Goal: Task Accomplishment & Management: Manage account settings

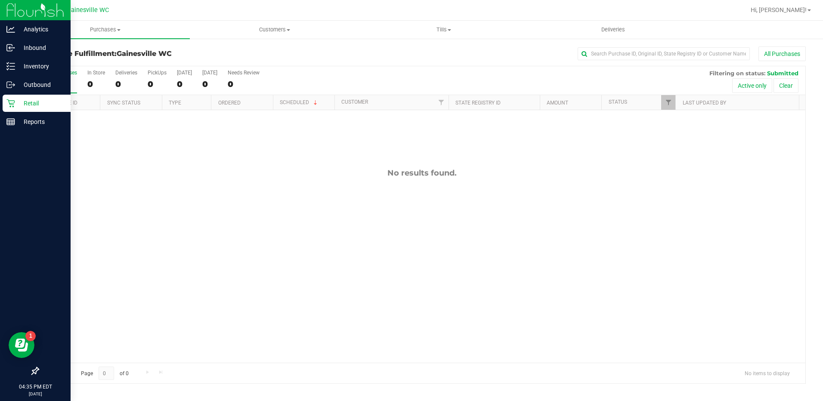
click at [23, 103] on p "Retail" at bounding box center [41, 103] width 52 height 10
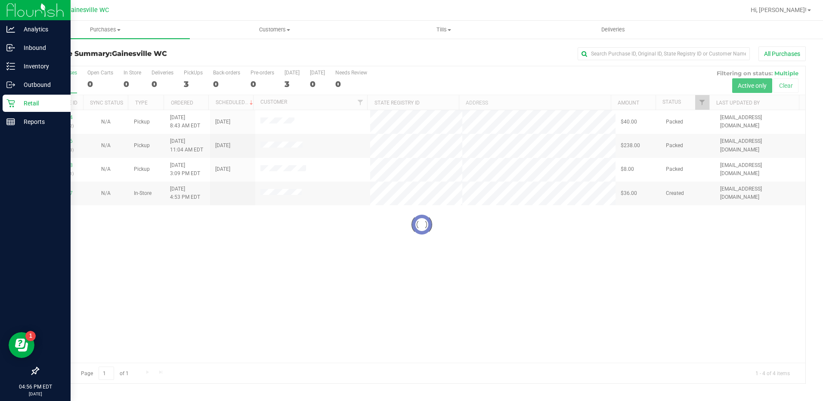
click at [21, 101] on p "Retail" at bounding box center [41, 103] width 52 height 10
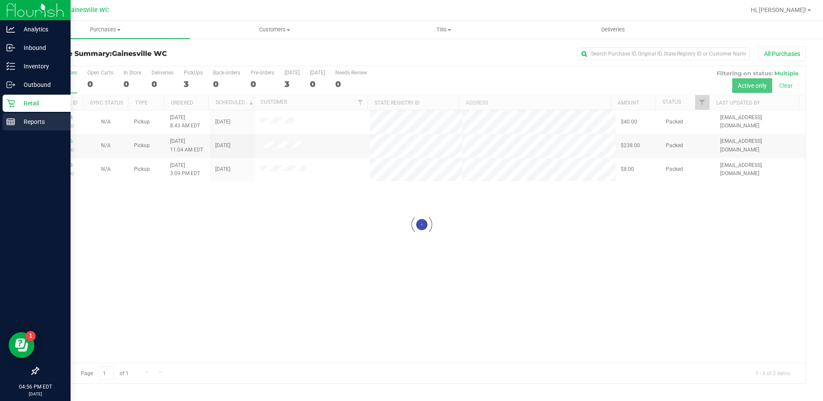
click at [24, 121] on p "Reports" at bounding box center [41, 122] width 52 height 10
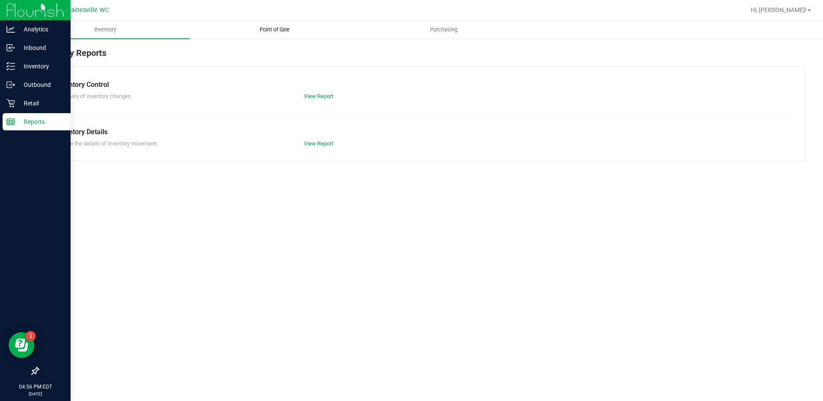
click at [279, 29] on span "Point of Sale" at bounding box center [274, 30] width 53 height 8
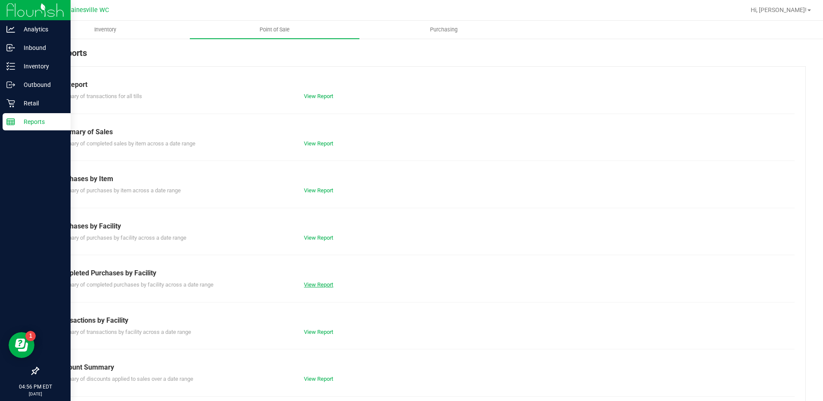
click at [315, 284] on link "View Report" at bounding box center [318, 285] width 29 height 6
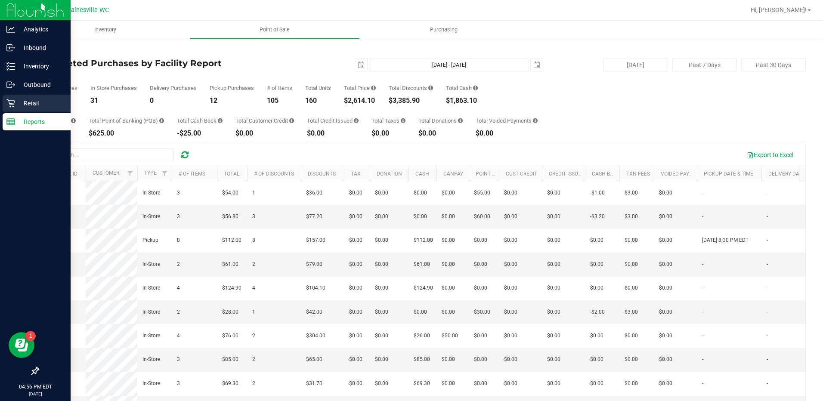
click at [20, 101] on p "Retail" at bounding box center [41, 103] width 52 height 10
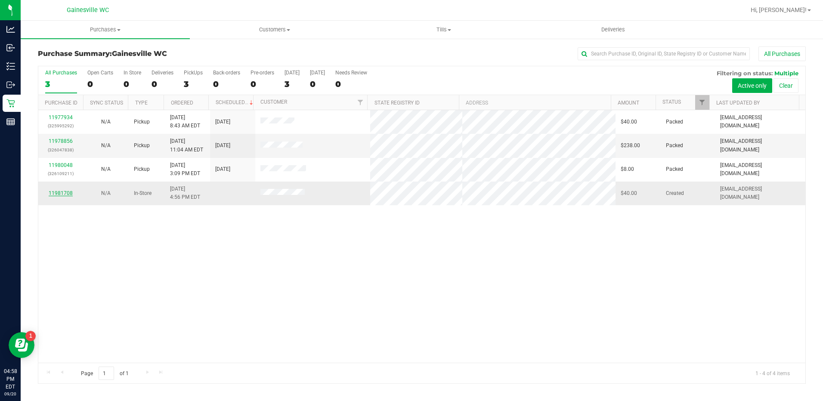
click at [59, 192] on link "11981708" at bounding box center [61, 193] width 24 height 6
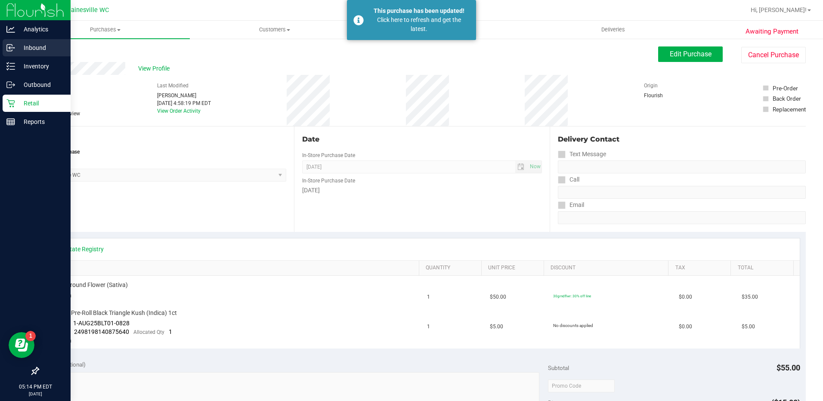
click at [27, 56] on div "Inbound" at bounding box center [37, 47] width 68 height 17
click at [25, 64] on p "Inventory" at bounding box center [41, 66] width 52 height 10
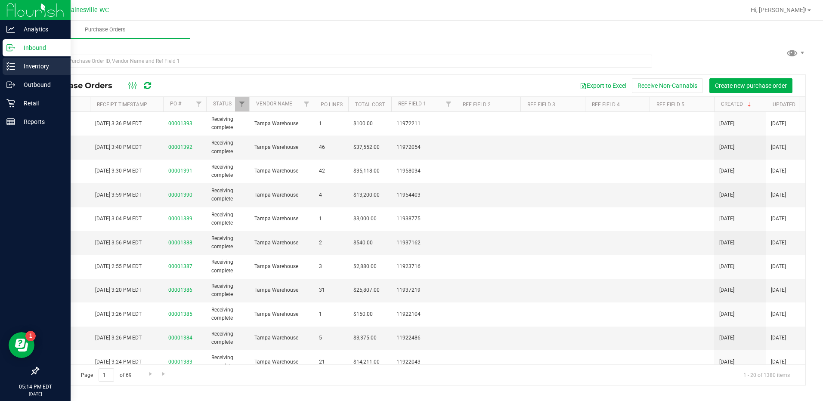
click at [35, 70] on p "Inventory" at bounding box center [41, 66] width 52 height 10
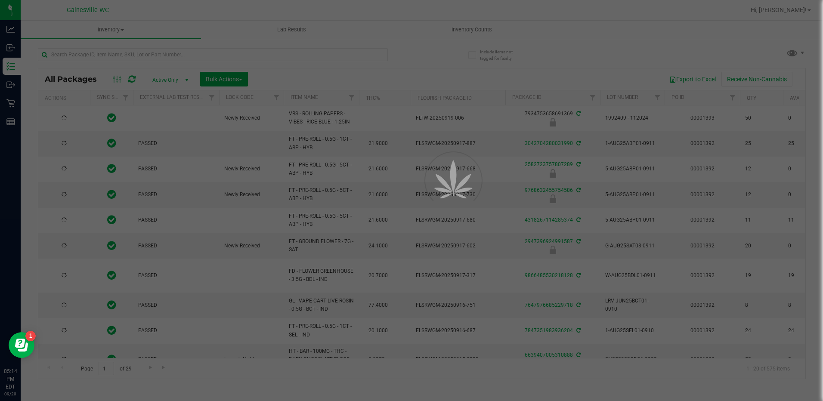
click at [99, 50] on div at bounding box center [411, 200] width 823 height 401
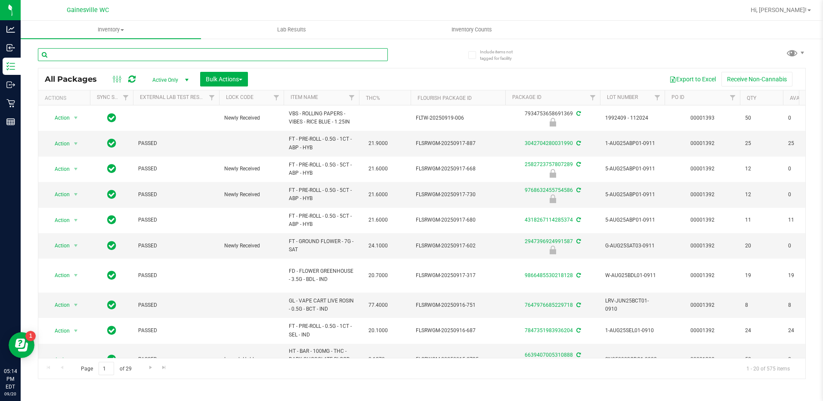
click at [99, 56] on input "text" at bounding box center [213, 54] width 350 height 13
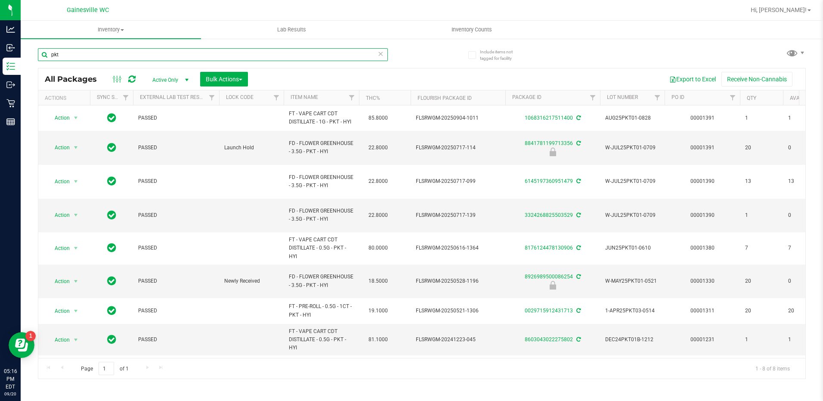
drag, startPoint x: 88, startPoint y: 58, endPoint x: 45, endPoint y: 58, distance: 43.5
click at [45, 58] on input "pkt" at bounding box center [213, 54] width 350 height 13
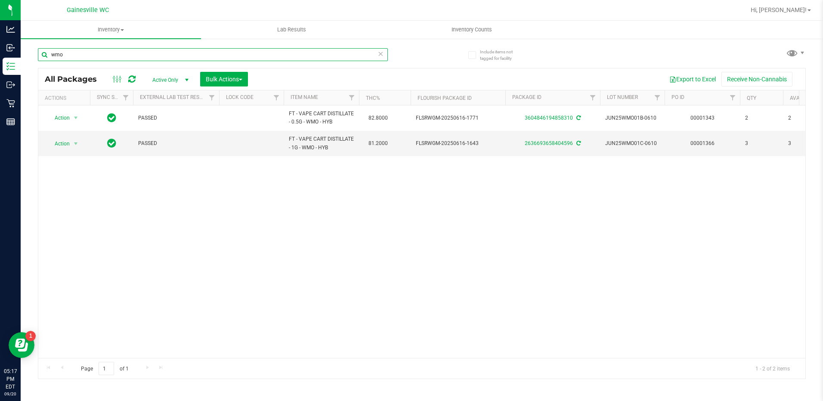
type input "wmo"
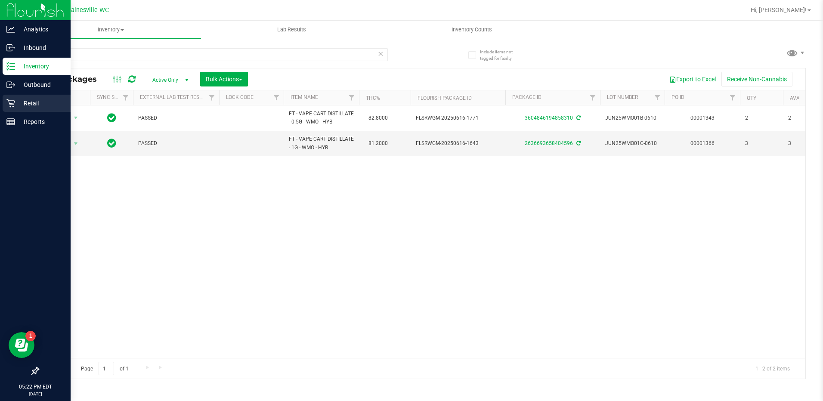
click at [20, 99] on p "Retail" at bounding box center [41, 103] width 52 height 10
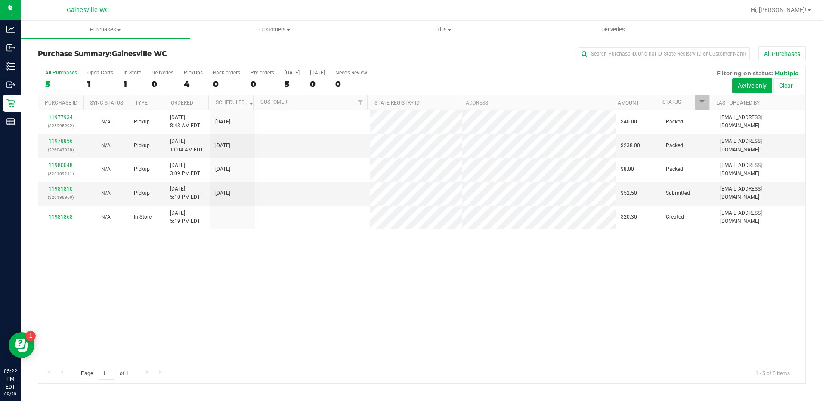
click at [128, 74] on div "In Store" at bounding box center [133, 73] width 18 height 6
click at [0, 0] on input "In Store 1" at bounding box center [0, 0] width 0 height 0
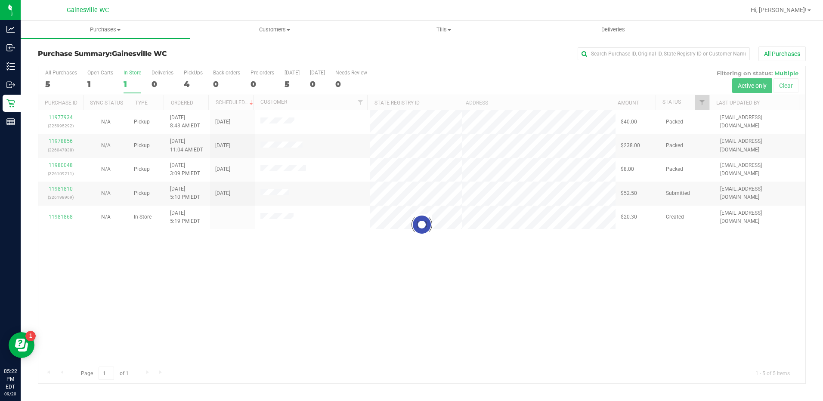
click at [128, 74] on div at bounding box center [421, 224] width 767 height 317
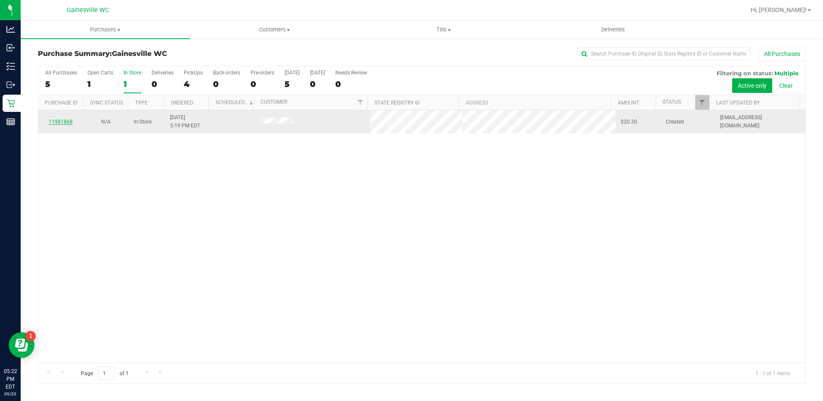
click at [60, 122] on link "11981868" at bounding box center [61, 122] width 24 height 6
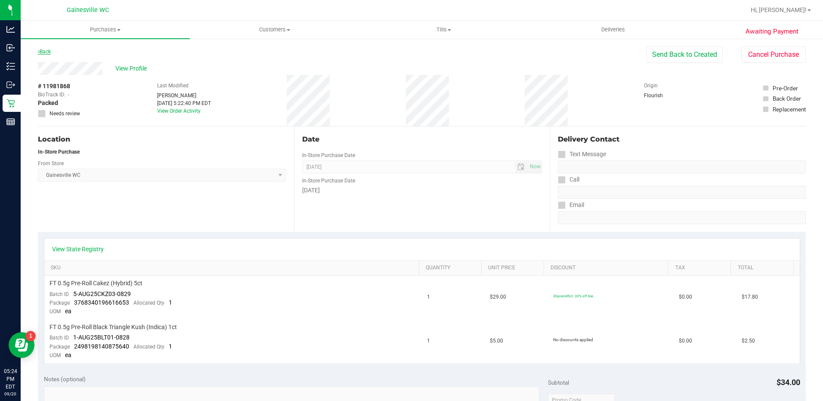
click at [50, 51] on link "Back" at bounding box center [44, 52] width 13 height 6
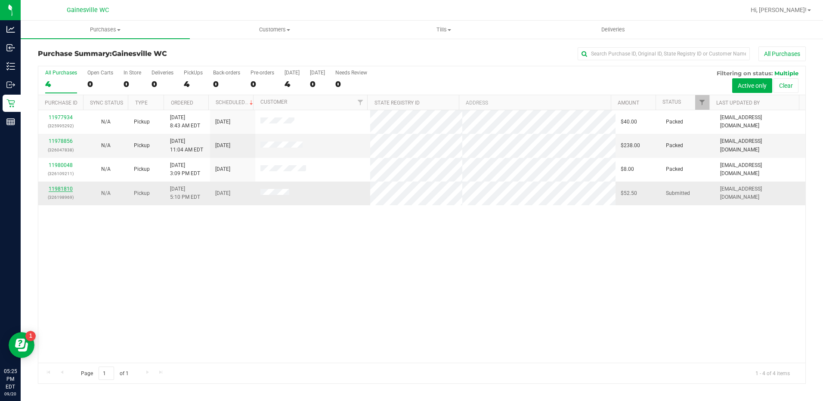
click at [67, 189] on link "11981810" at bounding box center [61, 189] width 24 height 6
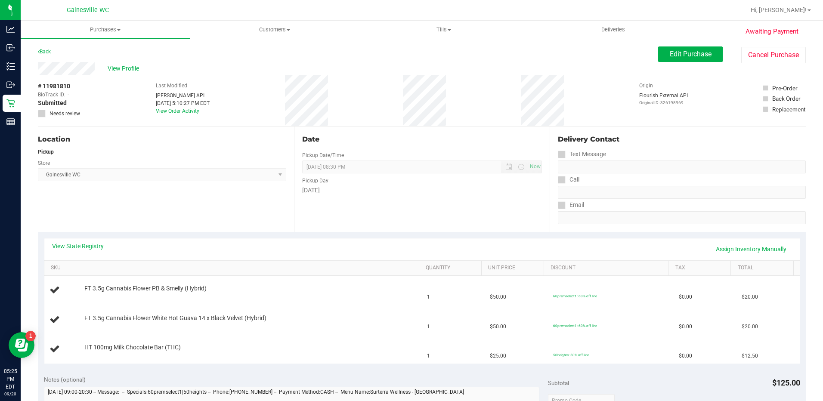
click at [240, 204] on div "Location Pickup Store [GEOGRAPHIC_DATA] WC Select Store [PERSON_NAME][GEOGRAPHI…" at bounding box center [166, 179] width 256 height 105
click at [305, 282] on td "FT 3.5g Cannabis Flower PB & Smelly (Hybrid)" at bounding box center [233, 290] width 378 height 29
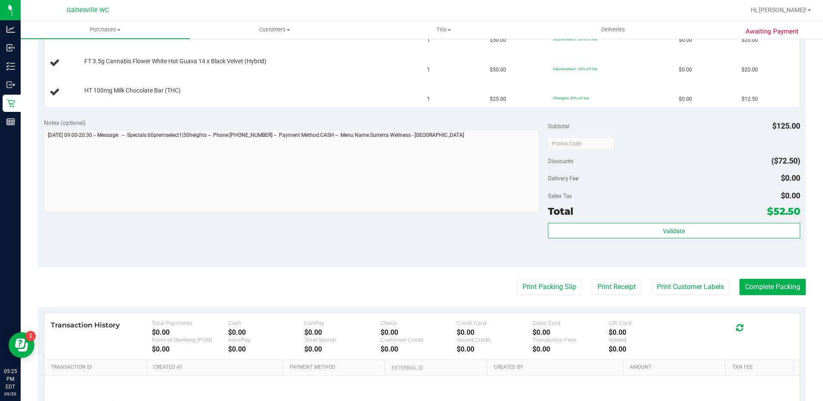
scroll to position [258, 0]
click at [560, 286] on button "Print Packing Slip" at bounding box center [549, 286] width 65 height 16
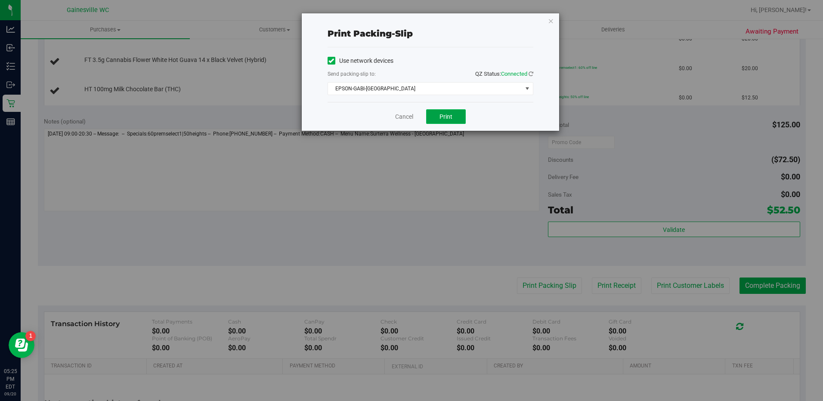
click at [455, 115] on button "Print" at bounding box center [446, 116] width 40 height 15
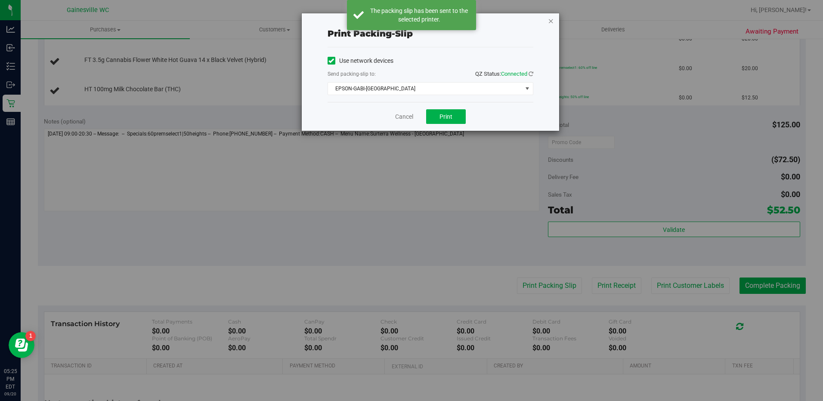
click at [553, 19] on icon "button" at bounding box center [551, 21] width 6 height 10
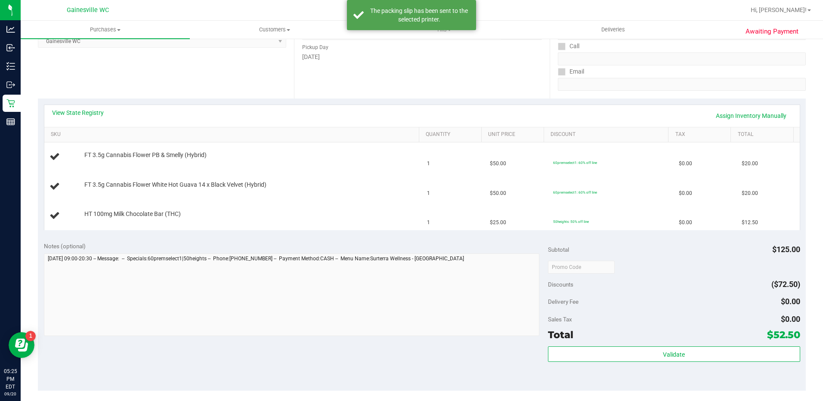
scroll to position [129, 0]
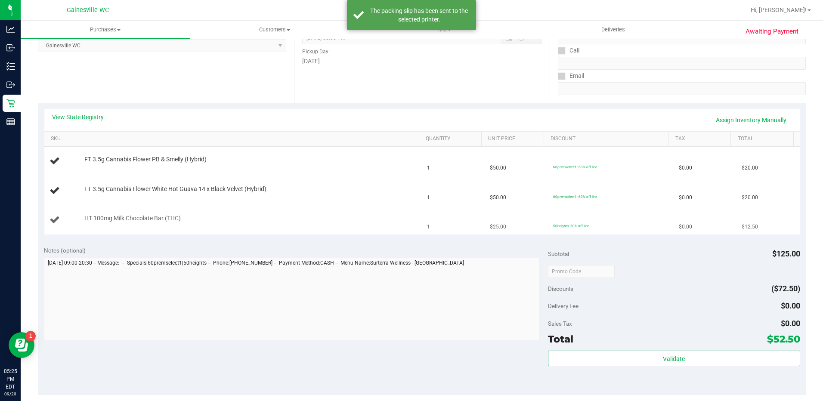
click at [398, 217] on div "HT 100mg Milk Chocolate Bar (THC)" at bounding box center [247, 218] width 335 height 9
click at [259, 341] on div at bounding box center [292, 300] width 496 height 85
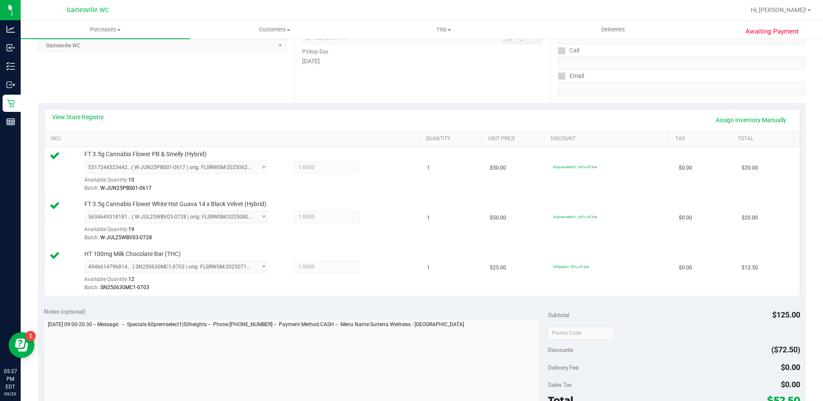
scroll to position [0, 0]
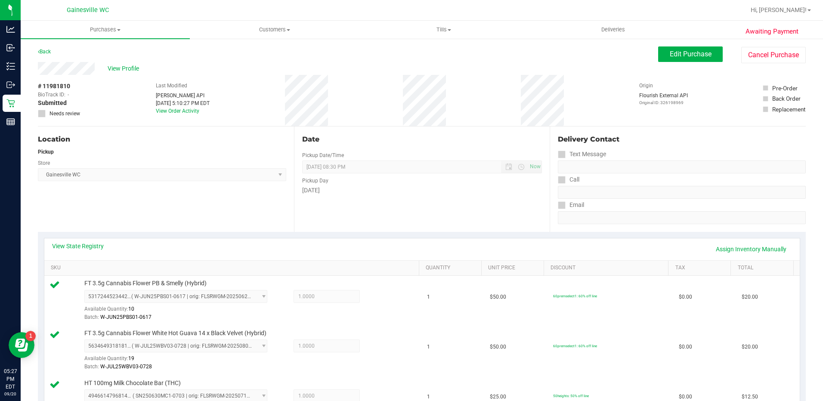
click at [317, 225] on div "Date Pickup Date/Time [DATE] Now [DATE] 08:30 PM Now Pickup Day [DATE]" at bounding box center [422, 179] width 256 height 105
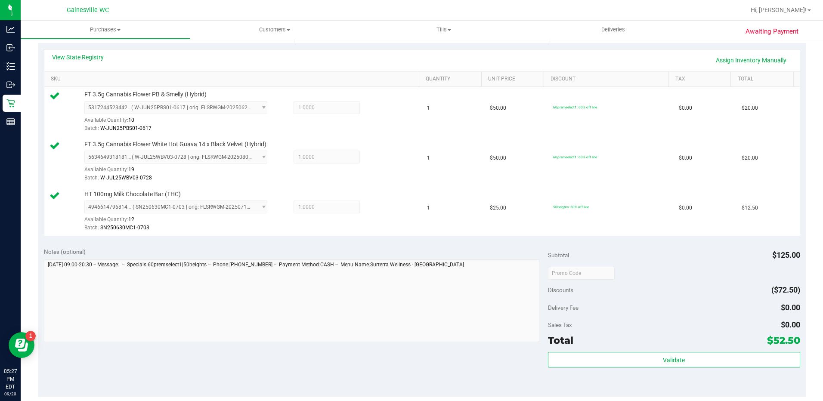
scroll to position [301, 0]
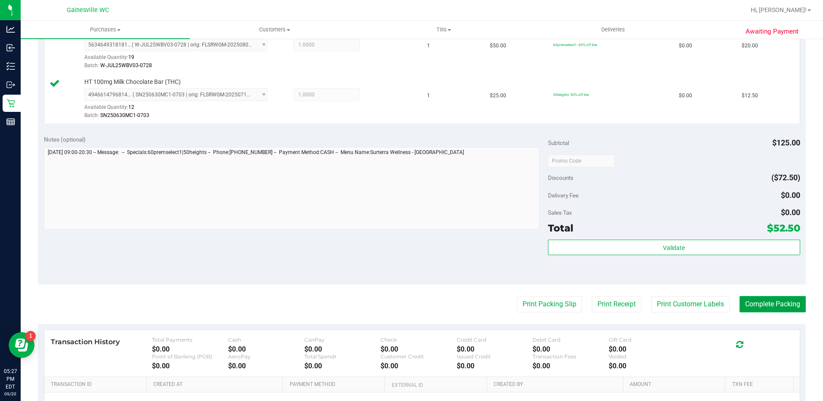
click at [756, 307] on button "Complete Packing" at bounding box center [773, 304] width 66 height 16
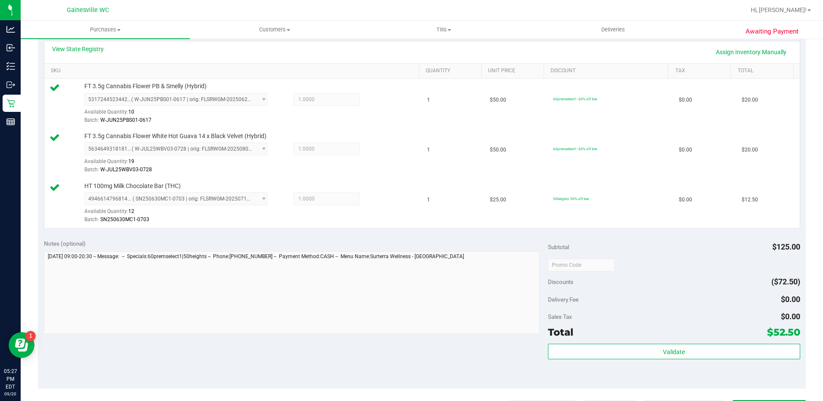
scroll to position [86, 0]
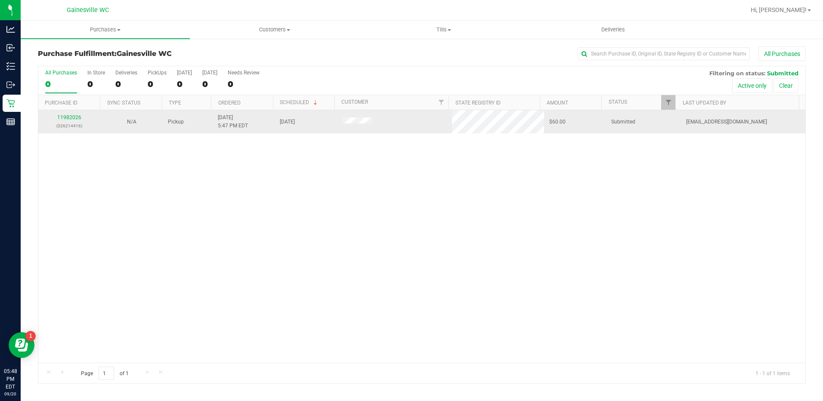
click at [50, 117] on div "11982026 (326214416)" at bounding box center [69, 122] width 52 height 16
click at [56, 118] on div "11982026 (326214416)" at bounding box center [69, 122] width 52 height 16
click at [61, 118] on link "11982026" at bounding box center [69, 118] width 24 height 6
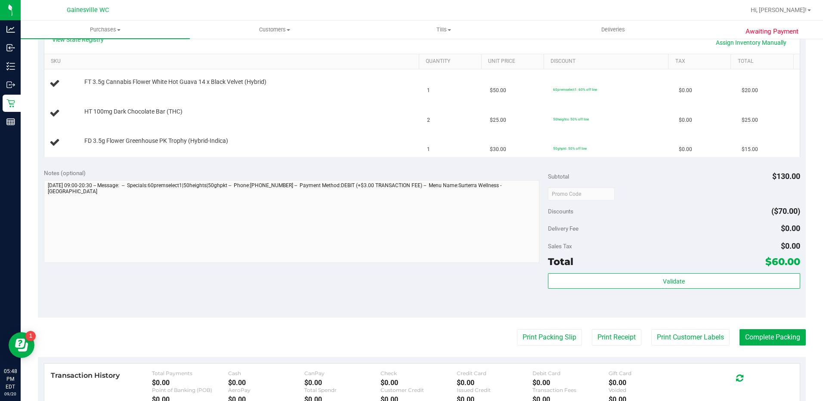
scroll to position [258, 0]
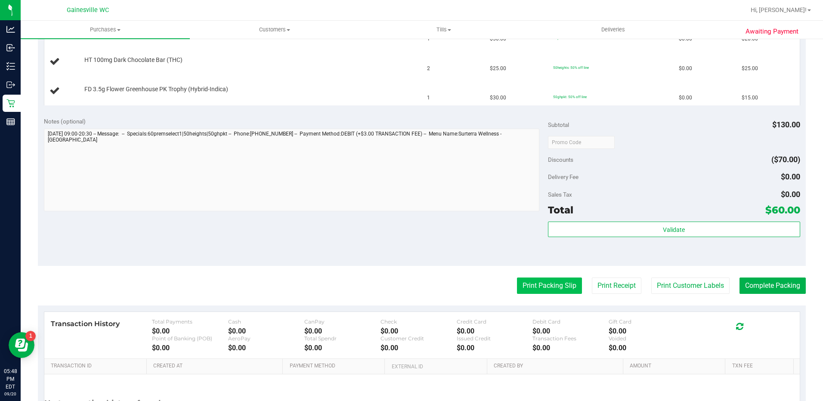
click at [558, 288] on button "Print Packing Slip" at bounding box center [549, 286] width 65 height 16
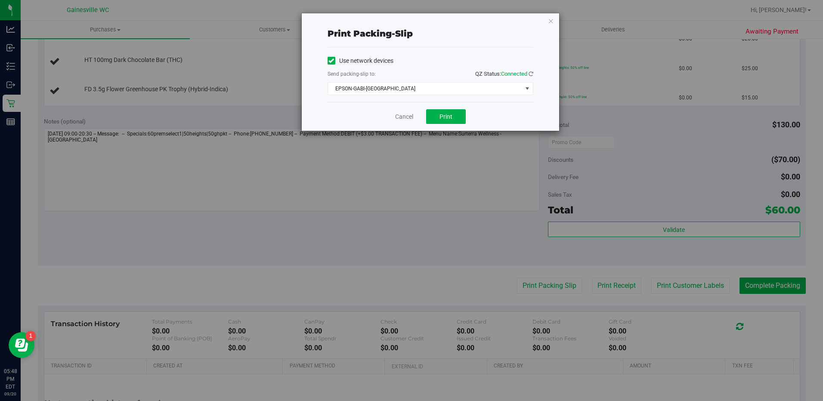
click at [447, 126] on div "Cancel Print" at bounding box center [431, 116] width 206 height 29
click at [447, 121] on button "Print" at bounding box center [446, 116] width 40 height 15
click at [409, 126] on div "Cancel Print" at bounding box center [431, 116] width 206 height 29
click at [409, 124] on div "Cancel Print" at bounding box center [431, 116] width 206 height 29
click at [409, 121] on div "Cancel Print" at bounding box center [431, 116] width 206 height 29
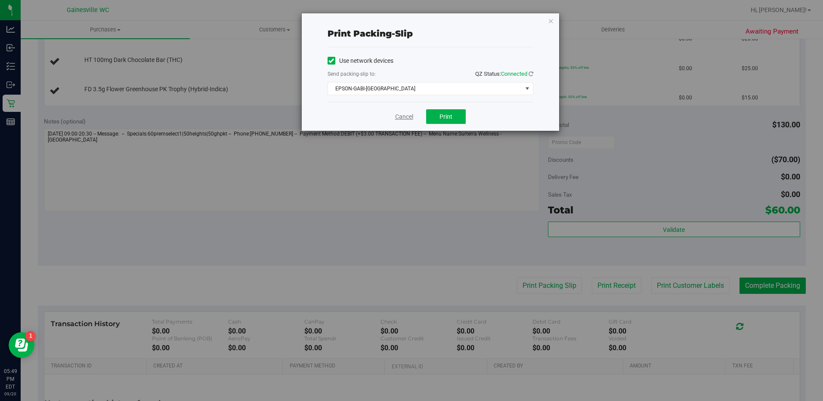
click at [409, 119] on link "Cancel" at bounding box center [404, 116] width 18 height 9
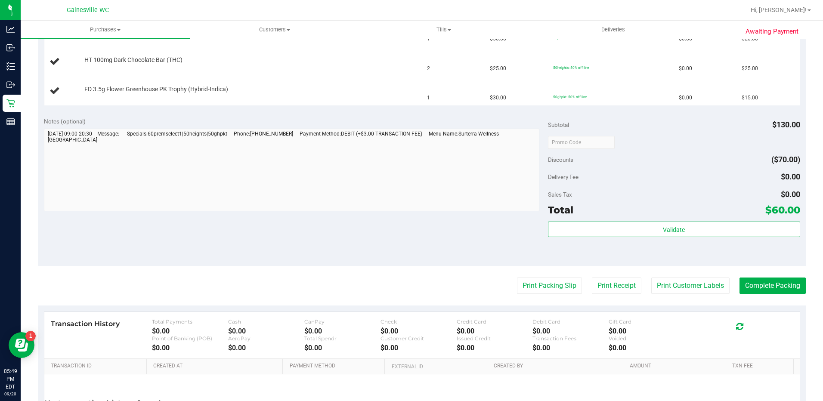
click at [517, 278] on button "Print Packing Slip" at bounding box center [549, 286] width 65 height 16
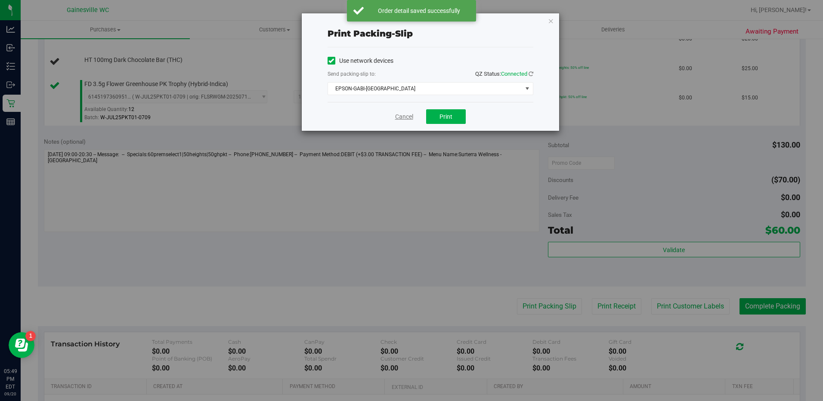
click at [398, 115] on link "Cancel" at bounding box center [404, 116] width 18 height 9
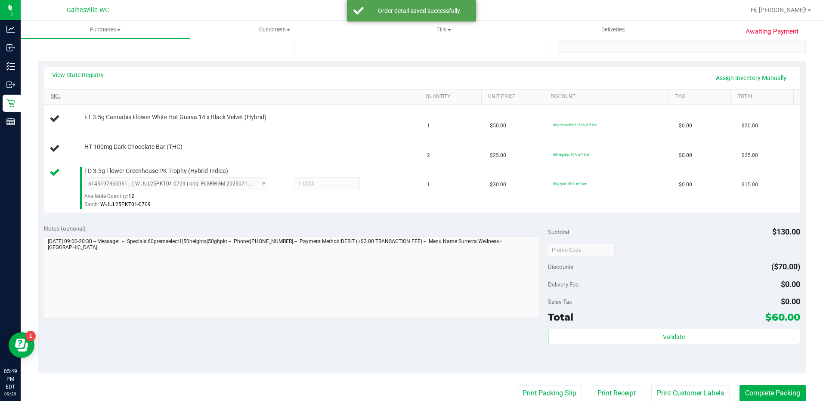
scroll to position [129, 0]
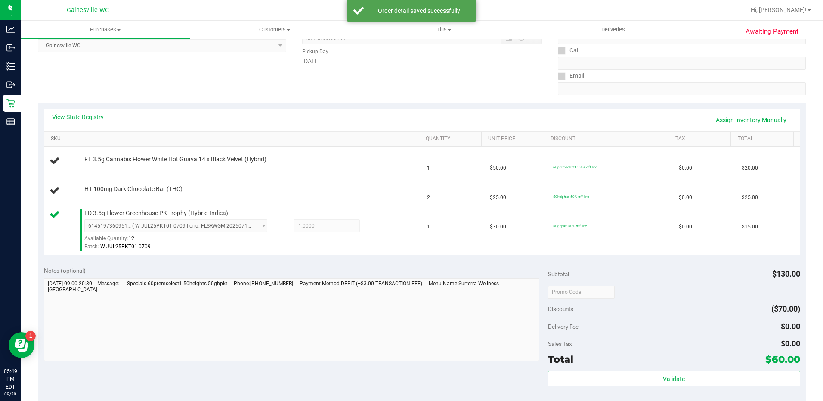
click at [378, 126] on div "View State Registry Assign Inventory Manually" at bounding box center [422, 120] width 740 height 15
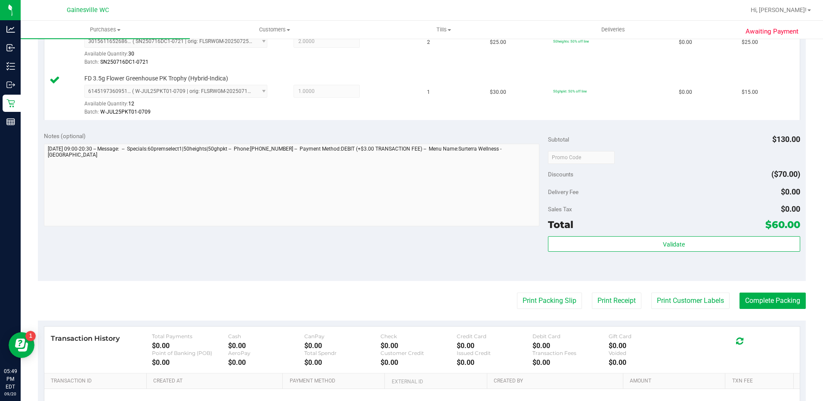
scroll to position [388, 0]
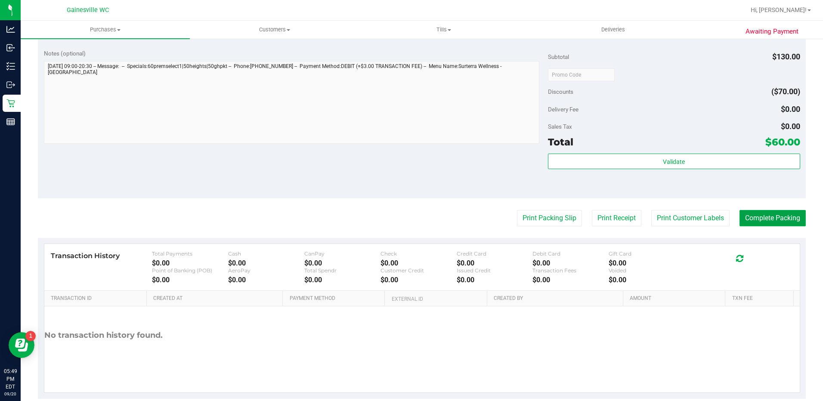
click at [757, 217] on button "Complete Packing" at bounding box center [773, 218] width 66 height 16
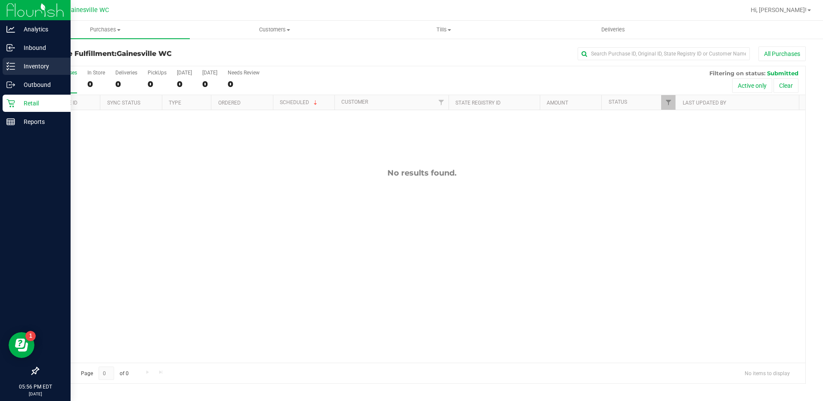
click at [27, 61] on div "Inventory" at bounding box center [37, 66] width 68 height 17
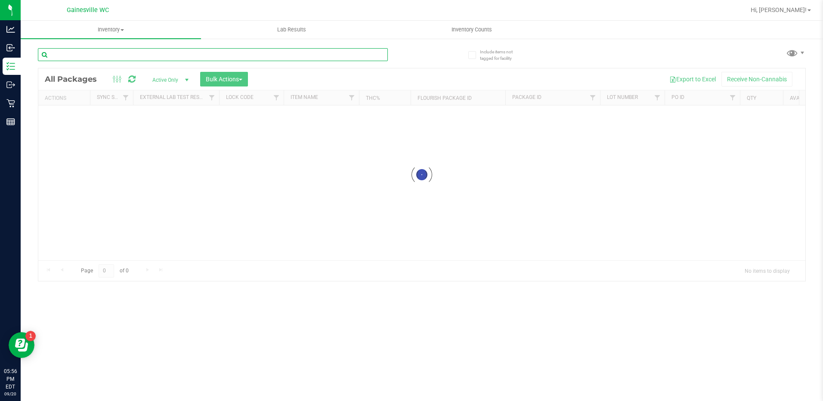
click at [153, 56] on div "Inventory All packages All inventory Waste log Create inventory Lab Results Inv…" at bounding box center [422, 211] width 803 height 381
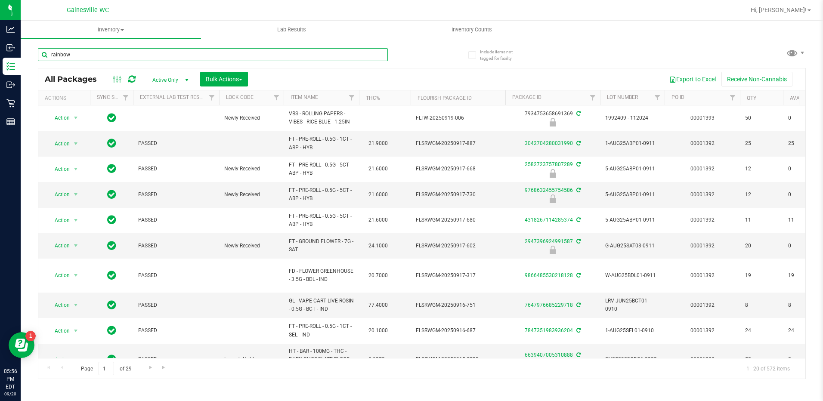
type input "rainbow"
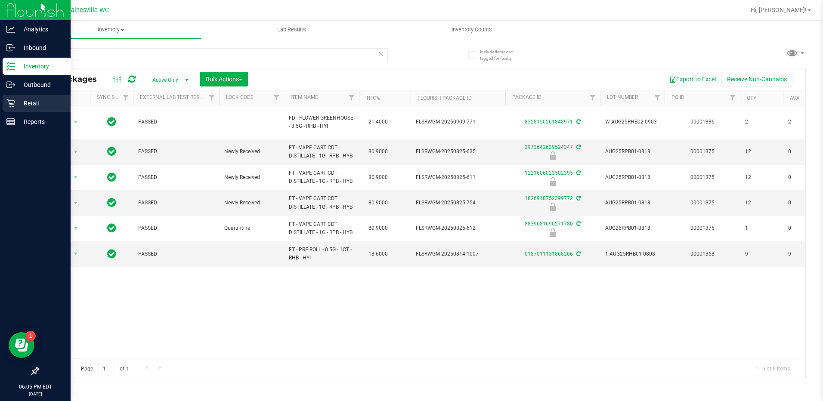
click at [29, 103] on p "Retail" at bounding box center [41, 103] width 52 height 10
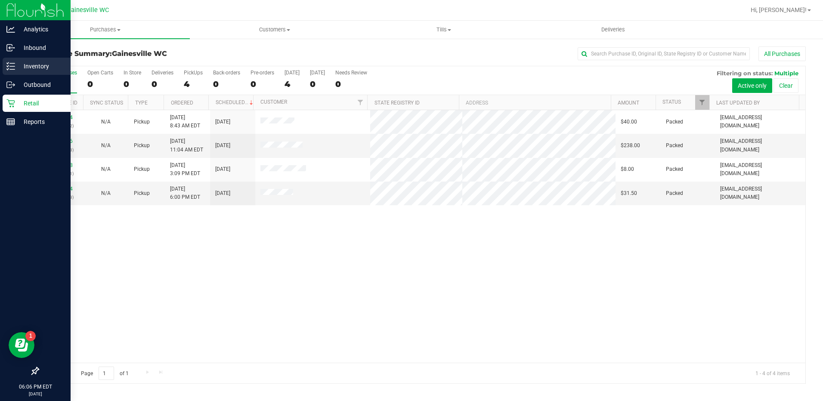
click at [18, 70] on p "Inventory" at bounding box center [41, 66] width 52 height 10
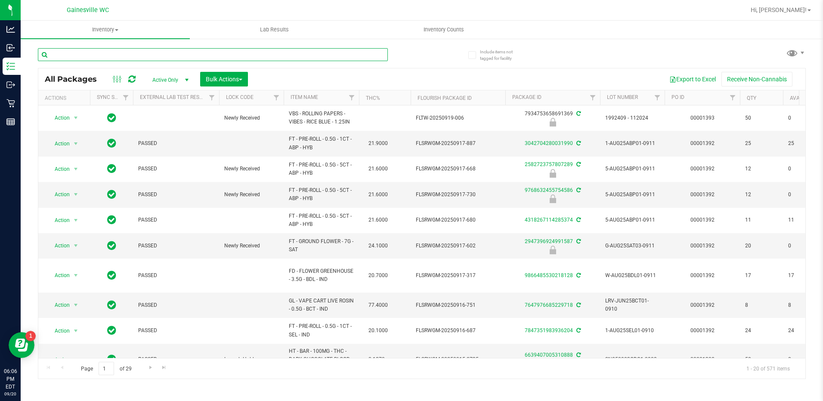
click at [96, 56] on input "text" at bounding box center [213, 54] width 350 height 13
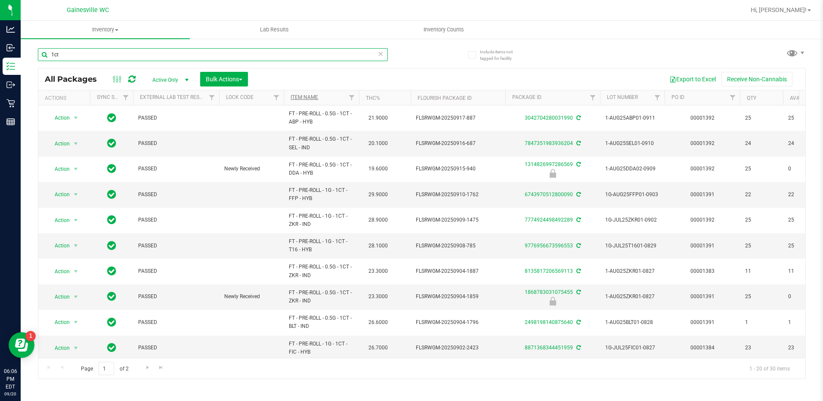
type input "1ct"
click at [310, 97] on link "Item Name" at bounding box center [305, 97] width 28 height 6
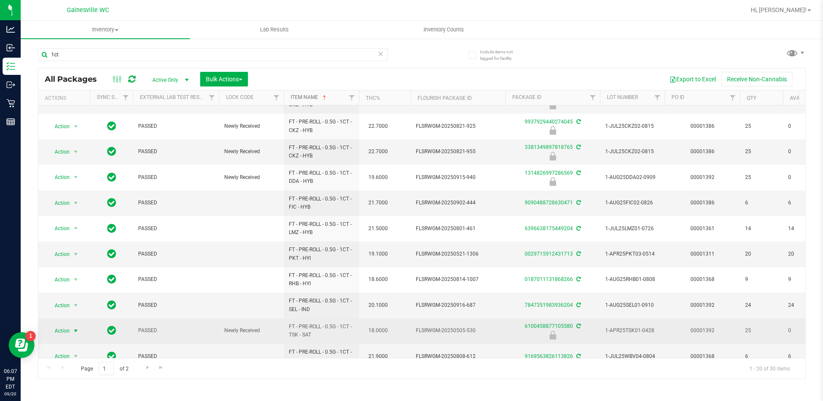
scroll to position [136, 0]
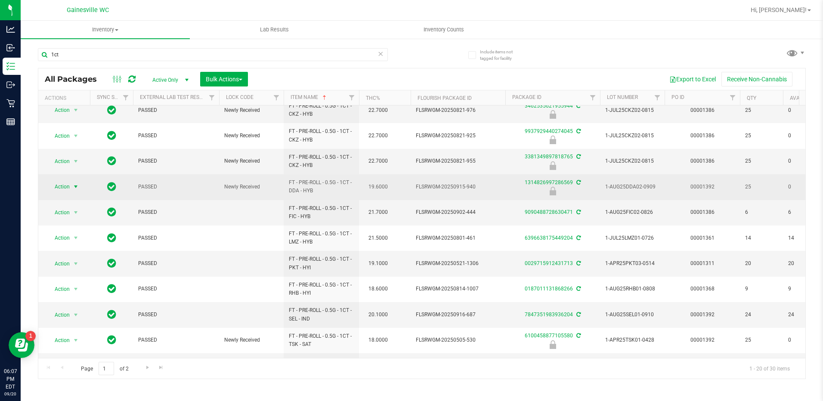
click at [72, 189] on span "select" at bounding box center [76, 187] width 11 height 12
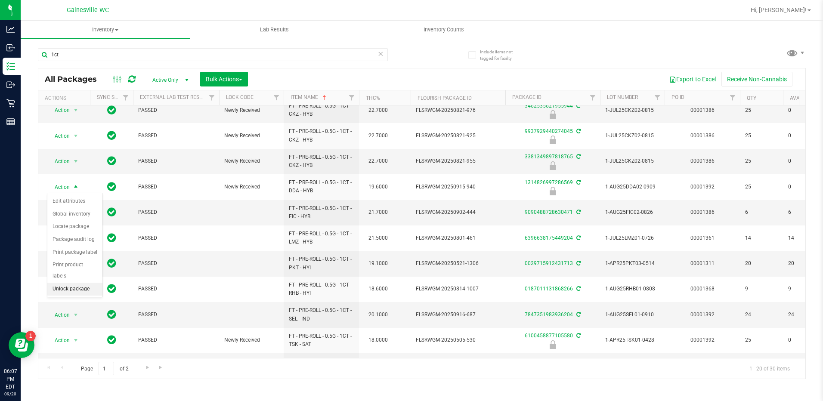
click at [68, 283] on li "Unlock package" at bounding box center [74, 289] width 55 height 13
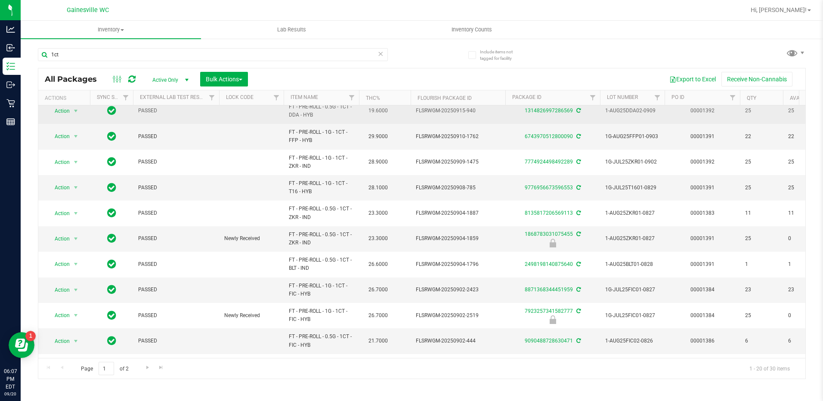
scroll to position [50, 0]
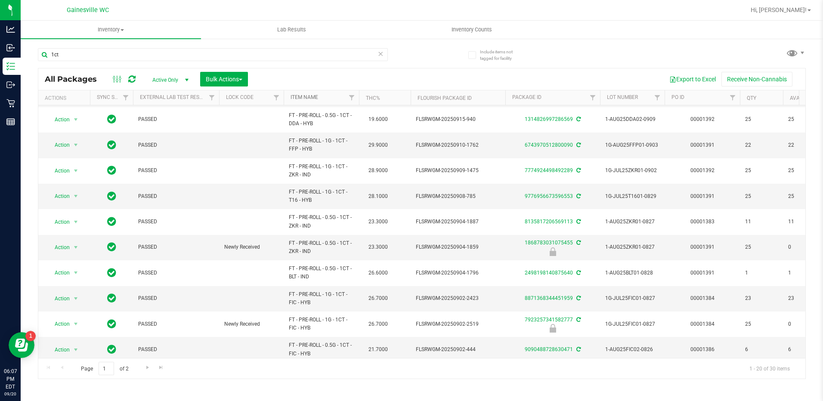
click at [302, 99] on link "Item Name" at bounding box center [305, 97] width 28 height 6
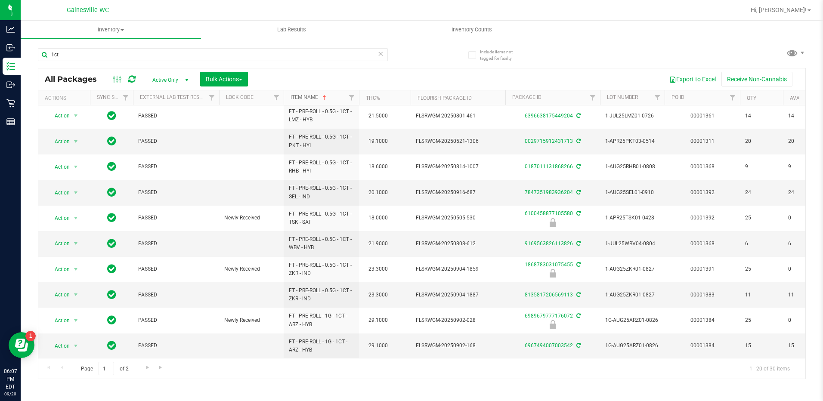
scroll to position [258, 0]
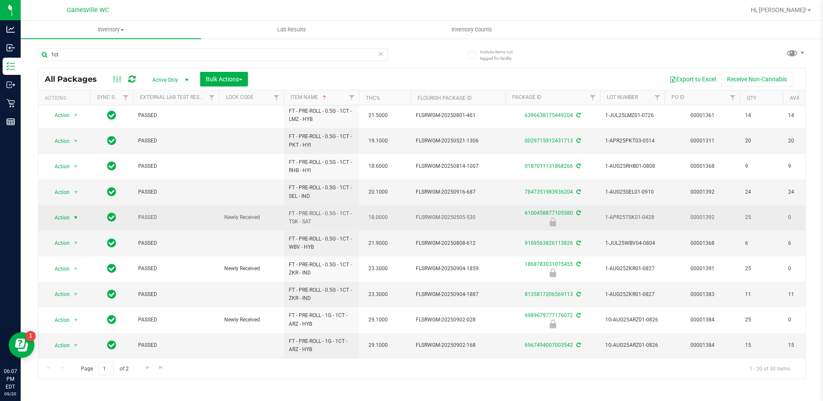
click at [65, 216] on span "Action" at bounding box center [58, 218] width 23 height 12
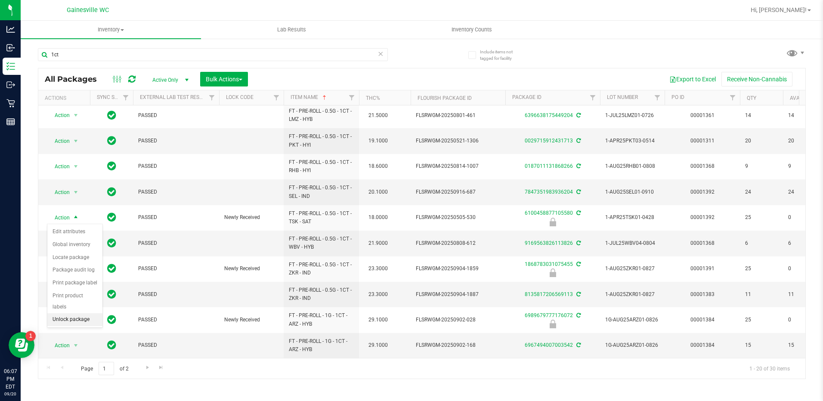
click at [54, 313] on li "Unlock package" at bounding box center [74, 319] width 55 height 13
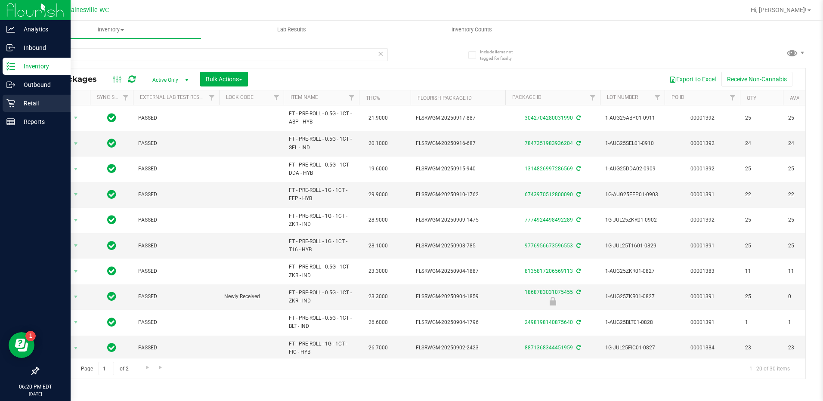
click at [23, 107] on p "Retail" at bounding box center [41, 103] width 52 height 10
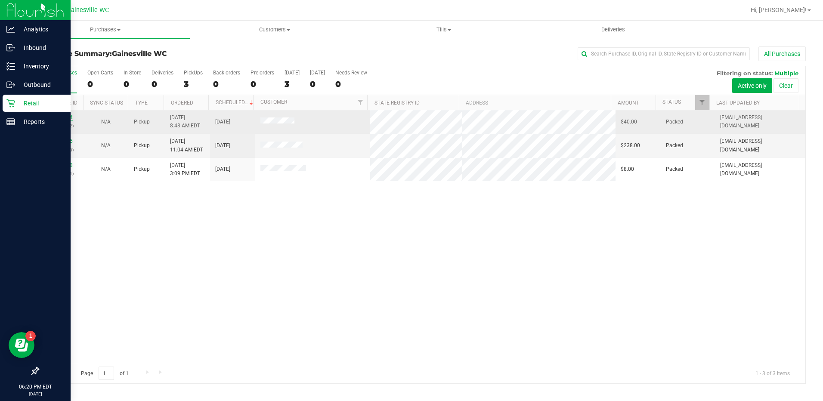
click at [66, 115] on link "11977934" at bounding box center [61, 118] width 24 height 6
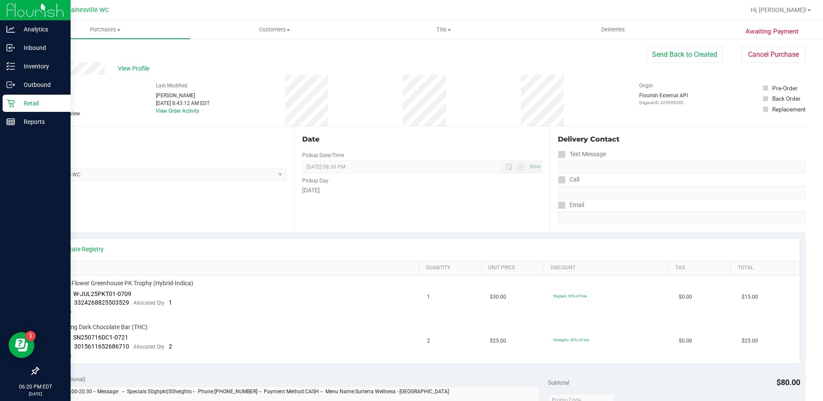
click at [44, 105] on p "Retail" at bounding box center [41, 103] width 52 height 10
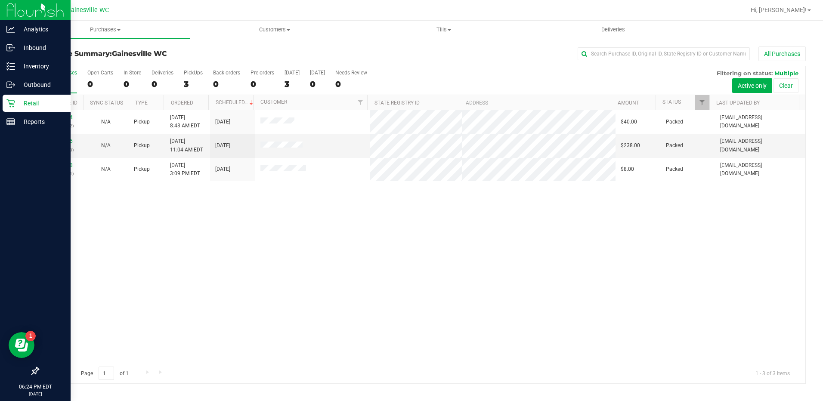
click at [11, 104] on icon at bounding box center [10, 103] width 9 height 9
click at [27, 127] on div "Reports" at bounding box center [37, 121] width 68 height 17
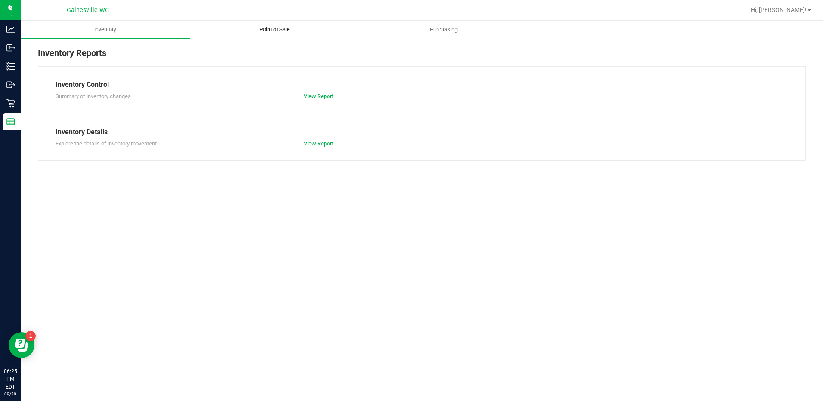
click at [286, 38] on uib-tab-heading "Point of Sale" at bounding box center [274, 29] width 168 height 17
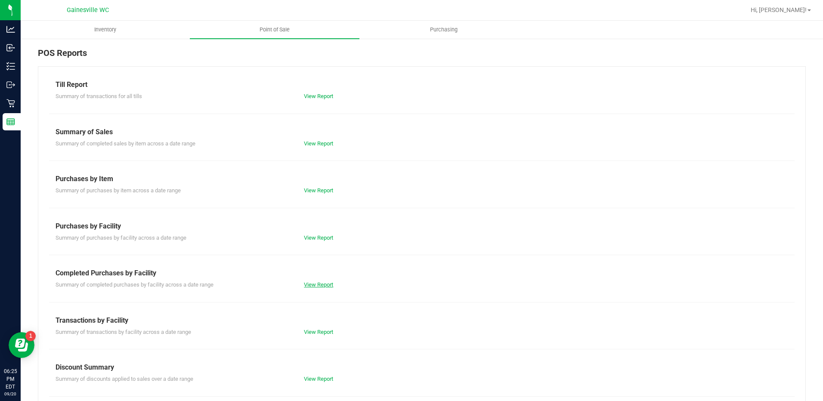
click at [322, 284] on link "View Report" at bounding box center [318, 285] width 29 height 6
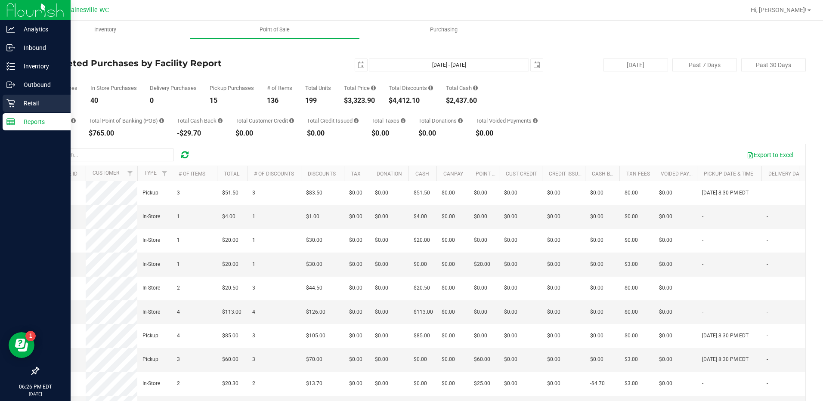
click at [23, 101] on p "Retail" at bounding box center [41, 103] width 52 height 10
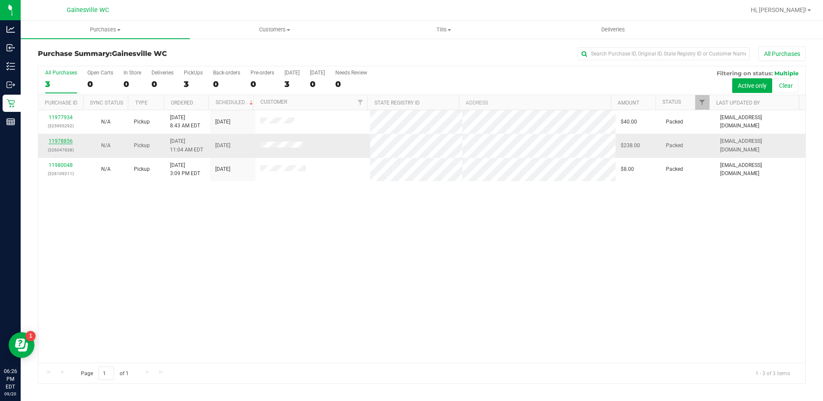
click at [55, 141] on link "11978856" at bounding box center [61, 141] width 24 height 6
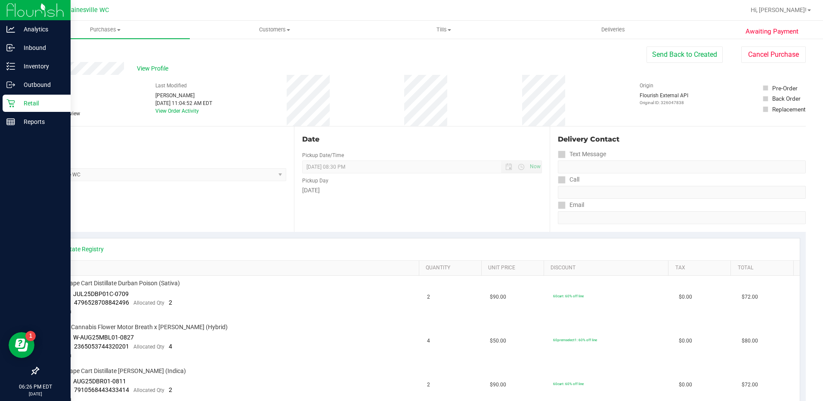
click at [14, 102] on icon at bounding box center [10, 103] width 8 height 8
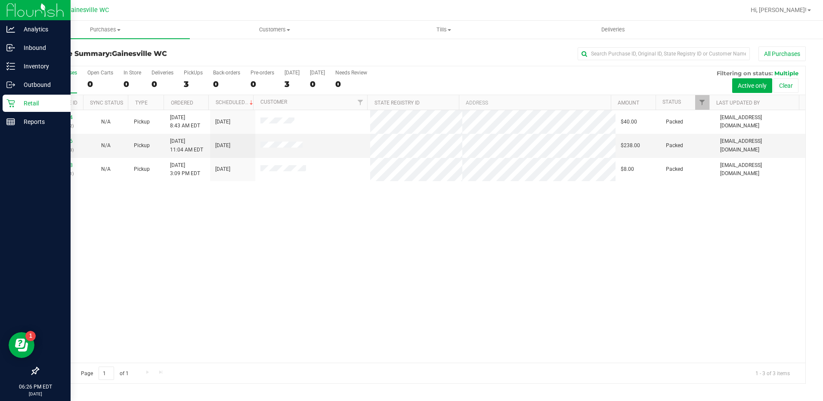
click at [31, 106] on p "Retail" at bounding box center [41, 103] width 52 height 10
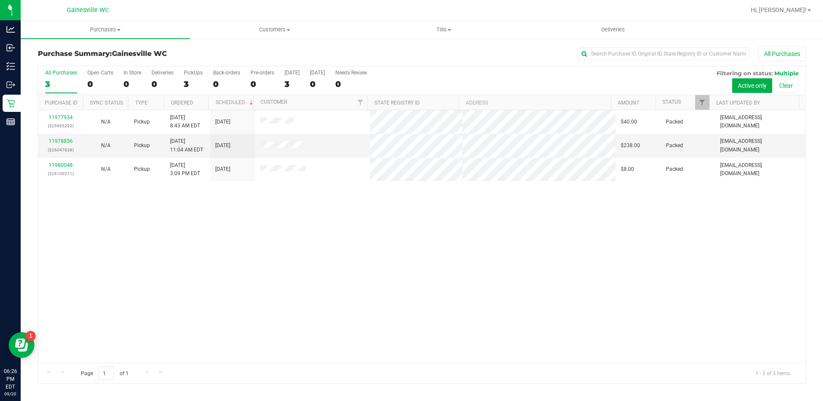
click at [69, 87] on div "3" at bounding box center [61, 84] width 32 height 10
click at [0, 0] on input "All Purchases 3" at bounding box center [0, 0] width 0 height 0
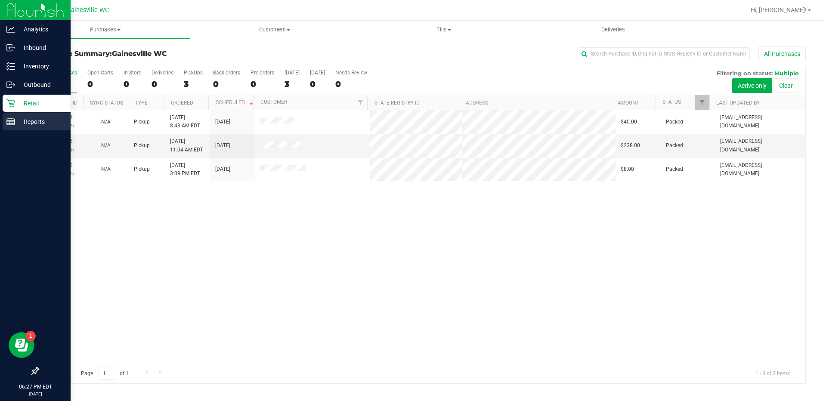
click at [16, 123] on p "Reports" at bounding box center [41, 122] width 52 height 10
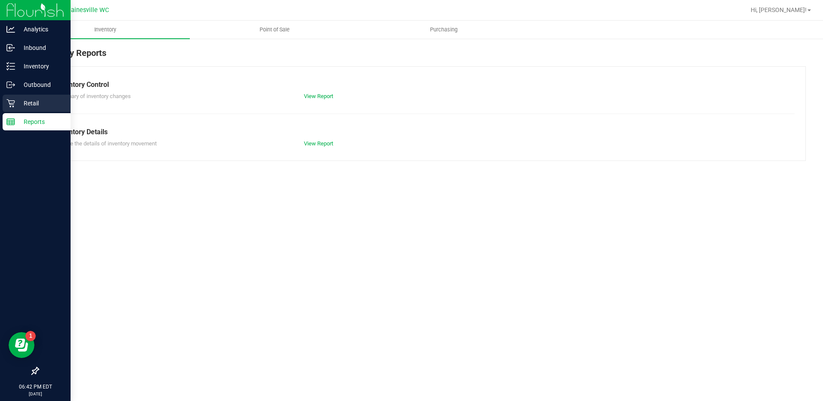
click at [37, 100] on p "Retail" at bounding box center [41, 103] width 52 height 10
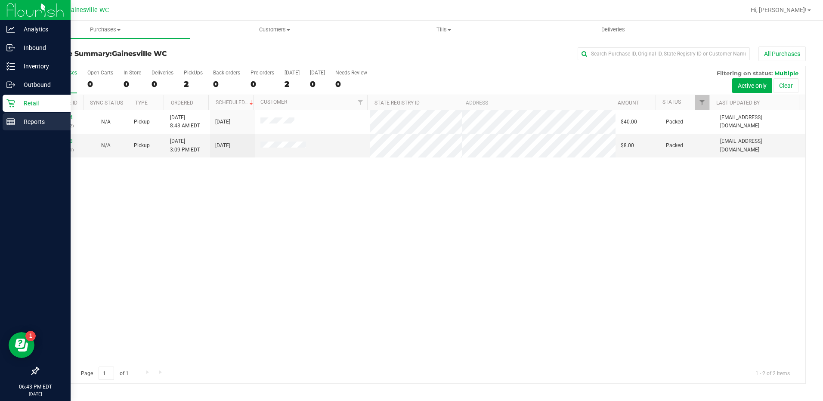
click at [25, 126] on p "Reports" at bounding box center [41, 122] width 52 height 10
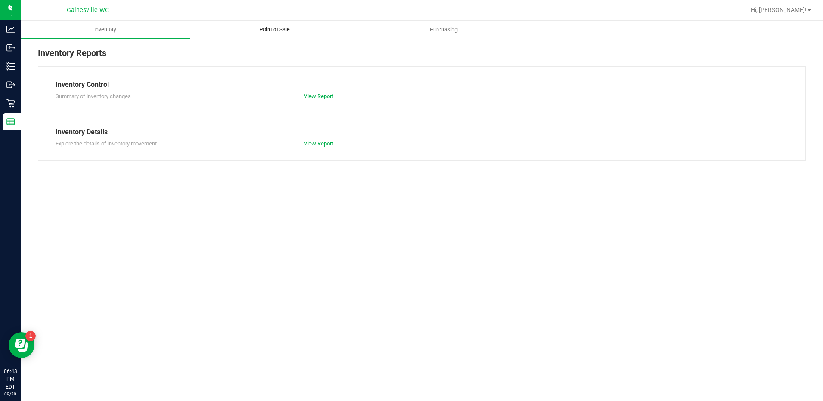
click at [290, 26] on span "Point of Sale" at bounding box center [274, 30] width 53 height 8
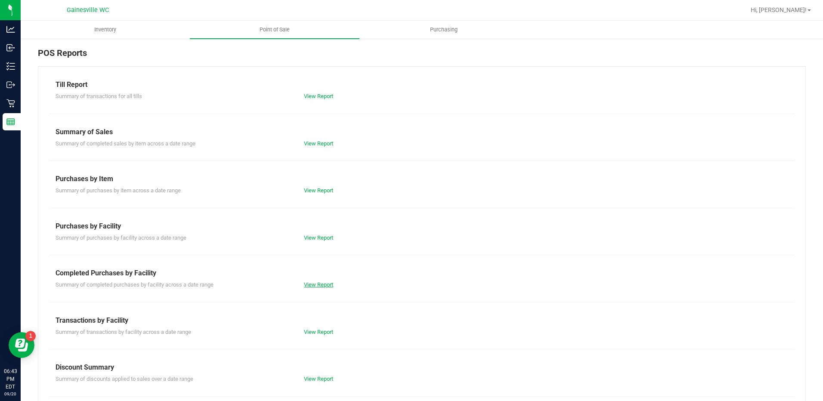
click at [310, 282] on link "View Report" at bounding box center [318, 285] width 29 height 6
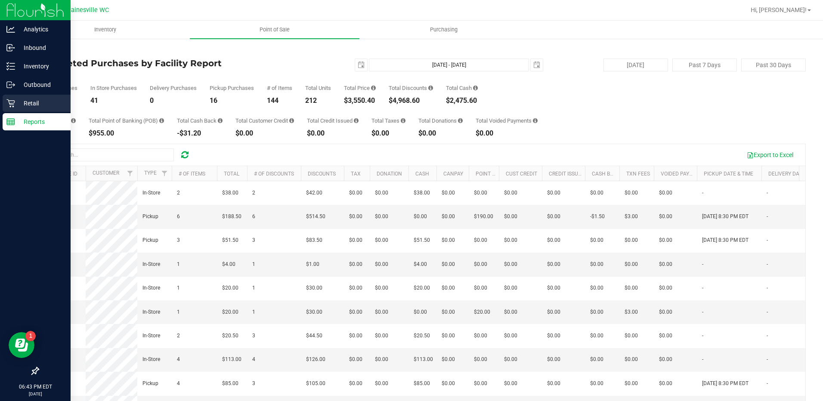
click at [18, 102] on p "Retail" at bounding box center [41, 103] width 52 height 10
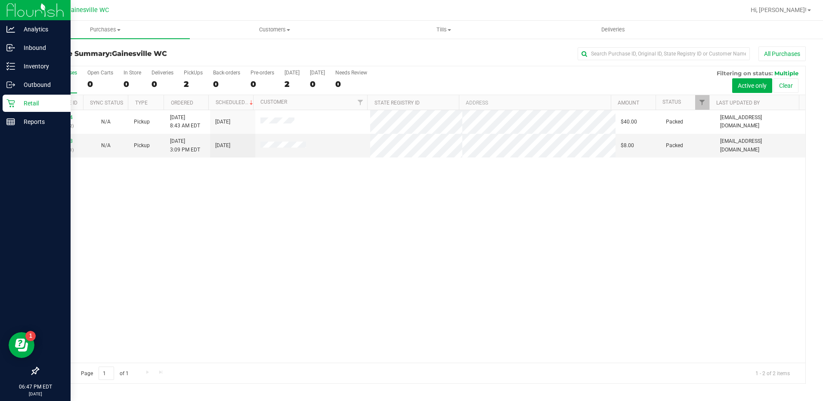
click at [25, 103] on p "Retail" at bounding box center [41, 103] width 52 height 10
click at [27, 103] on p "Retail" at bounding box center [41, 103] width 52 height 10
click at [24, 99] on p "Retail" at bounding box center [41, 103] width 52 height 10
click at [44, 70] on p "Inventory" at bounding box center [41, 66] width 52 height 10
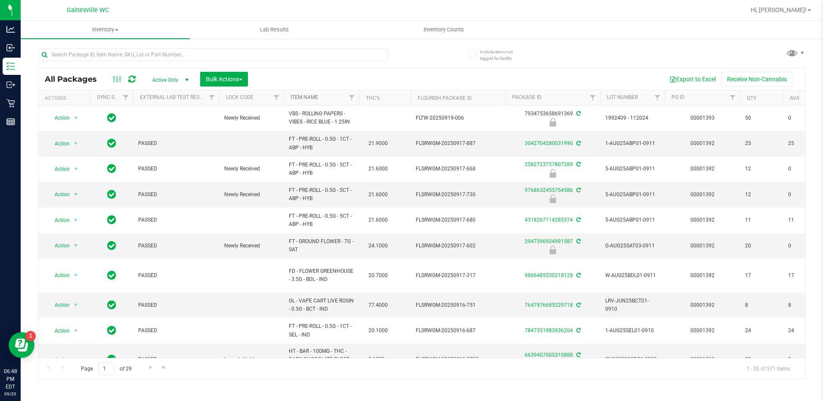
click at [301, 99] on link "Item Name" at bounding box center [305, 97] width 28 height 6
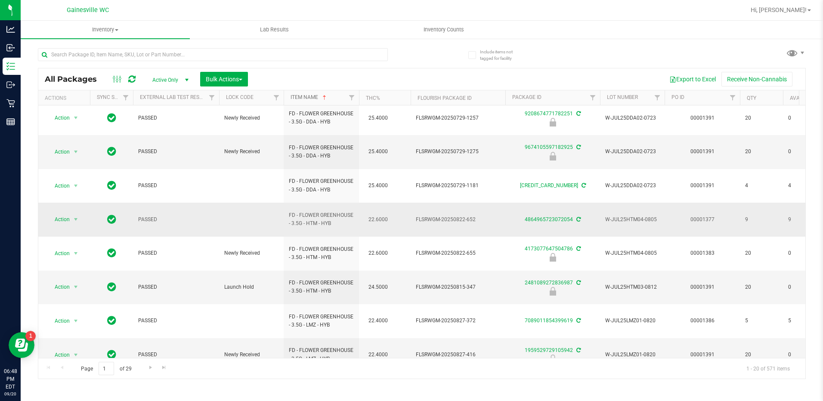
scroll to position [282, 0]
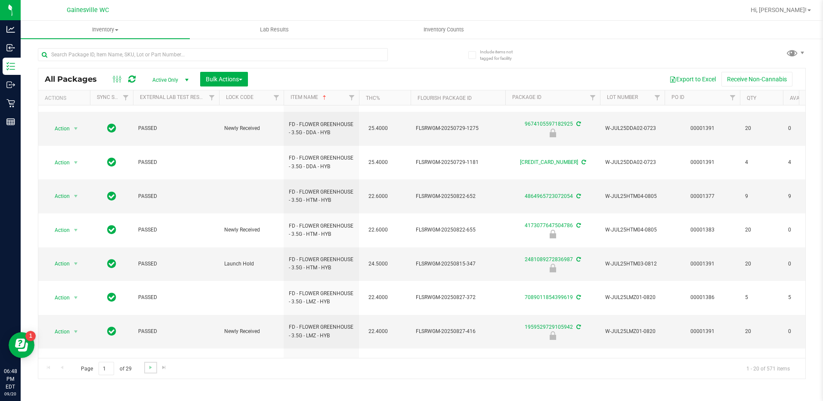
click at [152, 372] on link "Go to the next page" at bounding box center [150, 368] width 12 height 12
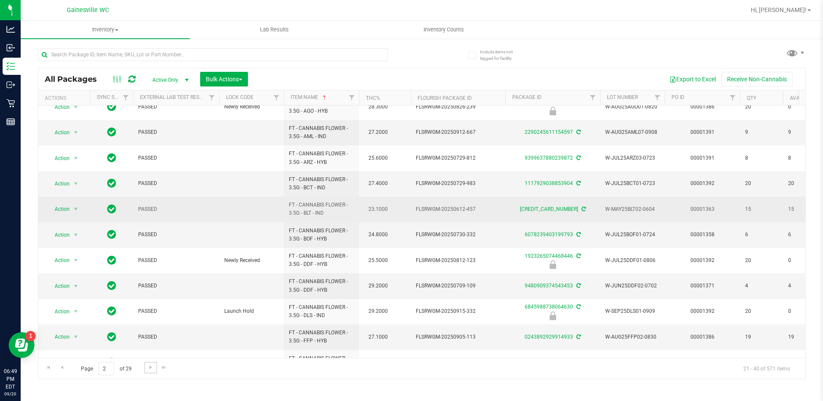
scroll to position [291, 0]
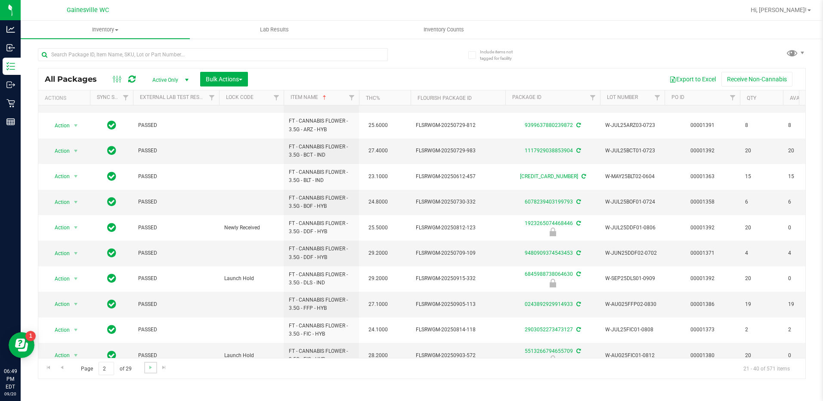
click at [150, 372] on link "Go to the next page" at bounding box center [150, 368] width 12 height 12
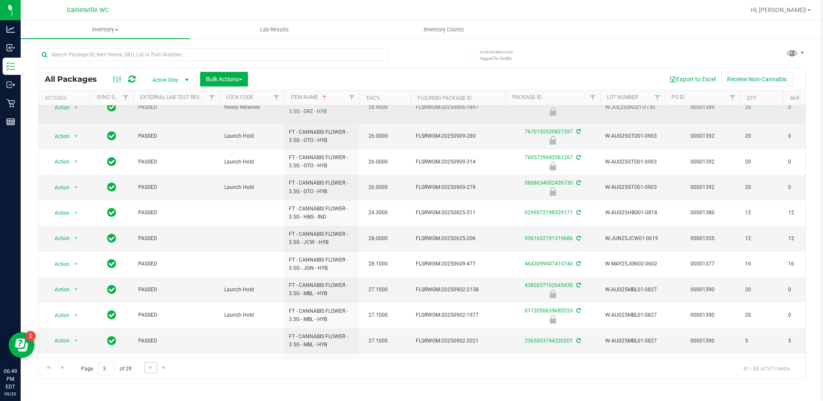
scroll to position [172, 0]
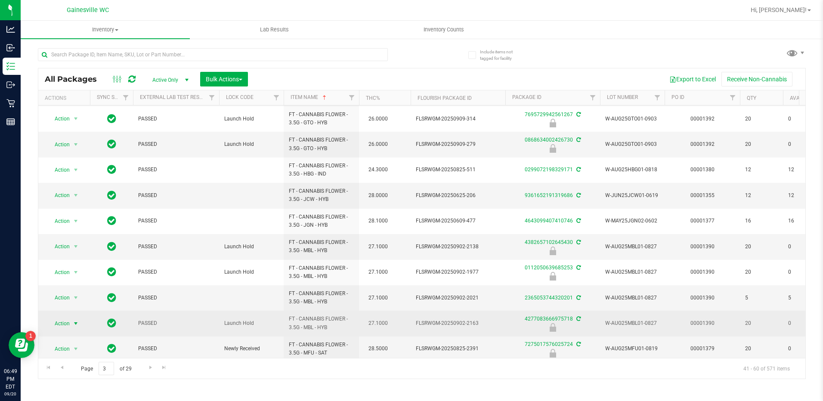
click at [76, 320] on span "select" at bounding box center [75, 323] width 7 height 7
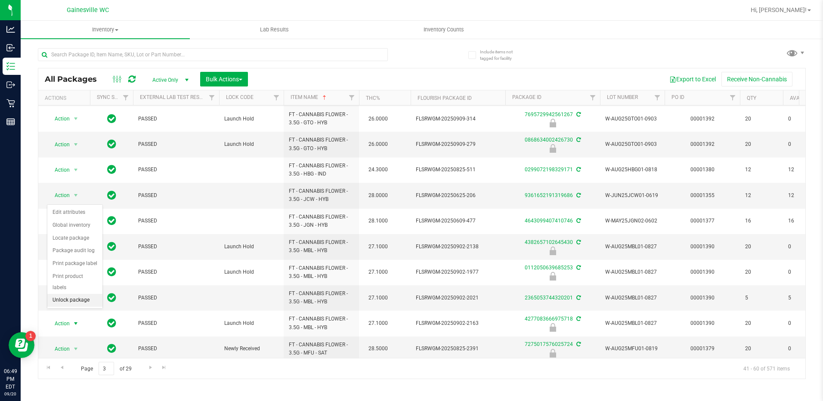
click at [80, 294] on li "Unlock package" at bounding box center [74, 300] width 55 height 13
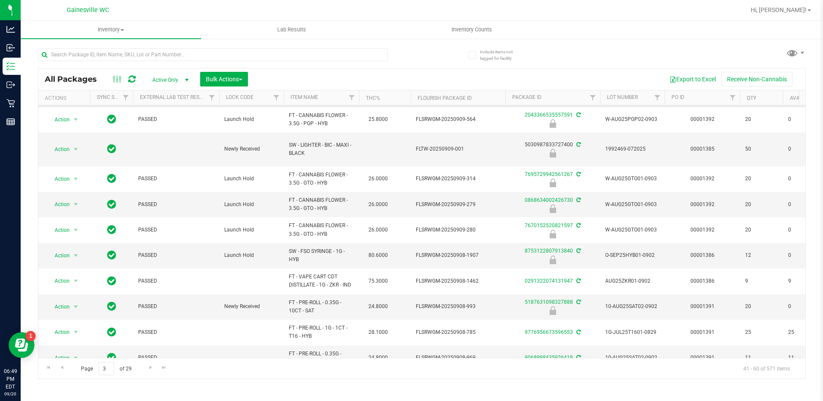
scroll to position [0, 0]
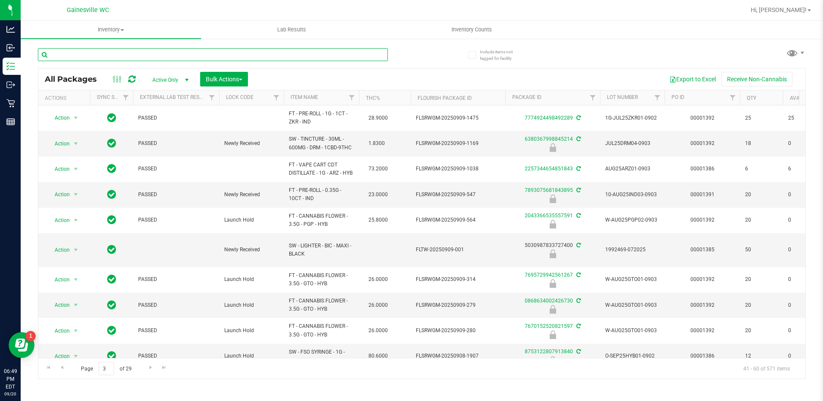
click at [85, 56] on input "text" at bounding box center [213, 54] width 350 height 13
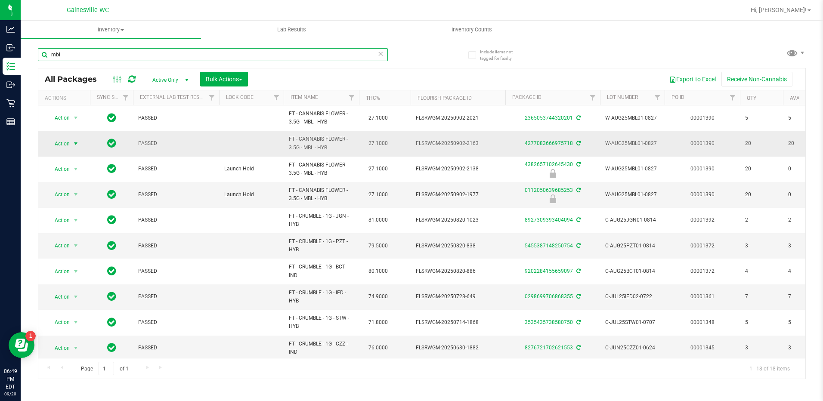
type input "mbl"
click at [64, 143] on span "Action" at bounding box center [58, 144] width 23 height 12
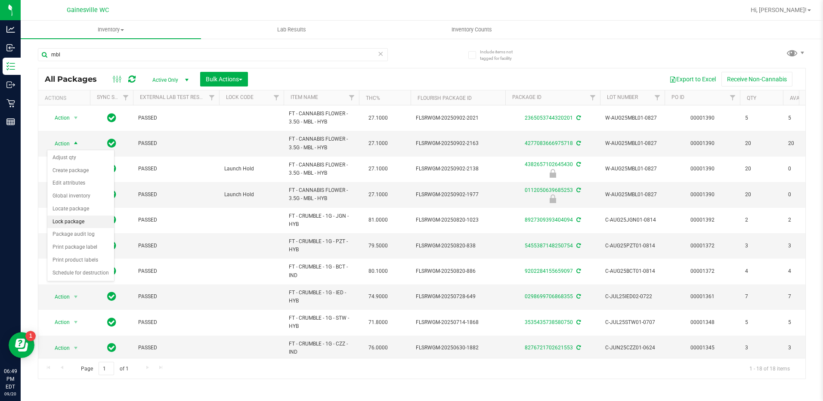
click at [69, 224] on li "Lock package" at bounding box center [80, 222] width 67 height 13
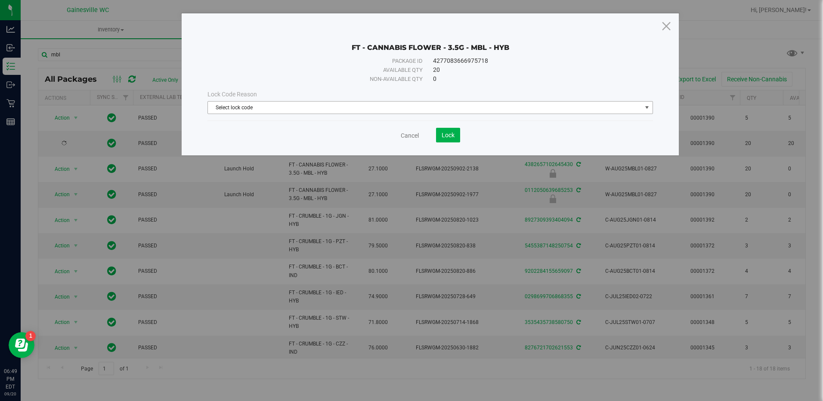
click at [242, 112] on span "Select lock code" at bounding box center [425, 108] width 434 height 12
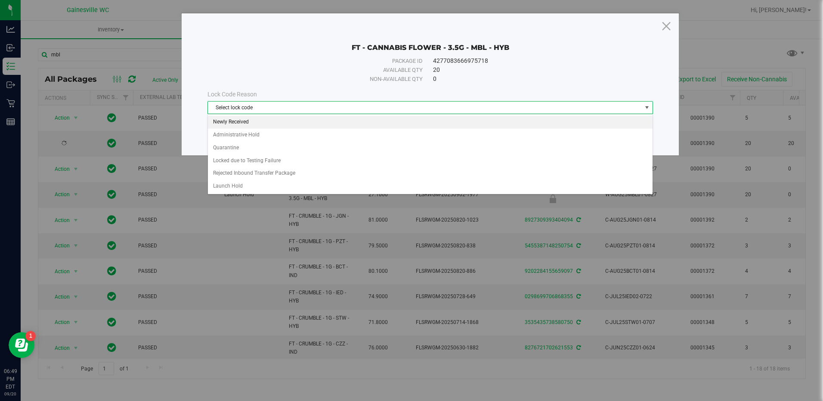
click at [244, 118] on li "Newly Received" at bounding box center [430, 122] width 444 height 13
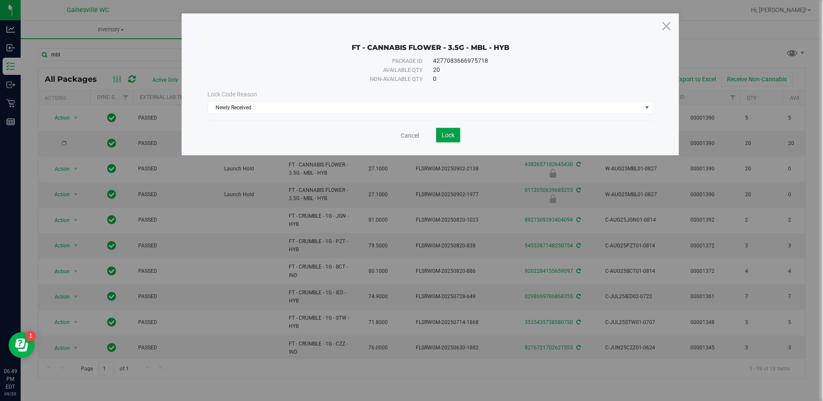
click at [455, 134] on button "Lock" at bounding box center [448, 135] width 24 height 15
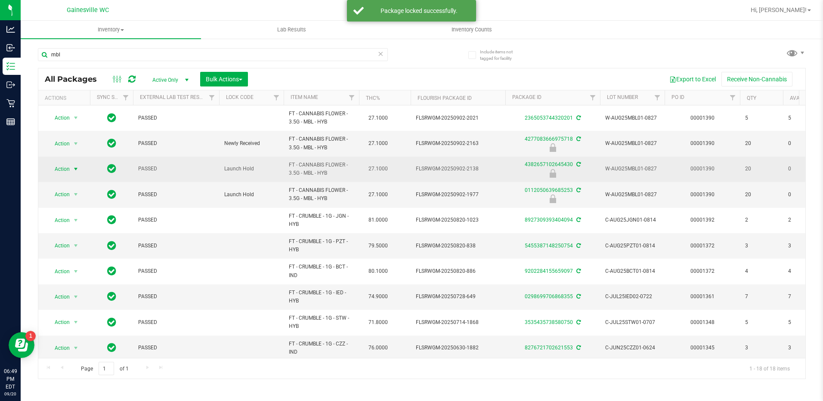
click at [69, 172] on span "Action" at bounding box center [58, 169] width 23 height 12
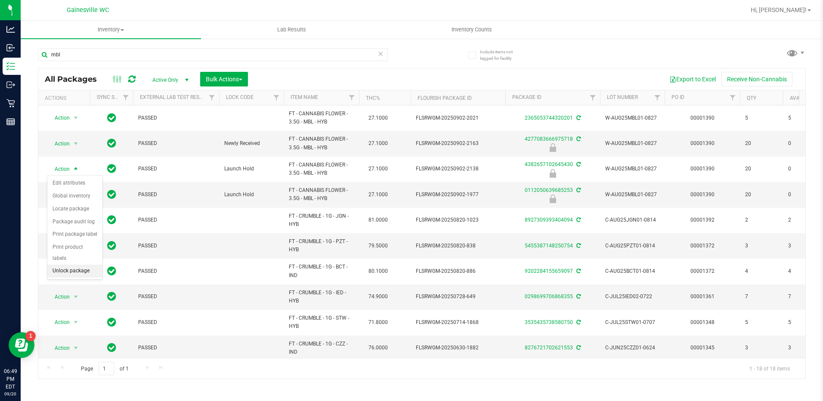
click at [86, 265] on li "Unlock package" at bounding box center [74, 271] width 55 height 13
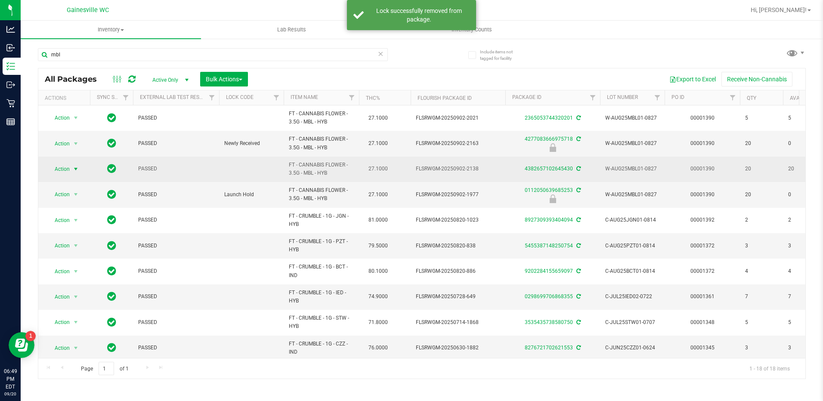
click at [66, 169] on span "Action" at bounding box center [58, 169] width 23 height 12
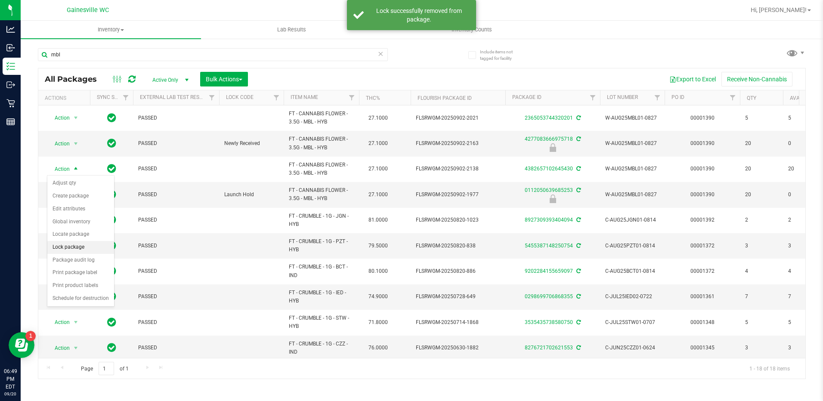
click at [57, 246] on li "Lock package" at bounding box center [80, 247] width 67 height 13
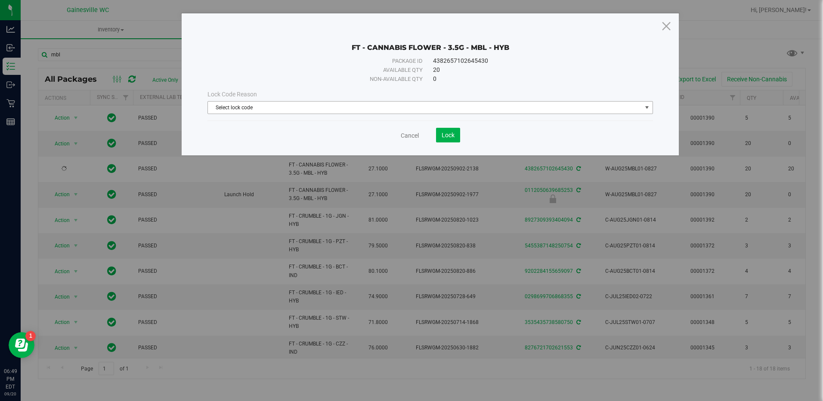
click at [239, 108] on span "Select lock code" at bounding box center [425, 108] width 434 height 12
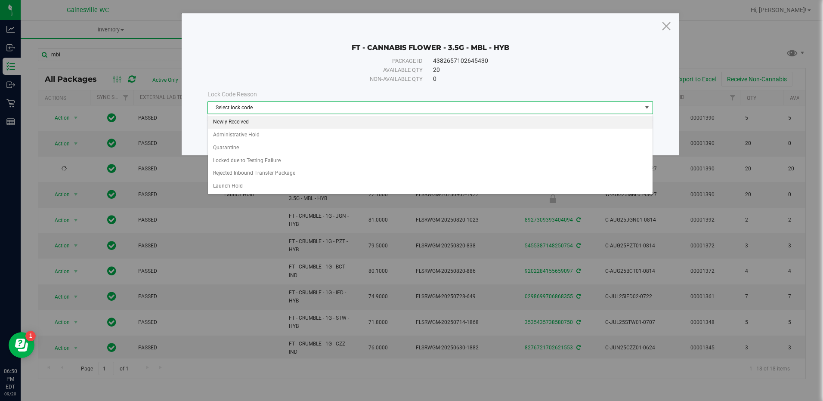
click at [238, 122] on li "Newly Received" at bounding box center [430, 122] width 444 height 13
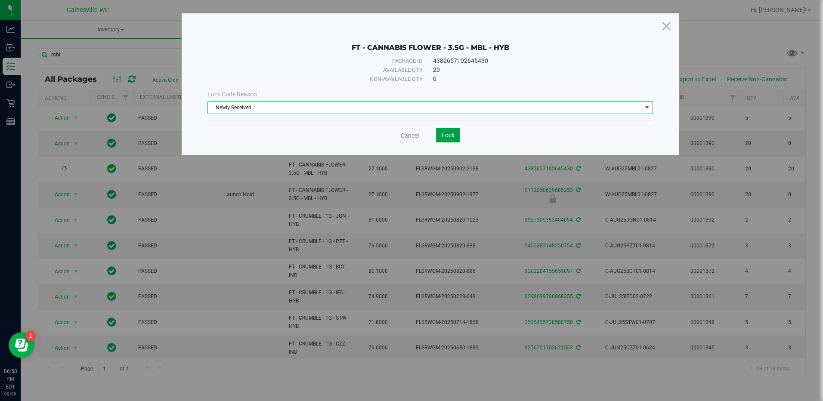
click at [455, 137] on button "Lock" at bounding box center [448, 135] width 24 height 15
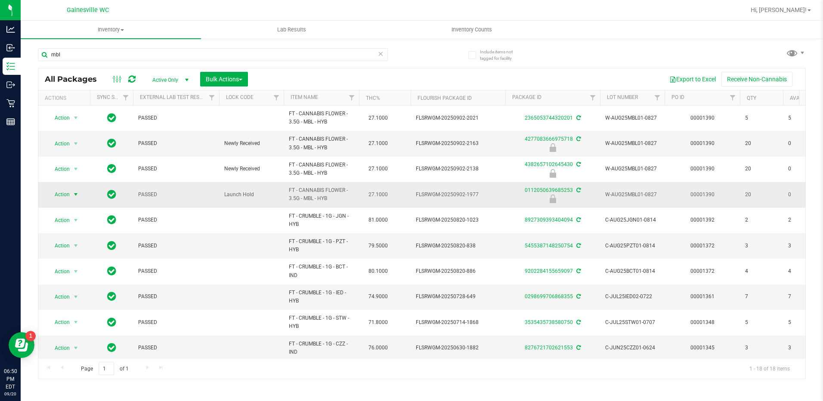
click at [73, 200] on span "select" at bounding box center [76, 195] width 11 height 12
click at [75, 291] on li "Unlock package" at bounding box center [74, 297] width 55 height 13
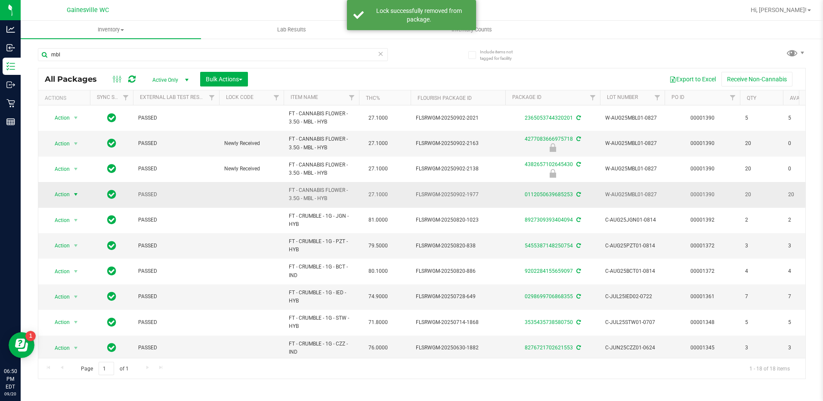
click at [67, 193] on span "Action" at bounding box center [58, 195] width 23 height 12
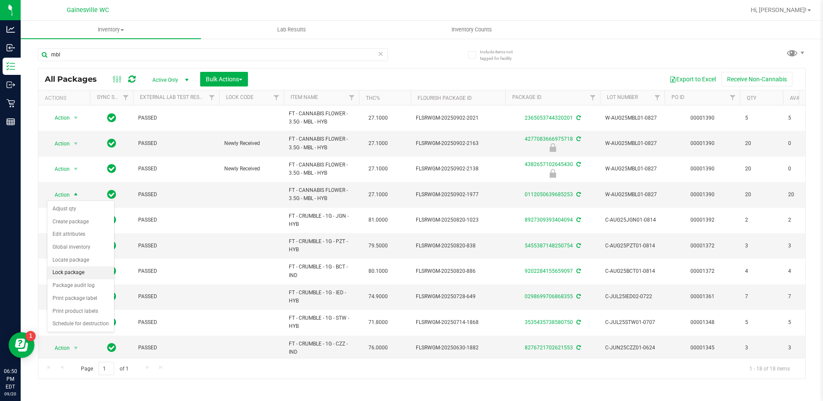
click at [85, 273] on li "Lock package" at bounding box center [80, 273] width 67 height 13
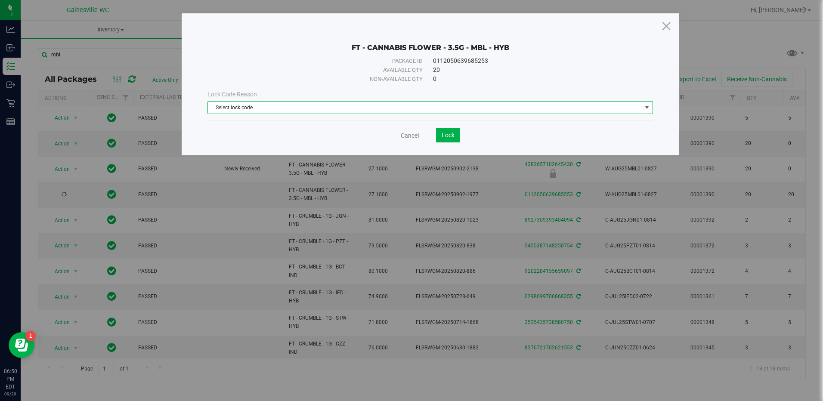
click at [264, 107] on span "Select lock code" at bounding box center [425, 108] width 434 height 12
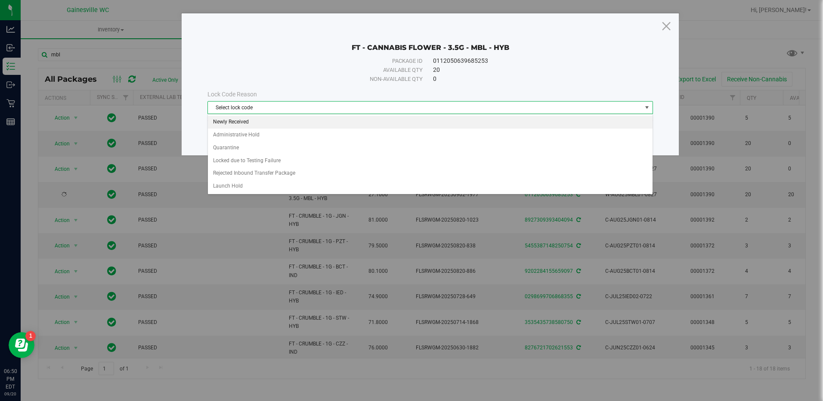
click at [253, 119] on li "Newly Received" at bounding box center [430, 122] width 444 height 13
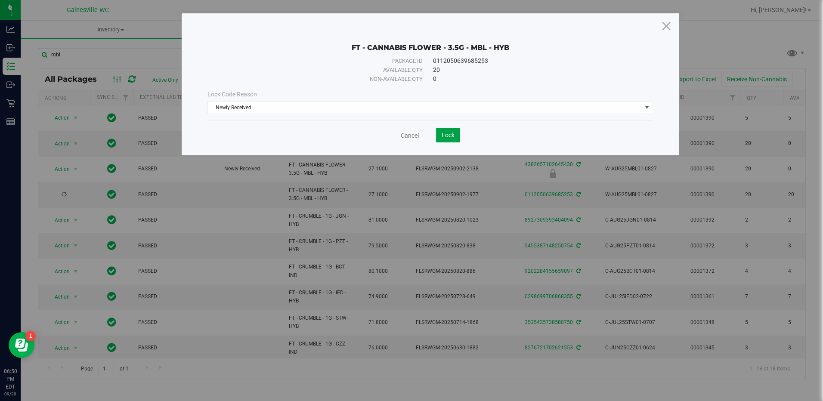
click at [444, 135] on span "Lock" at bounding box center [448, 135] width 13 height 7
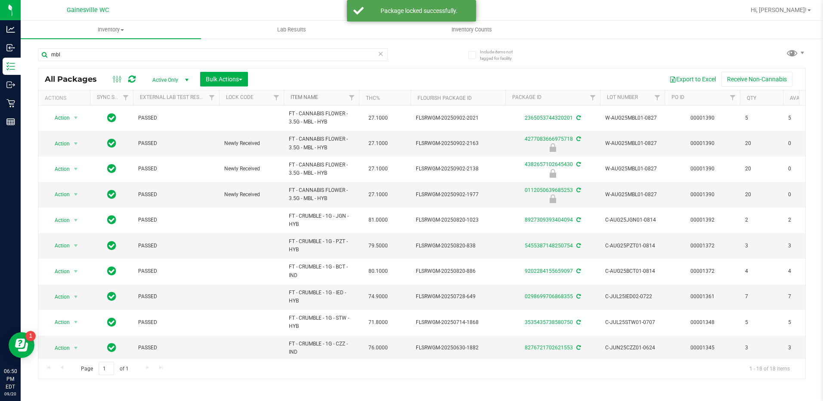
click at [307, 99] on link "Item Name" at bounding box center [305, 97] width 28 height 6
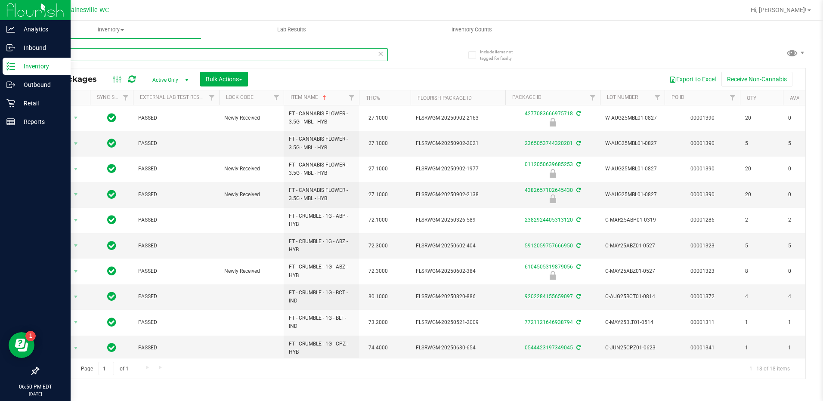
drag, startPoint x: 78, startPoint y: 53, endPoint x: 10, endPoint y: 59, distance: 68.3
click at [10, 59] on div "Analytics Inbound Inventory Outbound Retail Reports 06:50 PM EDT [DATE] 09/20 G…" at bounding box center [411, 200] width 823 height 401
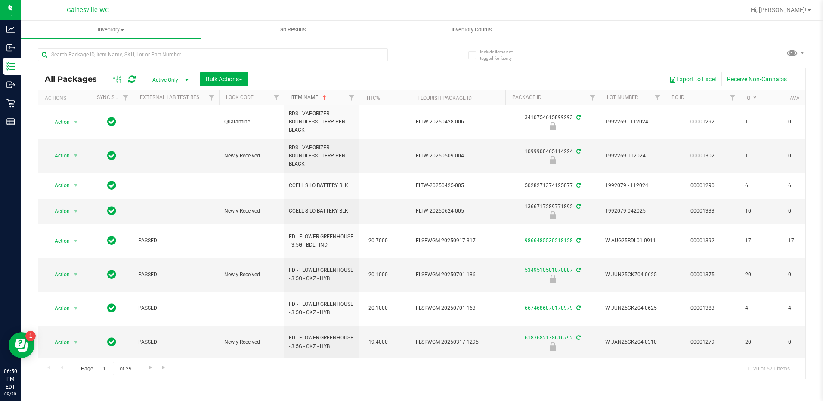
click at [307, 99] on link "Item Name" at bounding box center [309, 97] width 37 height 6
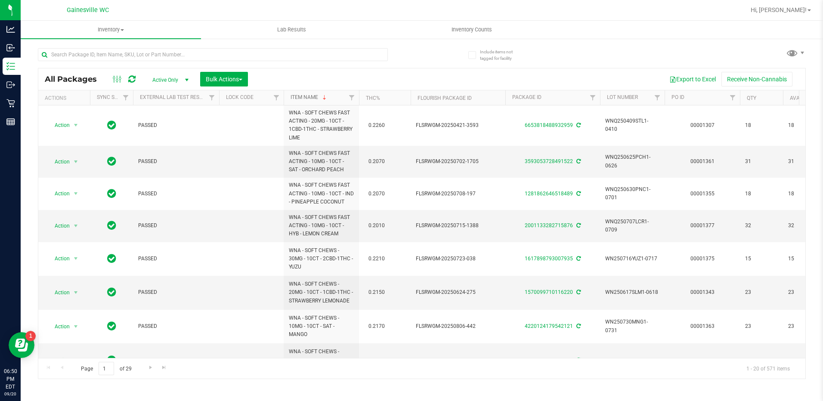
click at [307, 99] on link "Item Name" at bounding box center [309, 97] width 37 height 6
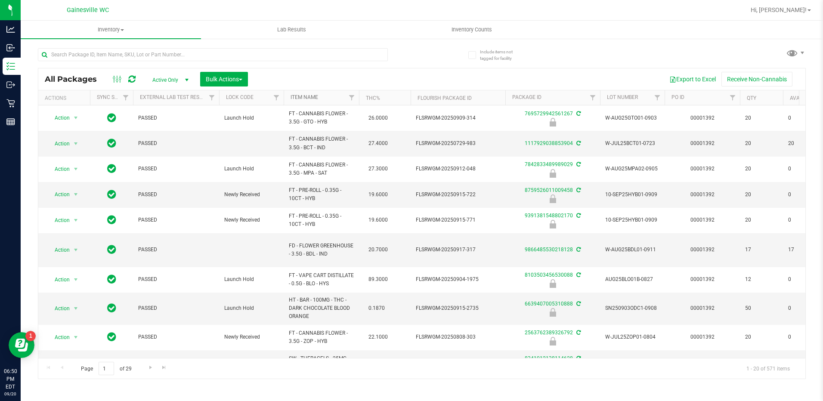
click at [308, 99] on link "Item Name" at bounding box center [305, 97] width 28 height 6
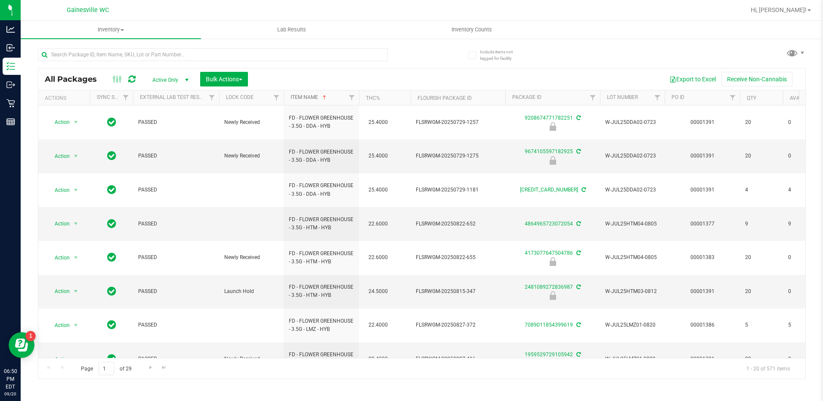
scroll to position [282, 0]
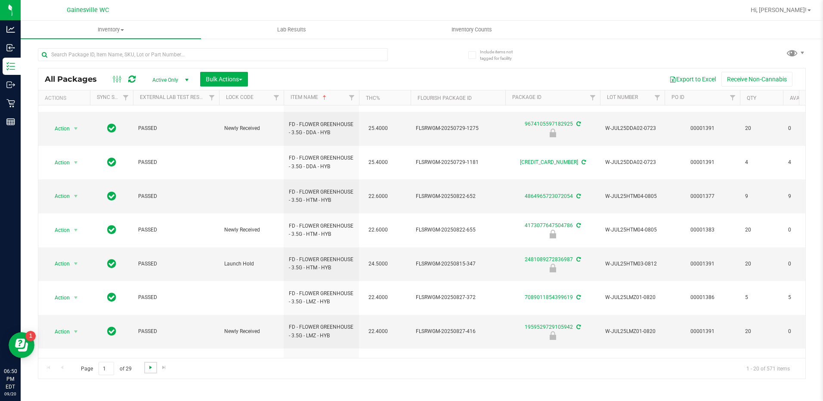
click at [152, 369] on span "Go to the next page" at bounding box center [150, 367] width 7 height 7
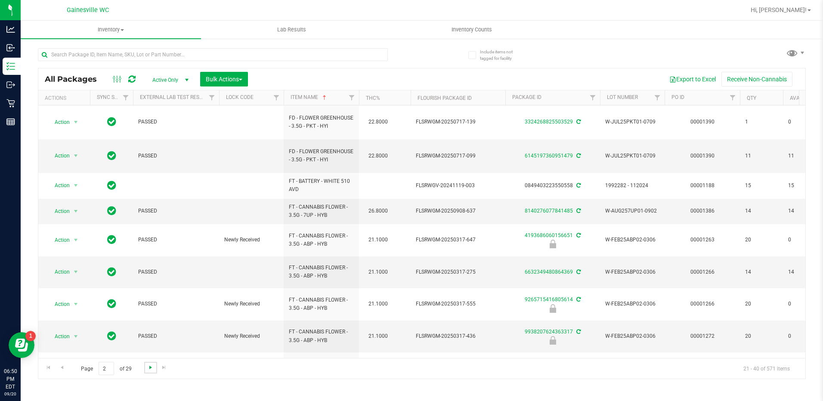
click at [152, 369] on span "Go to the next page" at bounding box center [150, 367] width 7 height 7
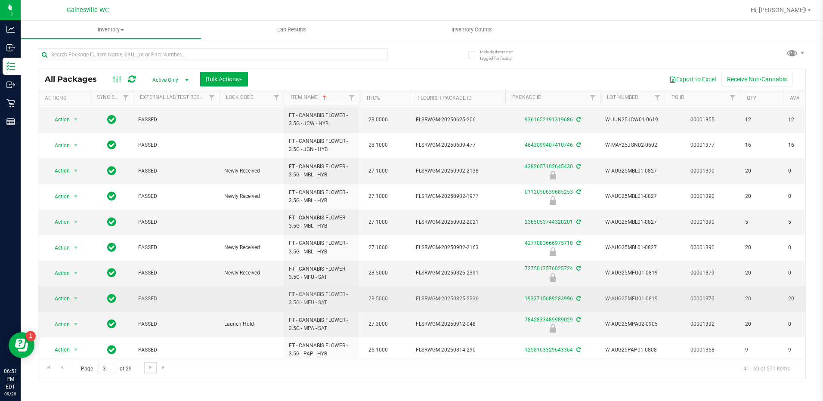
scroll to position [265, 0]
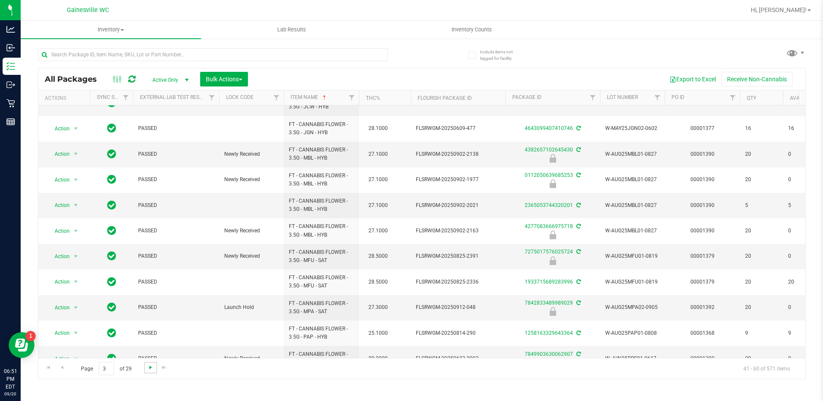
click at [147, 364] on span "Go to the next page" at bounding box center [150, 367] width 7 height 7
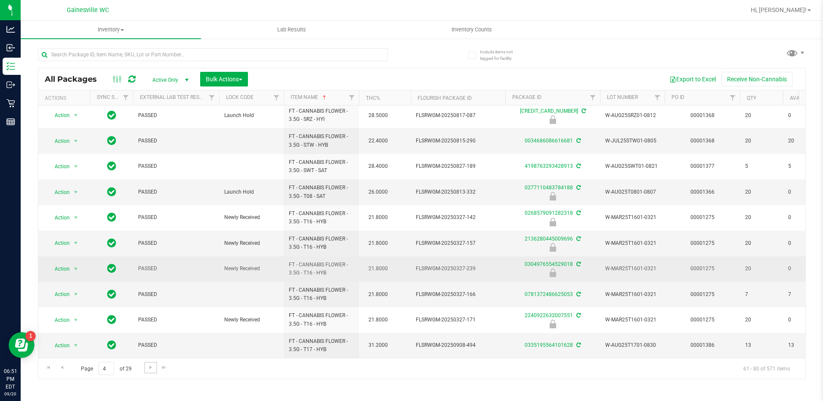
scroll to position [265, 0]
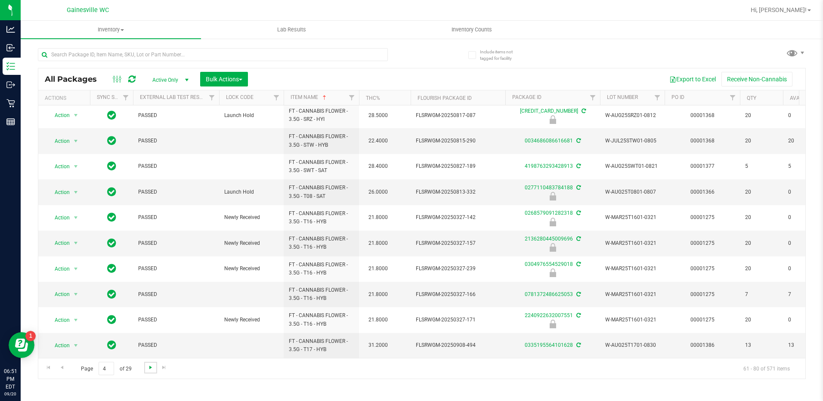
click at [148, 367] on span "Go to the next page" at bounding box center [150, 367] width 7 height 7
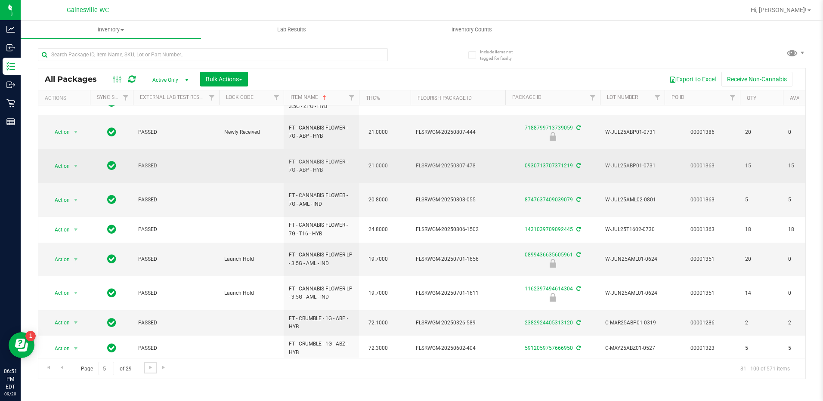
scroll to position [278, 0]
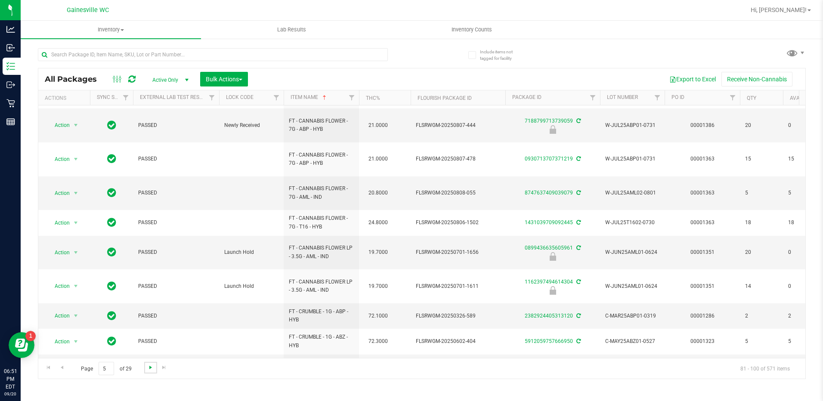
click at [152, 365] on span "Go to the next page" at bounding box center [150, 367] width 7 height 7
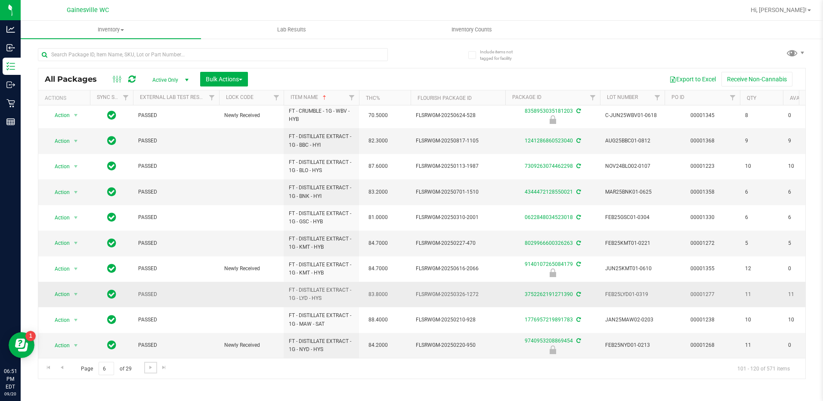
scroll to position [265, 0]
click at [145, 370] on link "Go to the next page" at bounding box center [150, 368] width 12 height 12
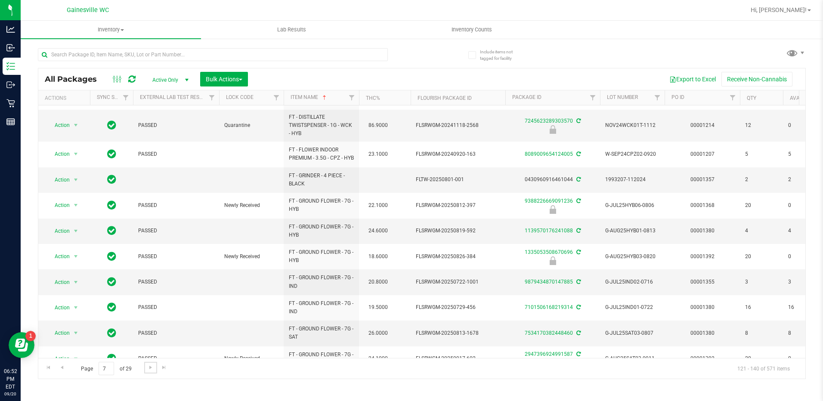
scroll to position [215, 0]
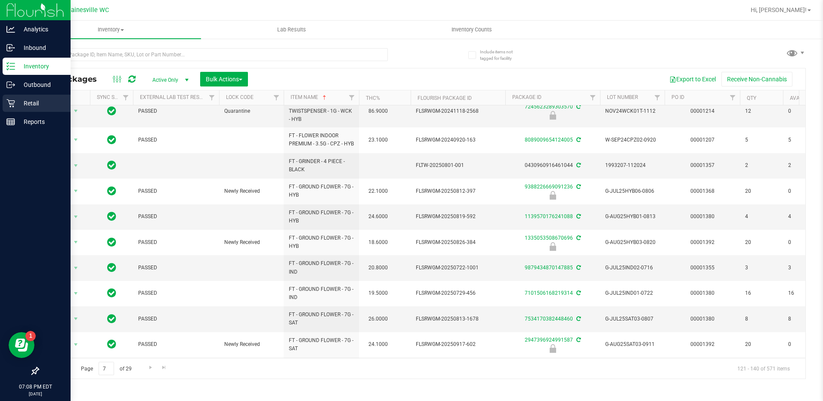
click at [8, 102] on icon at bounding box center [10, 103] width 9 height 9
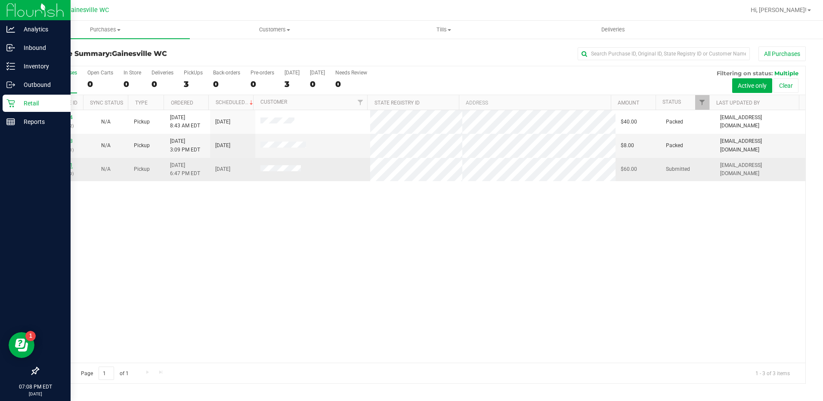
click at [59, 167] on link "11982381" at bounding box center [61, 165] width 24 height 6
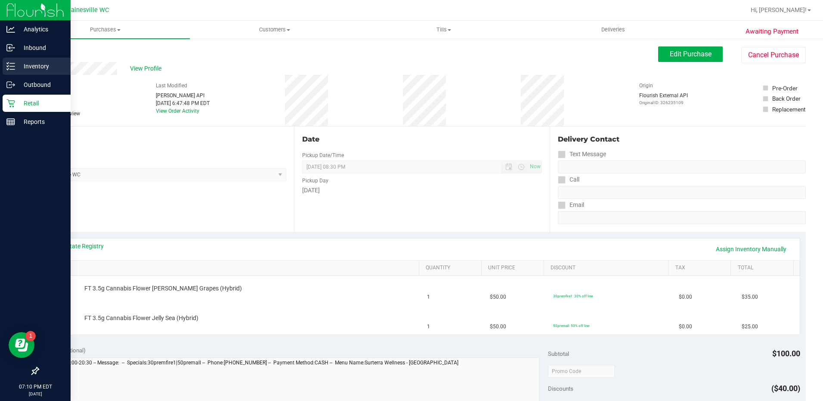
click at [27, 62] on p "Inventory" at bounding box center [41, 66] width 52 height 10
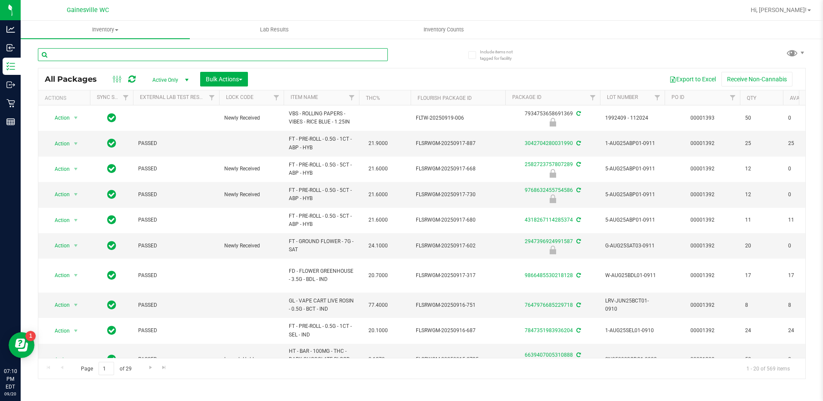
click at [124, 57] on input "text" at bounding box center [213, 54] width 350 height 13
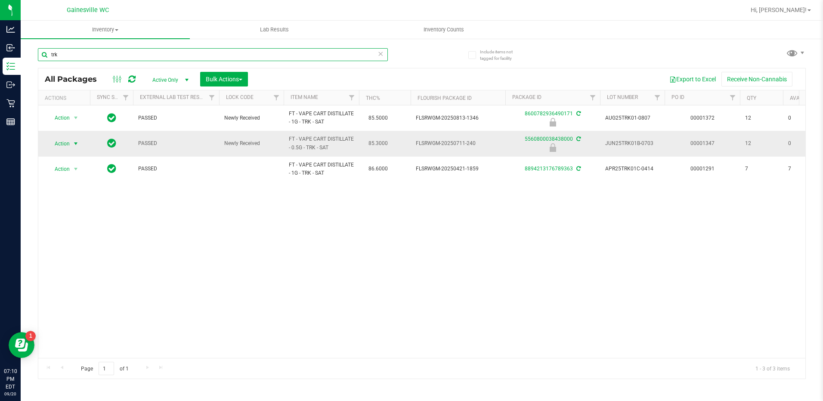
type input "trk"
click at [74, 142] on span "select" at bounding box center [75, 143] width 7 height 7
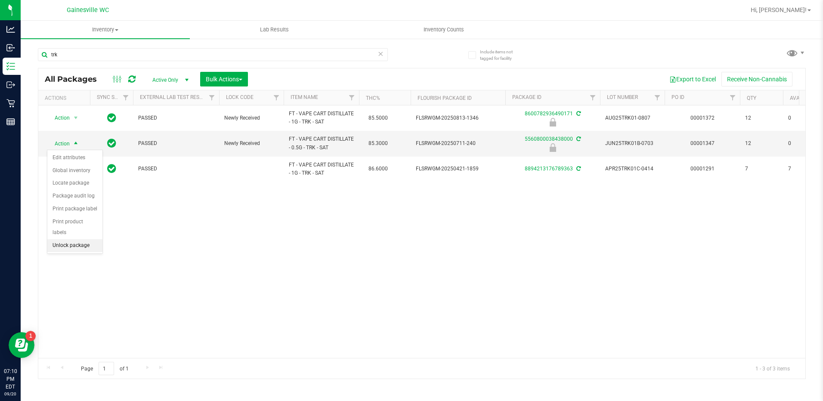
click at [76, 239] on li "Unlock package" at bounding box center [74, 245] width 55 height 13
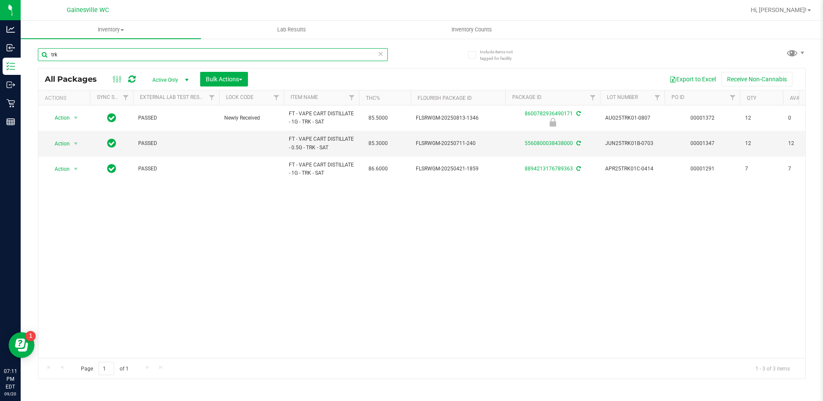
drag, startPoint x: 61, startPoint y: 53, endPoint x: 39, endPoint y: 56, distance: 22.6
click at [39, 56] on input "trk" at bounding box center [213, 54] width 350 height 13
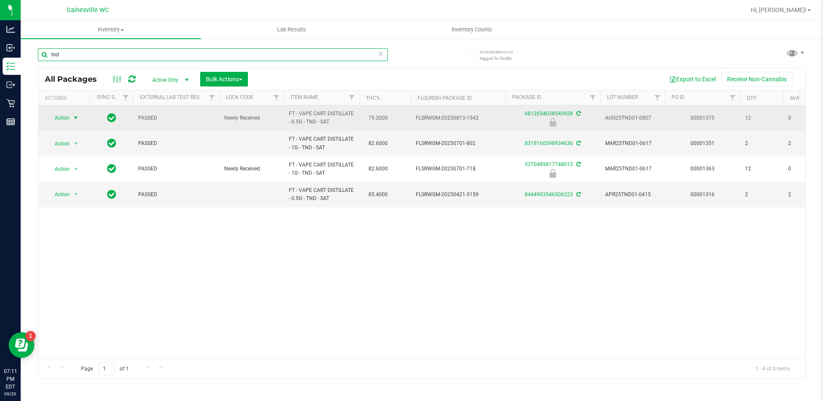
type input "tnd"
click at [71, 115] on span "select" at bounding box center [76, 118] width 11 height 12
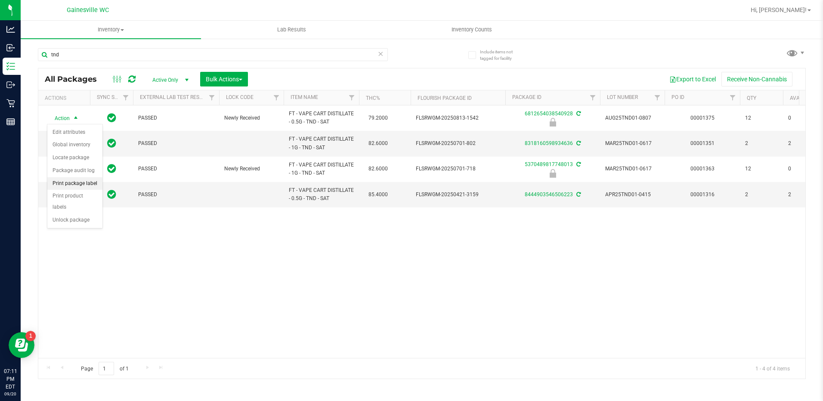
click at [68, 186] on li "Print package label" at bounding box center [74, 183] width 55 height 13
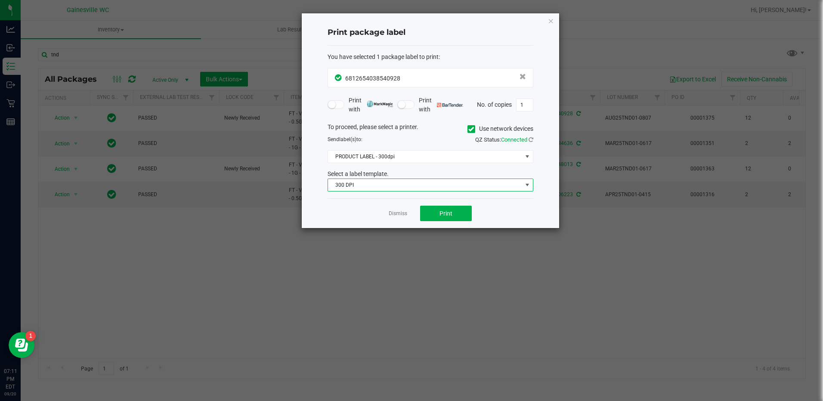
click at [372, 188] on span "300 DPI" at bounding box center [425, 185] width 194 height 12
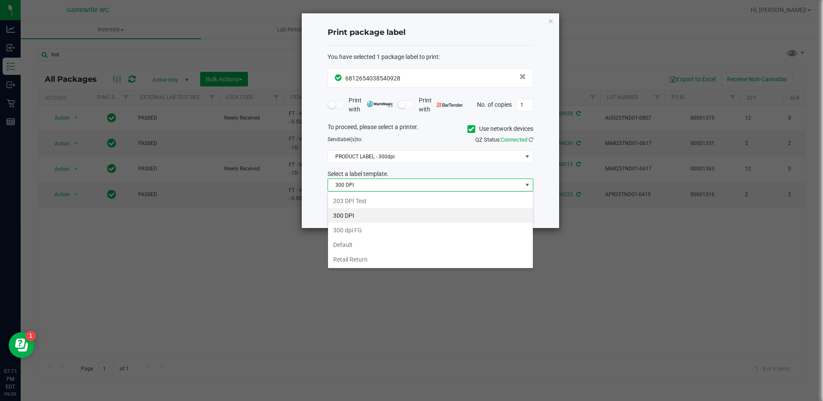
scroll to position [13, 206]
drag, startPoint x: 354, startPoint y: 245, endPoint x: 359, endPoint y: 230, distance: 15.7
click at [355, 242] on li "Default" at bounding box center [430, 245] width 205 height 15
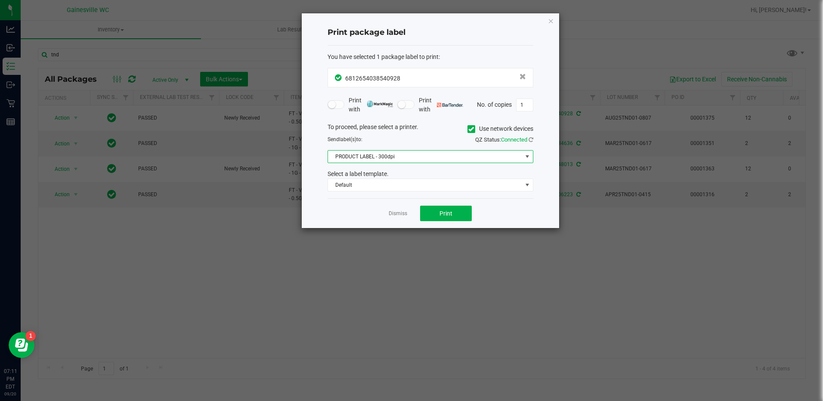
click at [379, 157] on span "PRODUCT LABEL - 300dpi" at bounding box center [425, 157] width 194 height 12
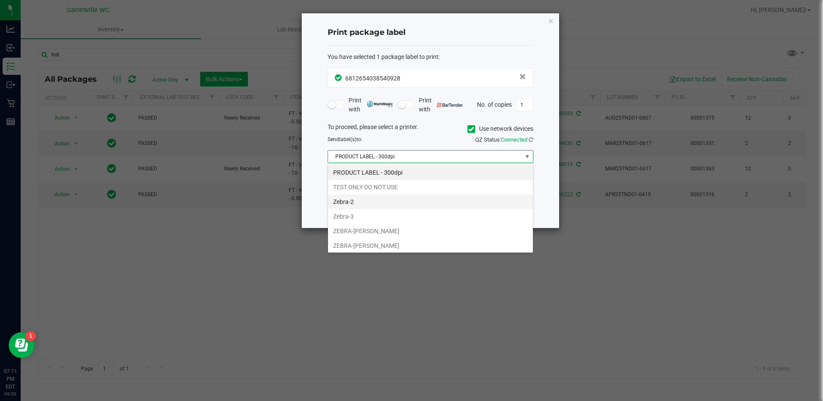
click at [370, 201] on li "Zebra-2" at bounding box center [430, 202] width 205 height 15
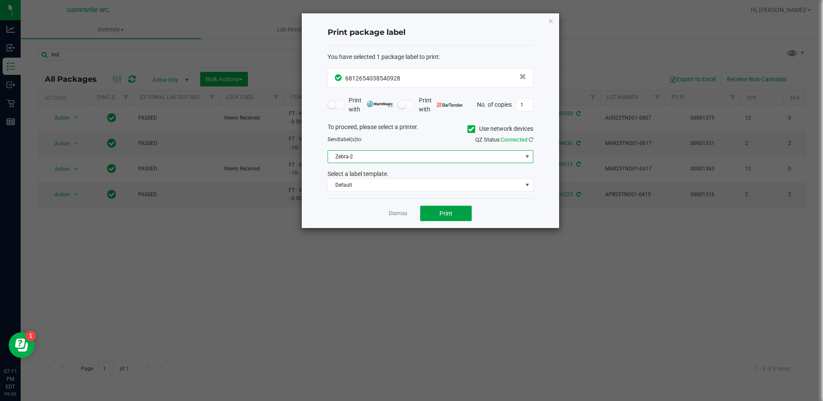
click at [437, 212] on button "Print" at bounding box center [446, 214] width 52 height 16
click at [403, 210] on link "Dismiss" at bounding box center [398, 213] width 19 height 7
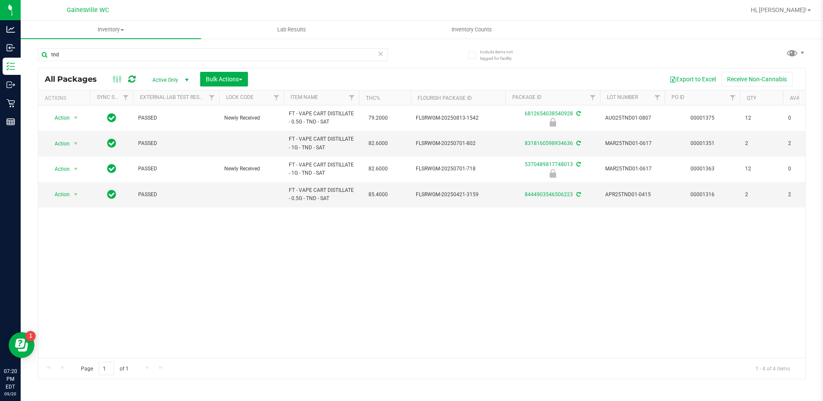
click at [101, 236] on div "Action Action Edit attributes Global inventory Locate package Package audit log…" at bounding box center [421, 231] width 767 height 253
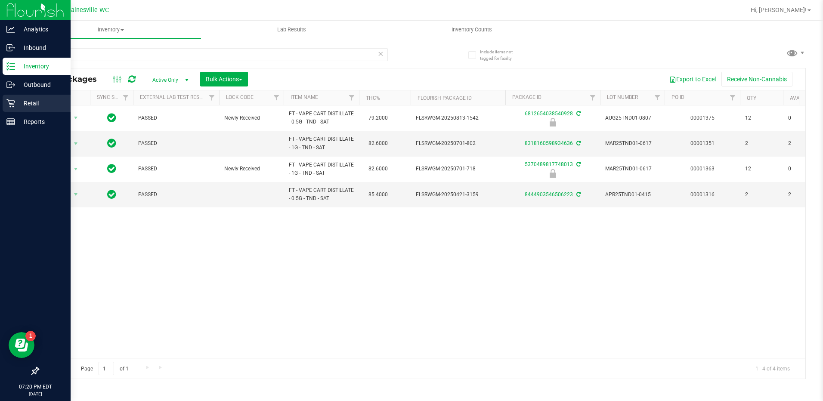
click at [33, 108] on p "Retail" at bounding box center [41, 103] width 52 height 10
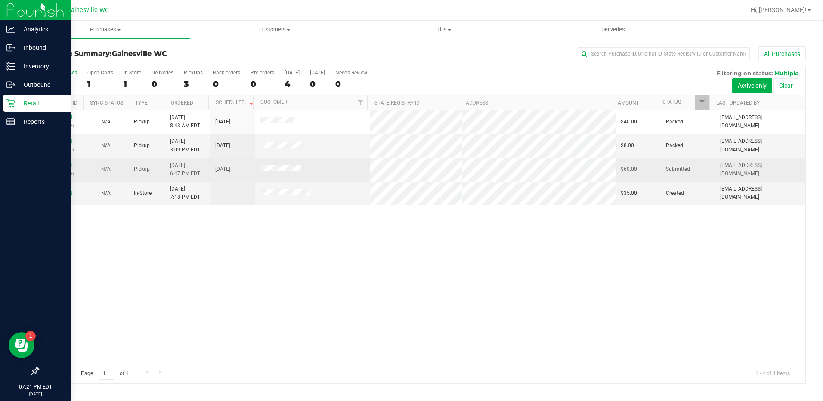
click at [57, 164] on link "11982381" at bounding box center [61, 165] width 24 height 6
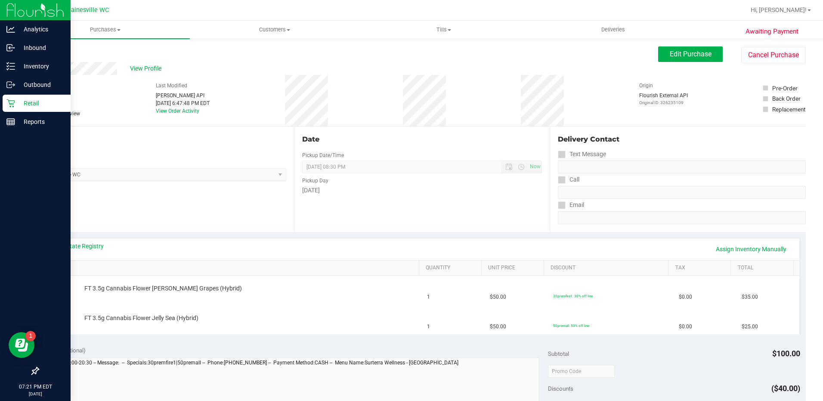
click at [72, 253] on div "View State Registry Assign Inventory Manually" at bounding box center [422, 249] width 740 height 15
click at [73, 243] on link "View State Registry" at bounding box center [78, 246] width 52 height 9
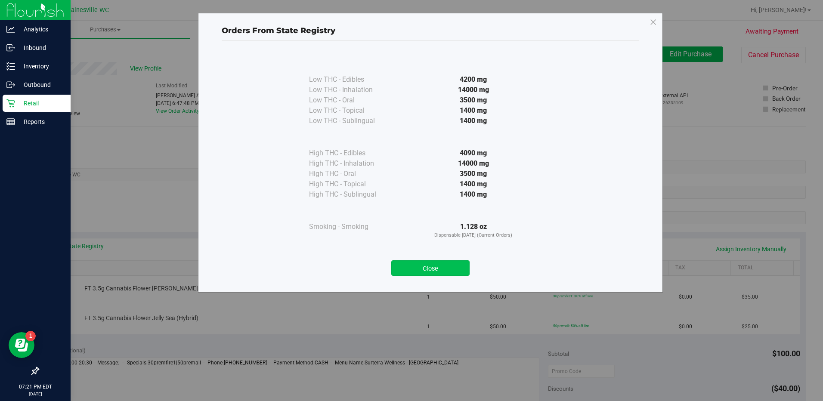
click at [436, 262] on button "Close" at bounding box center [430, 268] width 78 height 16
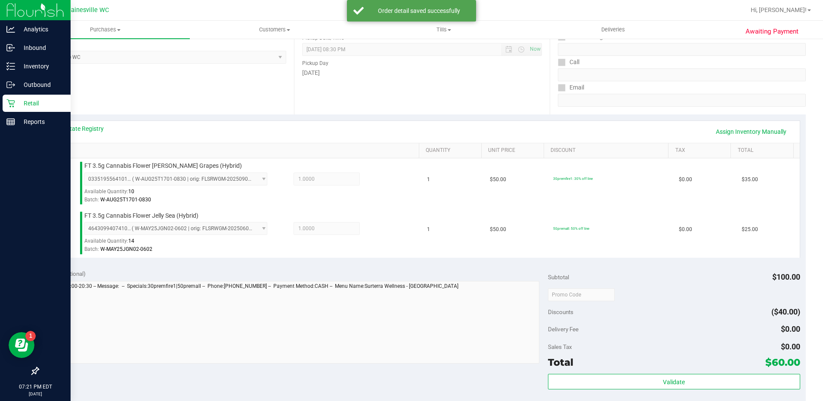
scroll to position [258, 0]
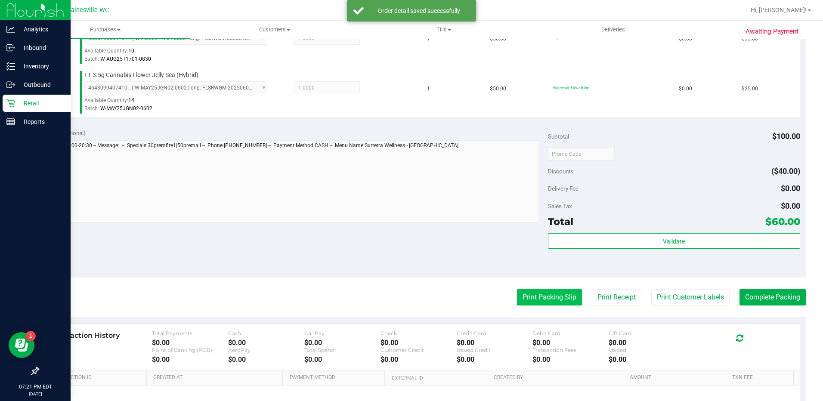
click at [555, 292] on button "Print Packing Slip" at bounding box center [549, 297] width 65 height 16
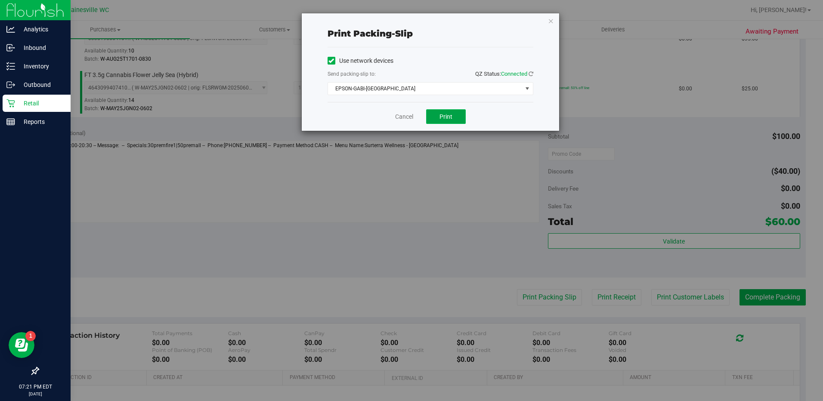
click at [440, 110] on button "Print" at bounding box center [446, 116] width 40 height 15
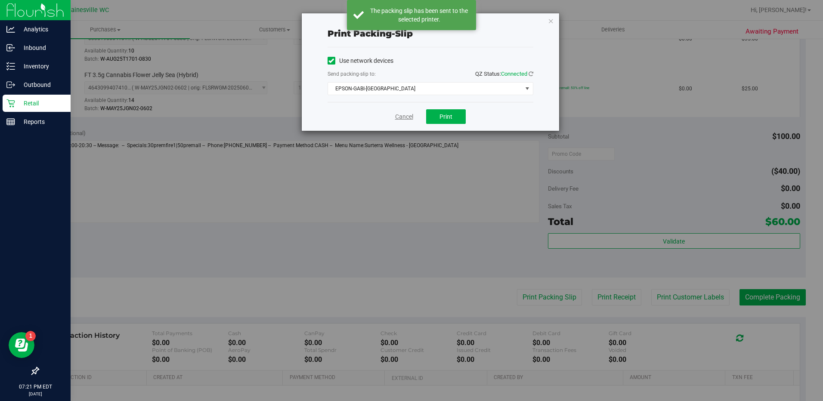
click at [400, 117] on link "Cancel" at bounding box center [404, 116] width 18 height 9
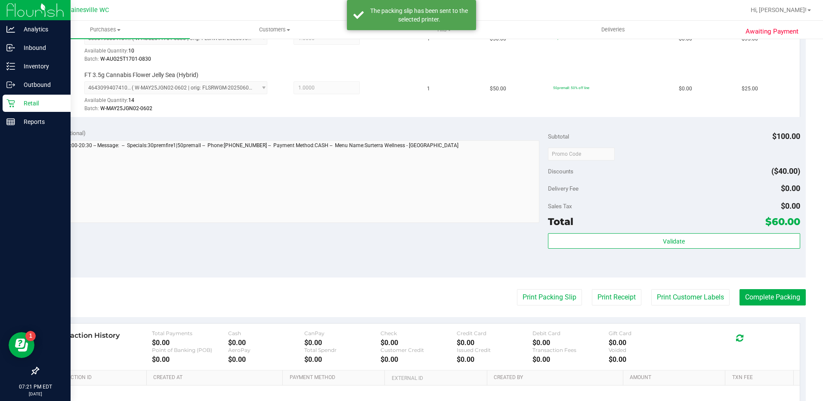
click at [772, 306] on purchase-details "Back Edit Purchase Cancel Purchase View Profile # 11982381 BioTrack ID: - Submi…" at bounding box center [422, 133] width 768 height 690
click at [772, 303] on button "Complete Packing" at bounding box center [773, 297] width 66 height 16
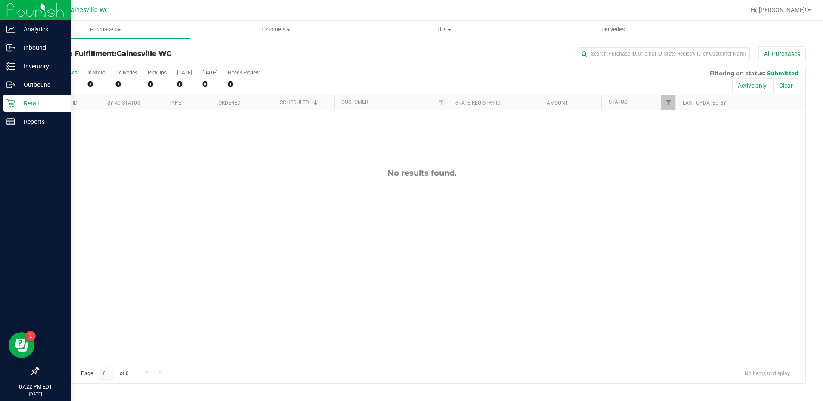
click at [9, 102] on icon at bounding box center [10, 103] width 9 height 9
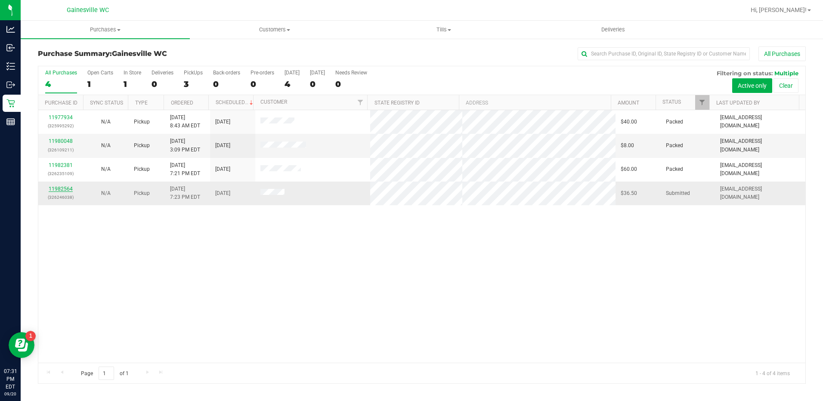
click at [61, 189] on link "11982564" at bounding box center [61, 189] width 24 height 6
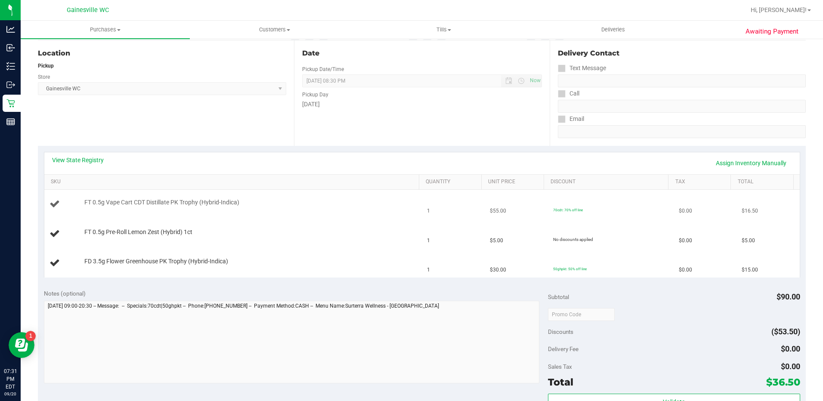
click at [307, 202] on div "FT 0.5g Vape Cart CDT Distillate PK Trophy (Hybrid-Indica)" at bounding box center [247, 202] width 335 height 9
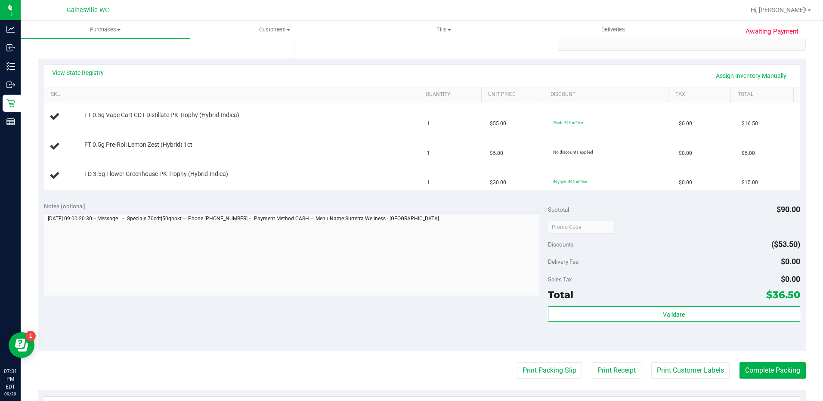
scroll to position [215, 0]
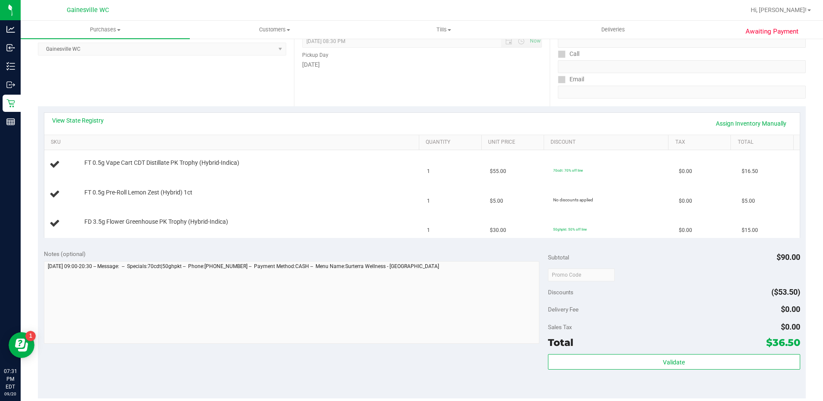
scroll to position [215, 0]
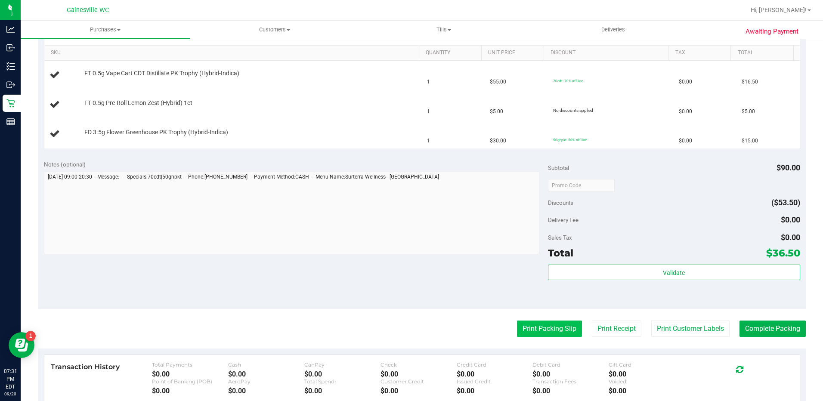
click at [548, 330] on button "Print Packing Slip" at bounding box center [549, 329] width 65 height 16
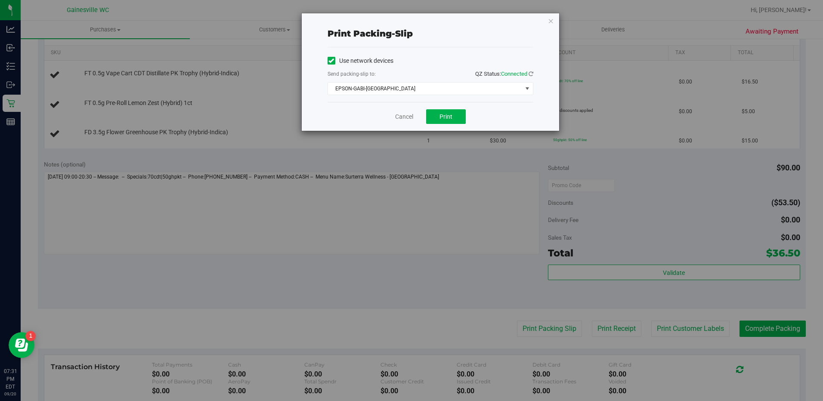
click at [449, 126] on div "Cancel Print" at bounding box center [431, 116] width 206 height 29
click at [449, 123] on button "Print" at bounding box center [446, 116] width 40 height 15
click at [393, 115] on div "Cancel Print" at bounding box center [431, 116] width 206 height 29
click at [392, 123] on div "Cancel Print" at bounding box center [431, 116] width 206 height 29
click at [400, 115] on link "Cancel" at bounding box center [404, 116] width 18 height 9
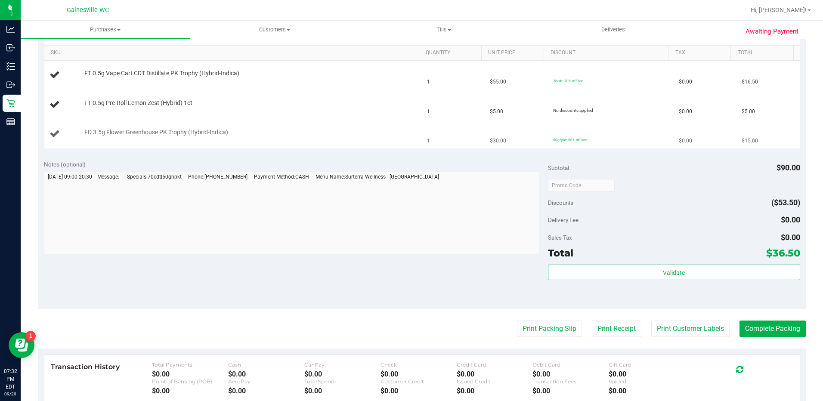
click at [389, 124] on td "FD 3.5g Flower Greenhouse PK Trophy (Hybrid-Indica)" at bounding box center [233, 134] width 378 height 29
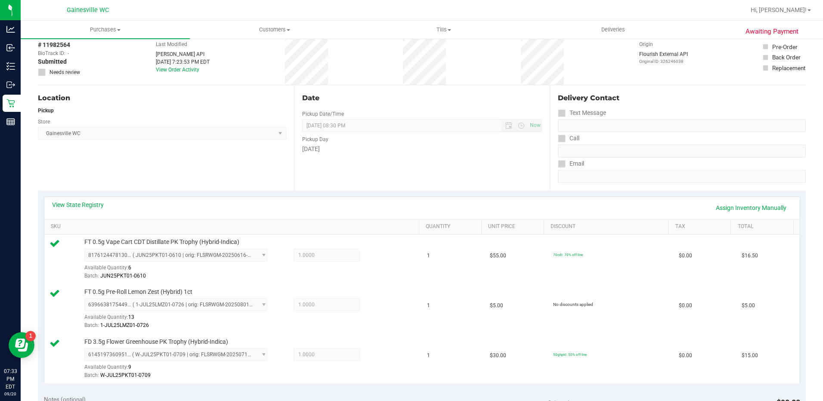
scroll to position [0, 0]
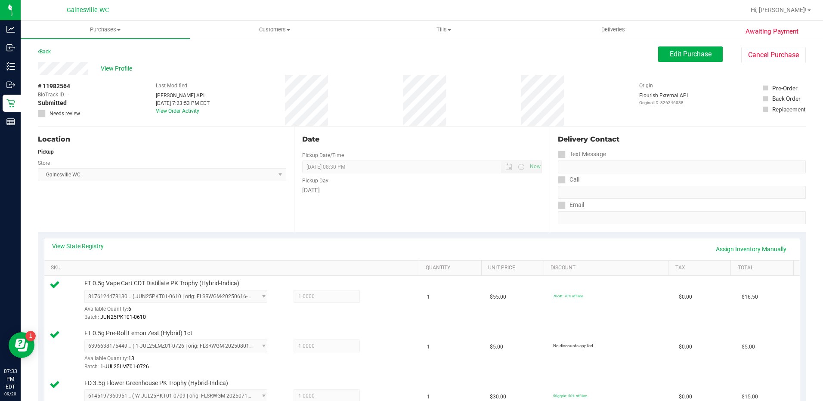
click at [267, 214] on div "Location Pickup Store [GEOGRAPHIC_DATA] WC Select Store [PERSON_NAME][GEOGRAPHI…" at bounding box center [166, 179] width 256 height 105
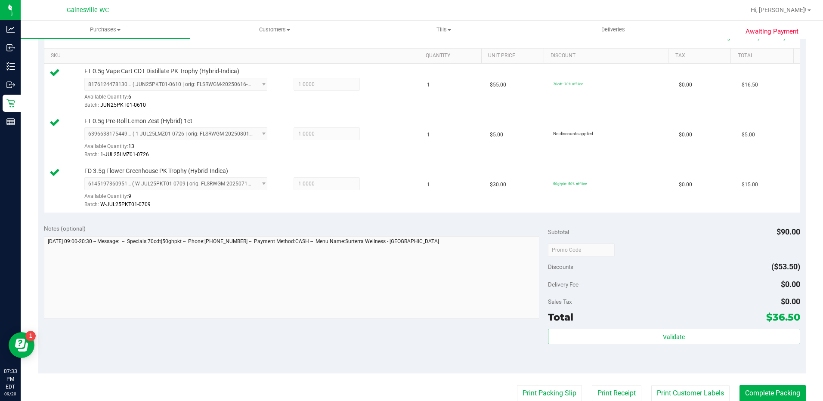
scroll to position [301, 0]
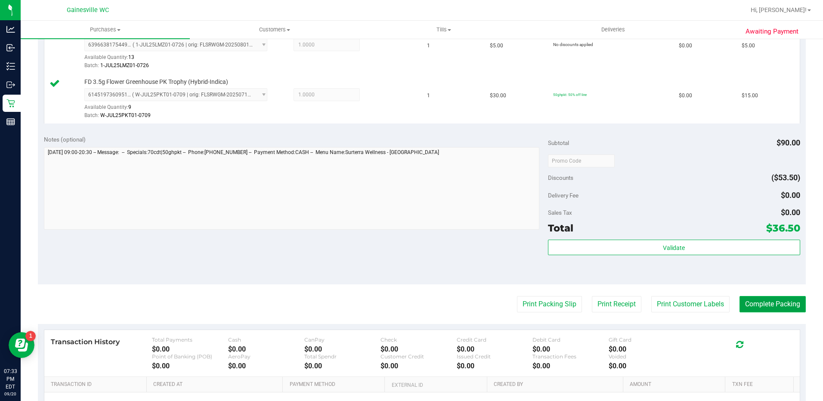
click at [744, 303] on button "Complete Packing" at bounding box center [773, 304] width 66 height 16
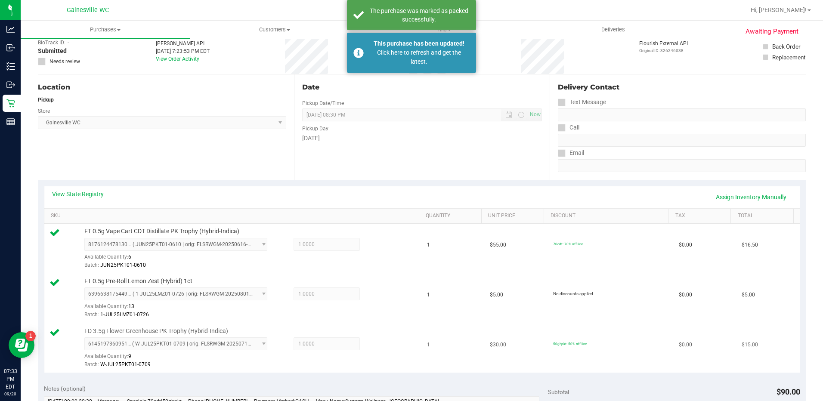
scroll to position [0, 0]
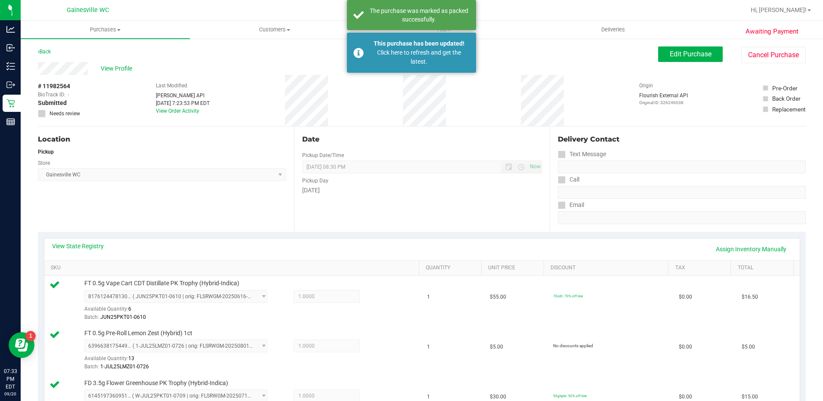
click at [257, 211] on div "Location Pickup Store [GEOGRAPHIC_DATA] WC Select Store [PERSON_NAME][GEOGRAPHI…" at bounding box center [166, 179] width 256 height 105
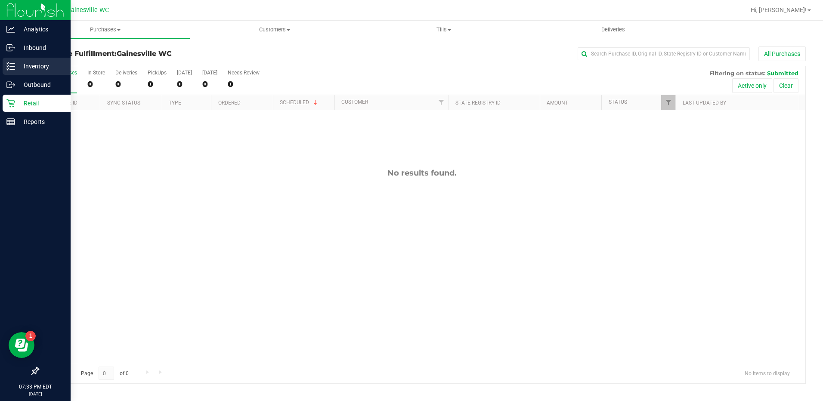
click at [11, 69] on line at bounding box center [12, 69] width 5 height 0
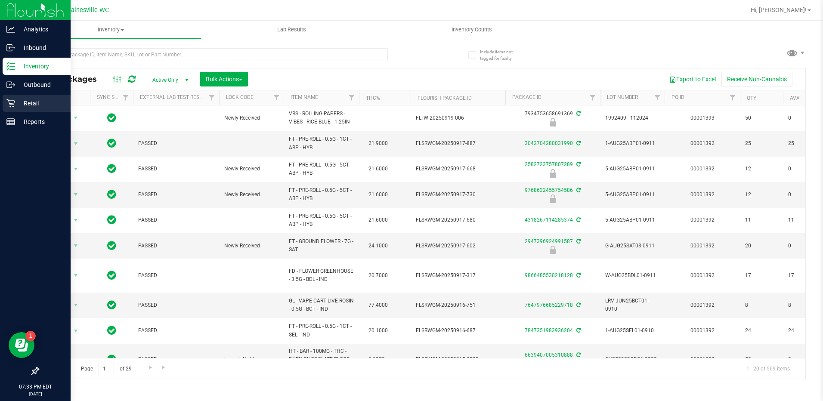
click at [21, 102] on p "Retail" at bounding box center [41, 103] width 52 height 10
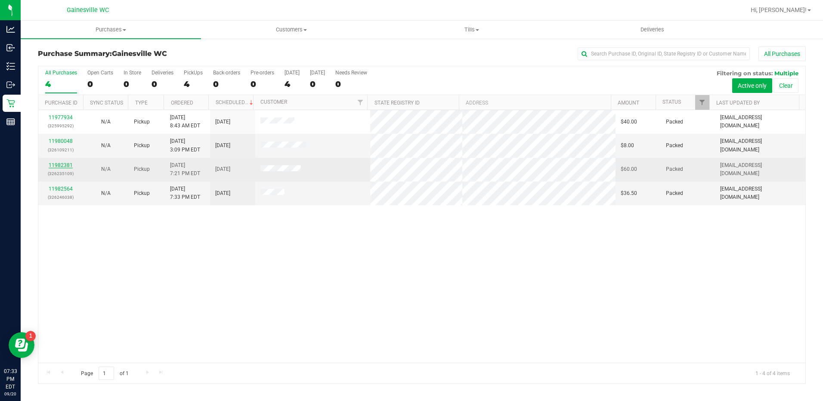
click at [63, 163] on link "11982381" at bounding box center [61, 165] width 24 height 6
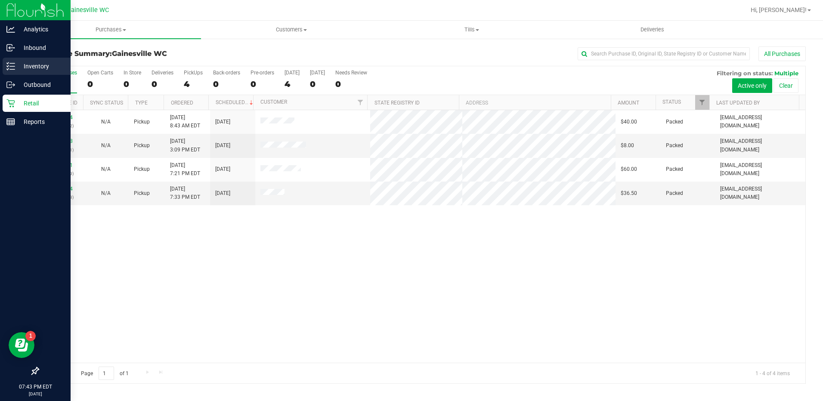
click at [40, 68] on p "Inventory" at bounding box center [41, 66] width 52 height 10
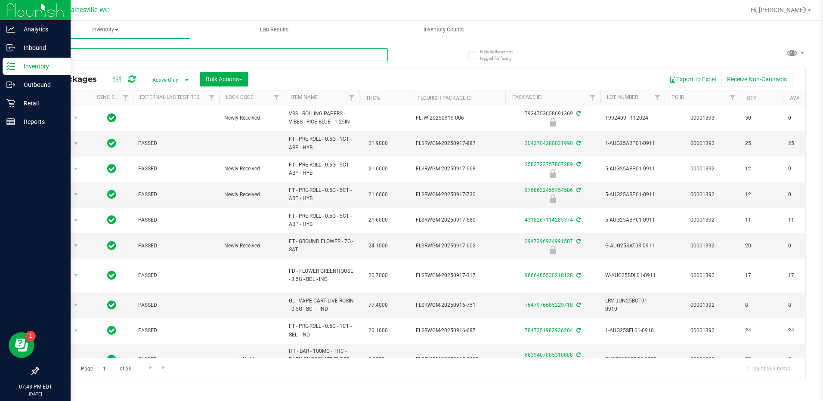
click at [160, 55] on input "text" at bounding box center [213, 54] width 350 height 13
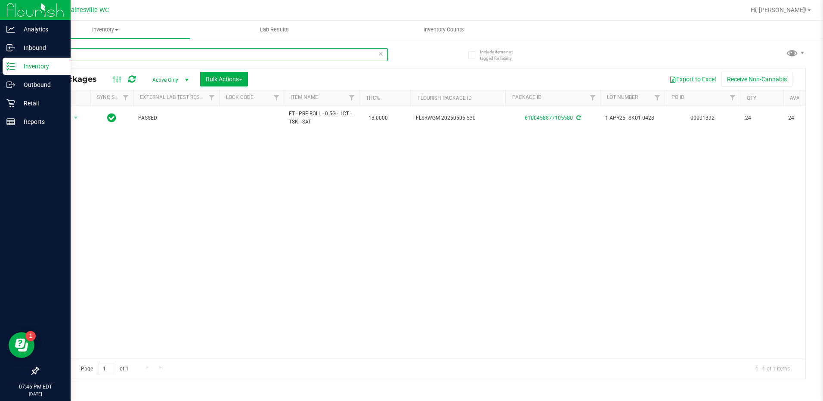
drag, startPoint x: 77, startPoint y: 54, endPoint x: -2, endPoint y: 61, distance: 78.7
click at [0, 61] on html "Analytics Inbound Inventory Outbound Retail Reports 07:46 PM EDT 09/20/2025 09/…" at bounding box center [411, 200] width 823 height 401
type input "o"
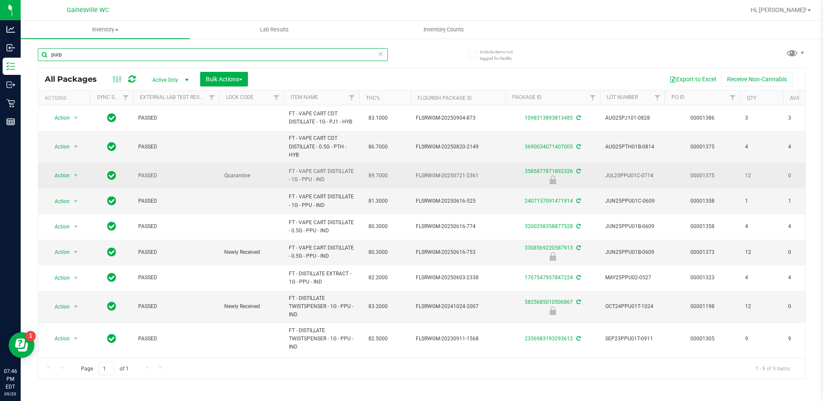
scroll to position [3, 0]
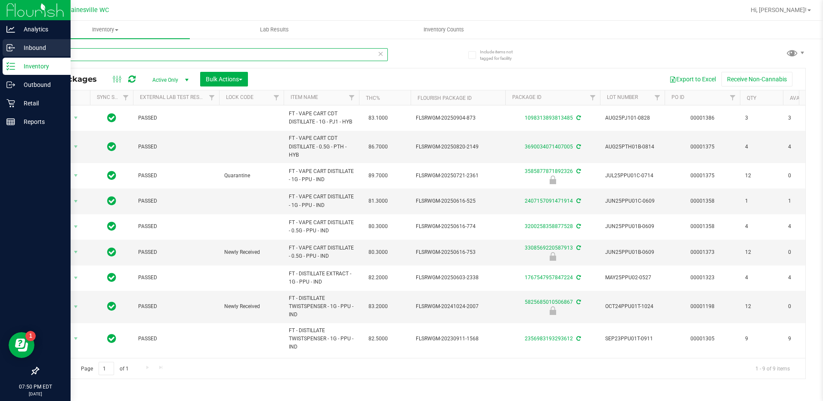
drag, startPoint x: 69, startPoint y: 54, endPoint x: 5, endPoint y: 53, distance: 64.2
click at [5, 53] on div "Analytics Inbound Inventory Outbound Retail Reports 07:50 PM EDT 09/20/2025 09/…" at bounding box center [411, 200] width 823 height 401
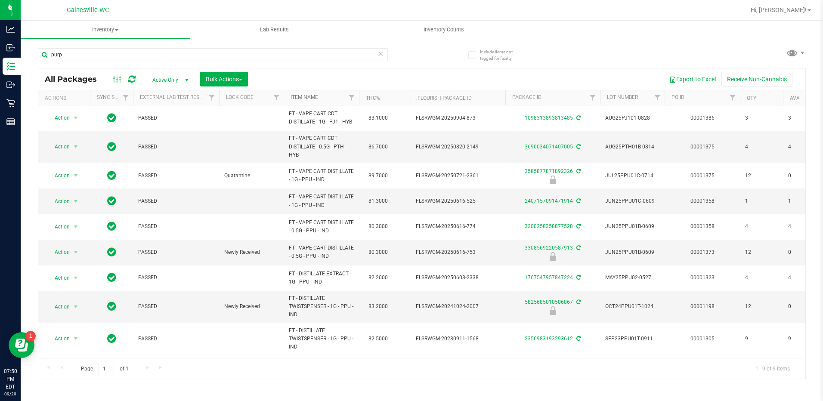
click at [300, 100] on link "Item Name" at bounding box center [305, 97] width 28 height 6
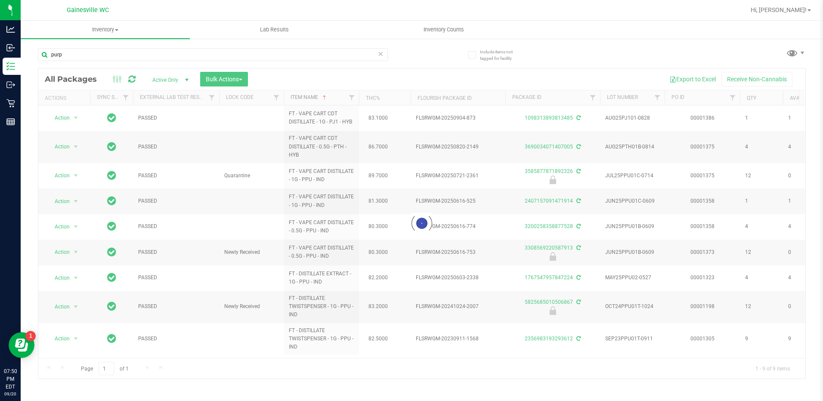
scroll to position [0, 0]
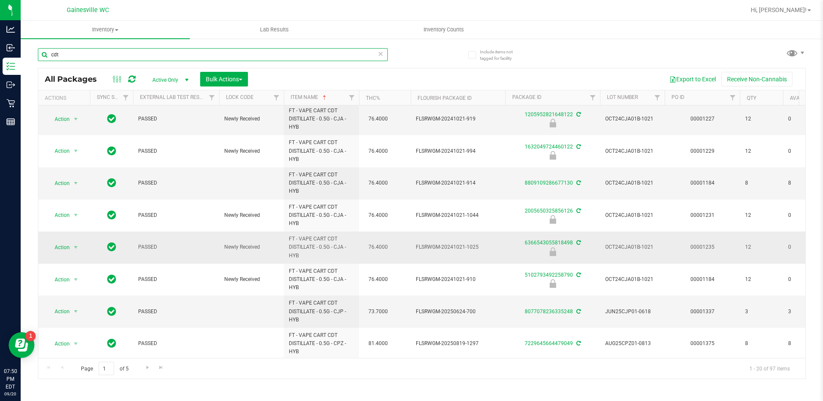
scroll to position [396, 0]
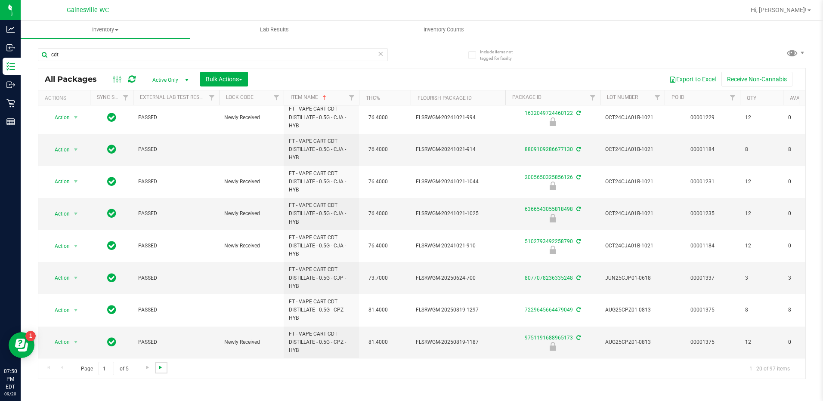
click at [160, 367] on span "Go to the last page" at bounding box center [161, 367] width 7 height 7
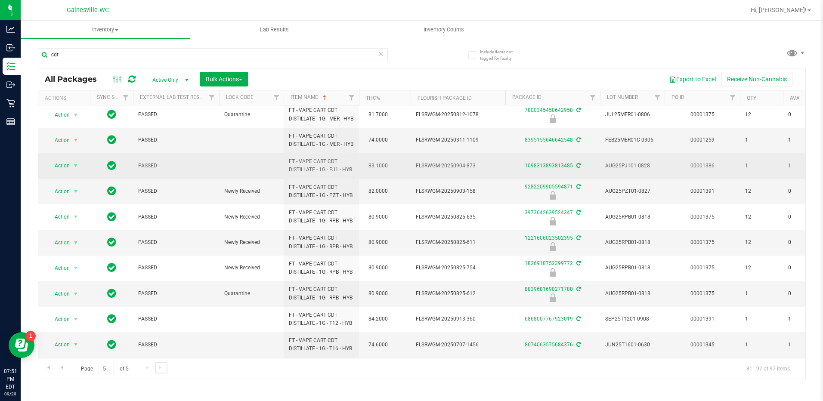
scroll to position [172, 0]
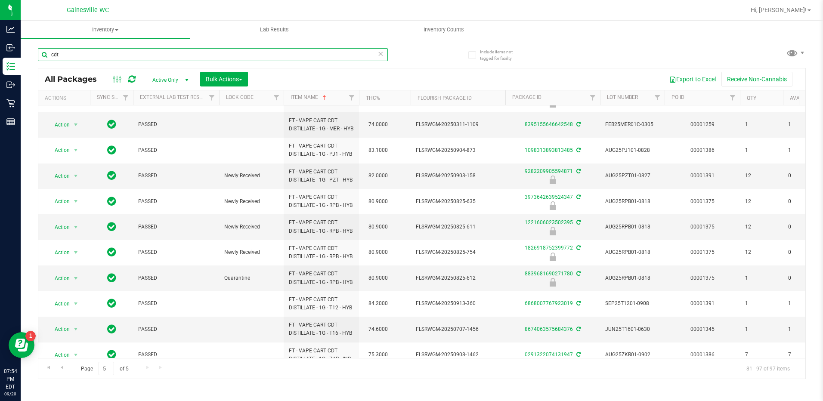
drag, startPoint x: 67, startPoint y: 57, endPoint x: 44, endPoint y: 55, distance: 23.4
click at [44, 55] on input "cdt" at bounding box center [213, 54] width 350 height 13
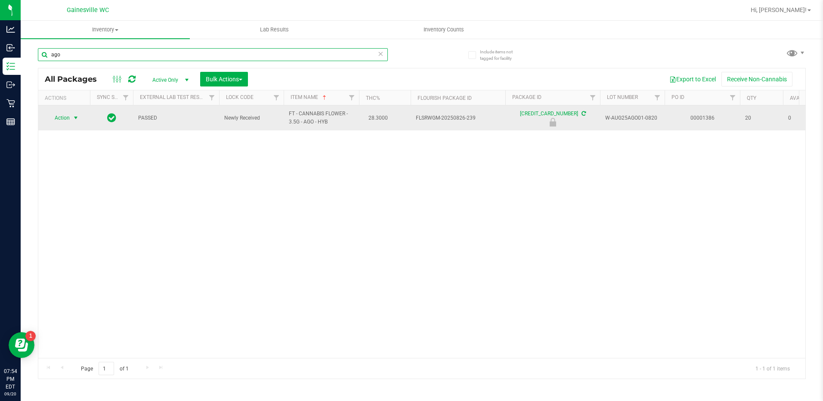
type input "ago"
click at [69, 120] on span "Action" at bounding box center [58, 118] width 23 height 12
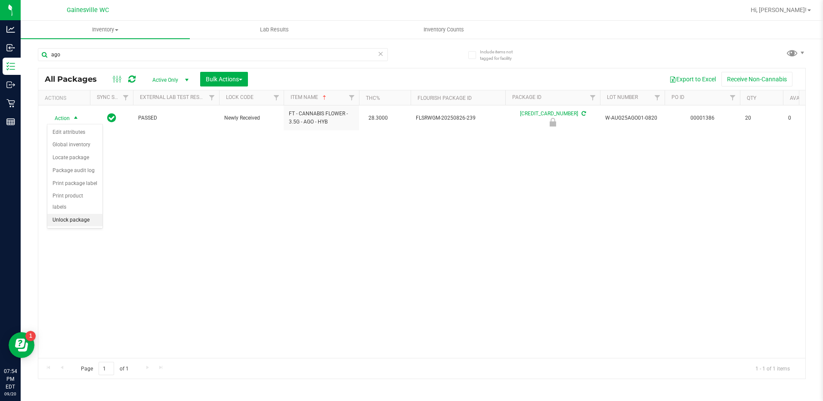
click at [66, 214] on li "Unlock package" at bounding box center [74, 220] width 55 height 13
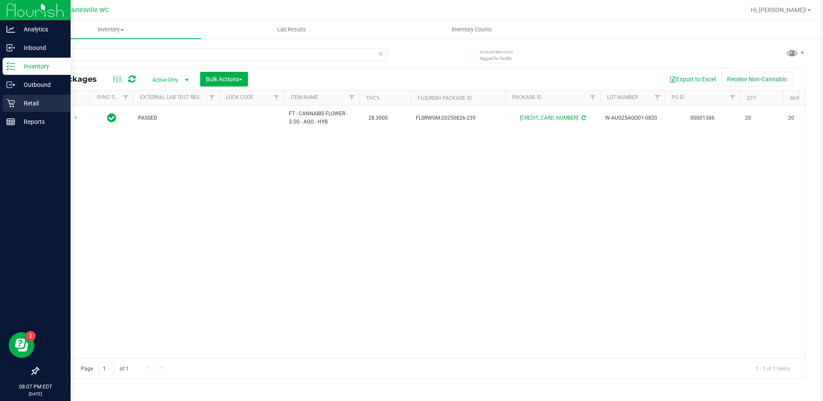
click at [14, 105] on icon at bounding box center [10, 103] width 9 height 9
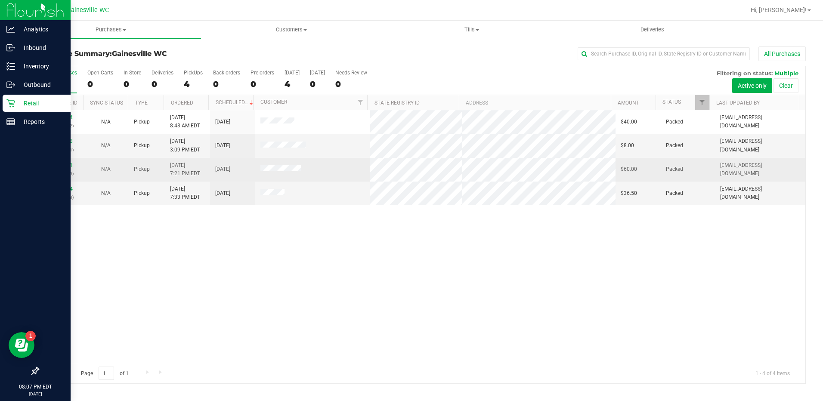
click at [287, 175] on td at bounding box center [312, 170] width 115 height 24
click at [287, 173] on span at bounding box center [280, 169] width 40 height 9
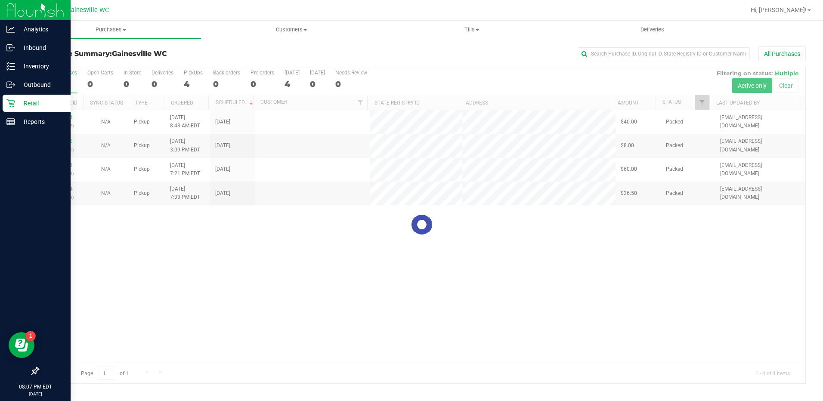
click at [14, 105] on icon at bounding box center [10, 103] width 9 height 9
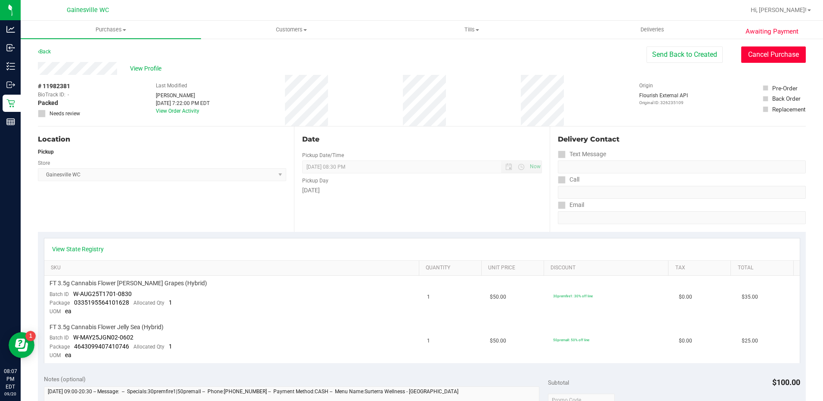
click at [767, 51] on button "Cancel Purchase" at bounding box center [773, 55] width 65 height 16
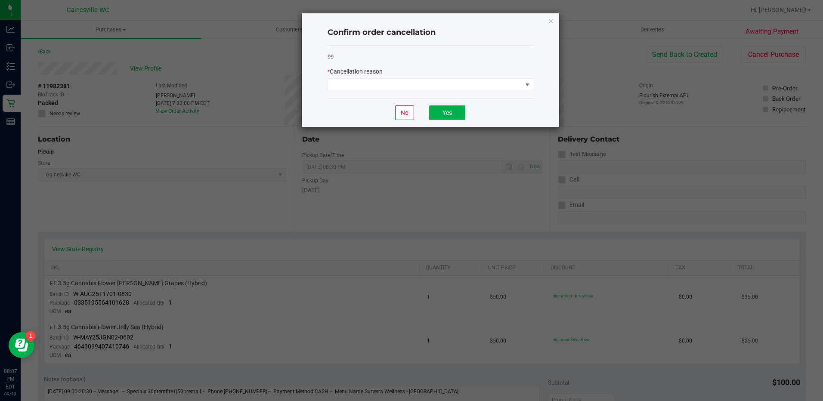
click at [375, 99] on div "No Yes" at bounding box center [431, 112] width 206 height 29
click at [375, 90] on span at bounding box center [425, 85] width 194 height 12
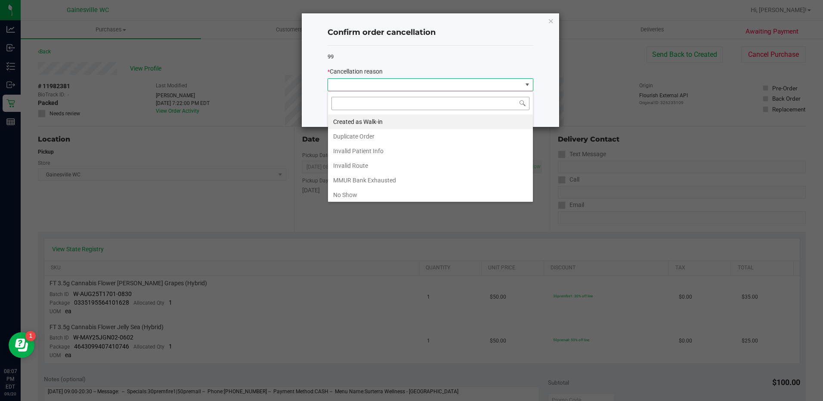
scroll to position [13, 206]
click at [368, 121] on li "Created as Walk-in" at bounding box center [430, 122] width 205 height 15
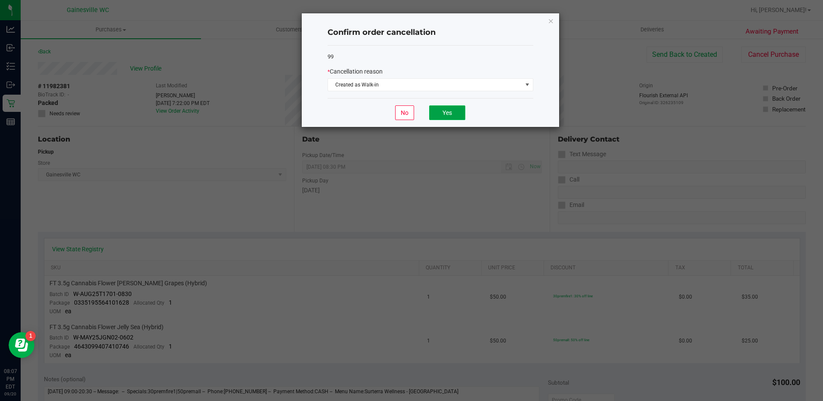
click at [432, 115] on button "Yes" at bounding box center [447, 112] width 36 height 15
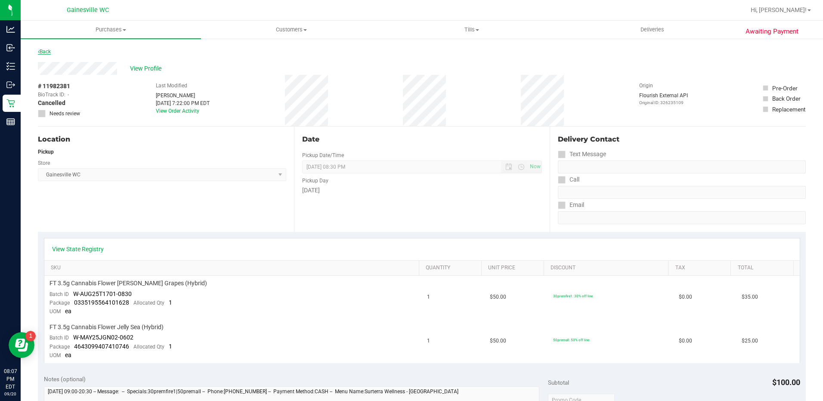
click at [40, 50] on link "Back" at bounding box center [44, 52] width 13 height 6
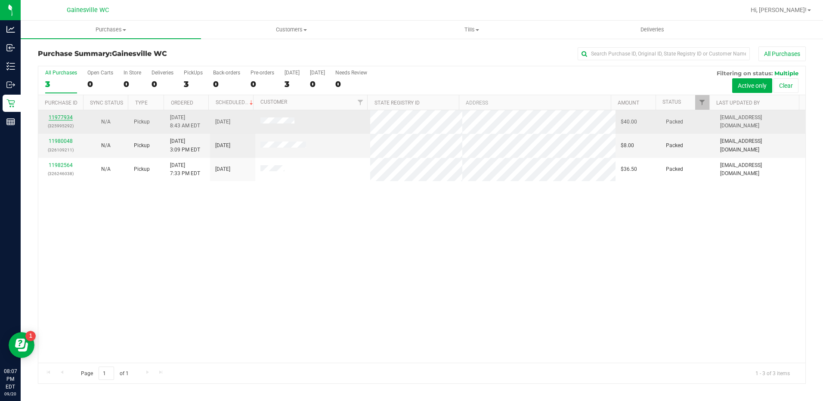
click at [66, 118] on link "11977934" at bounding box center [61, 118] width 24 height 6
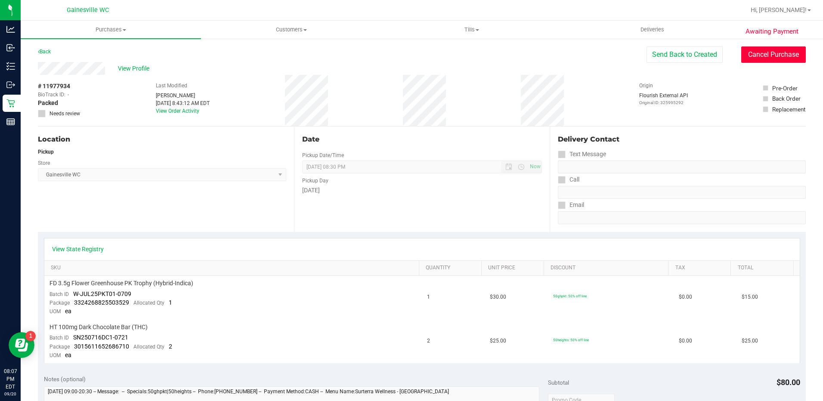
click at [741, 54] on button "Cancel Purchase" at bounding box center [773, 55] width 65 height 16
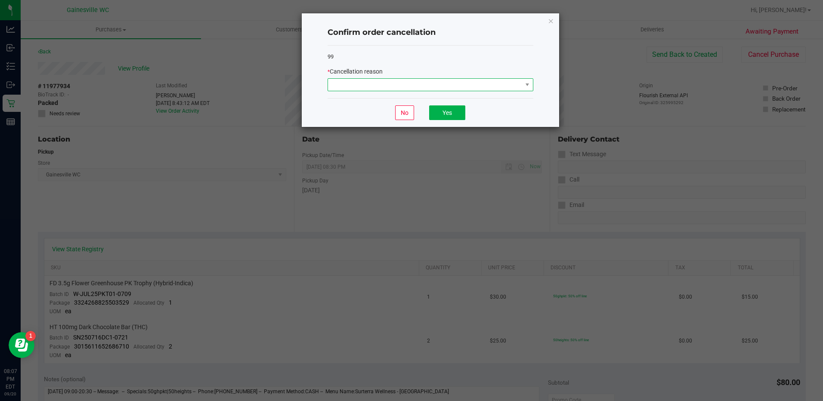
click at [497, 78] on span at bounding box center [431, 84] width 206 height 13
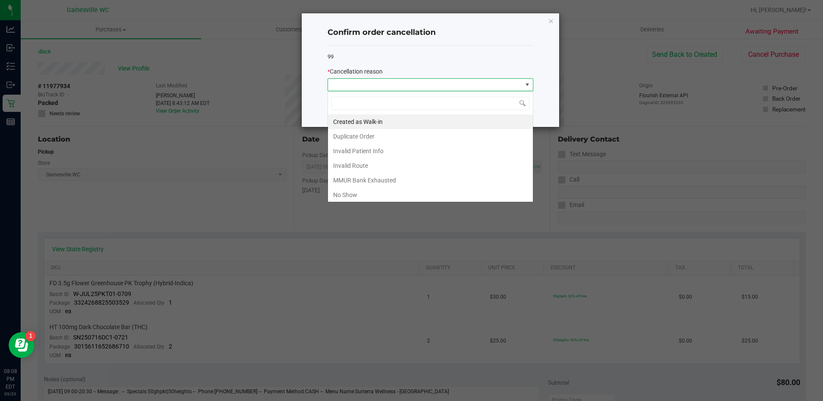
scroll to position [13, 206]
click at [369, 192] on li "No Show" at bounding box center [430, 195] width 205 height 15
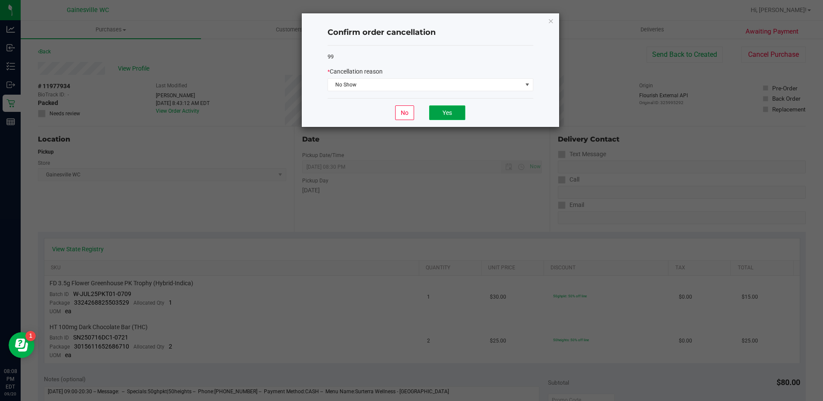
click at [452, 109] on button "Yes" at bounding box center [447, 112] width 36 height 15
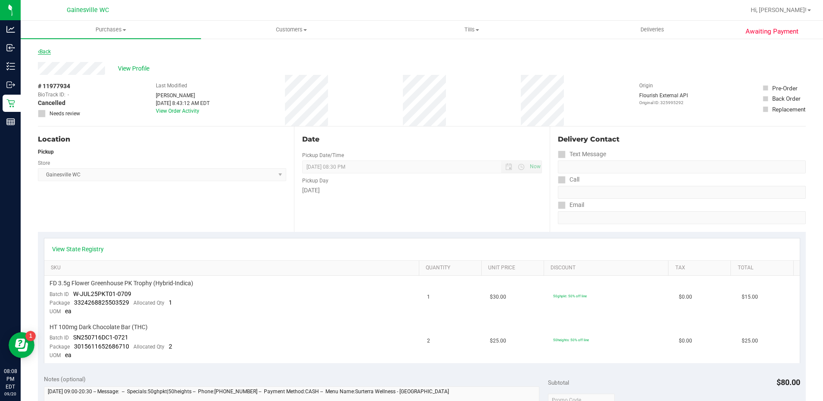
click at [44, 50] on link "Back" at bounding box center [44, 52] width 13 height 6
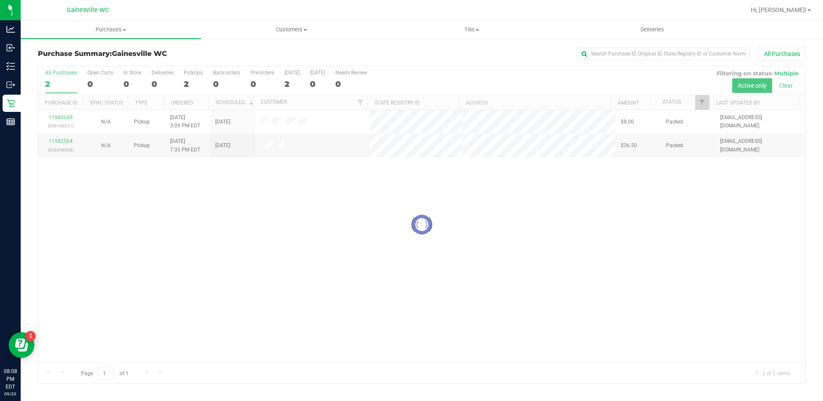
click at [61, 117] on div at bounding box center [421, 224] width 767 height 317
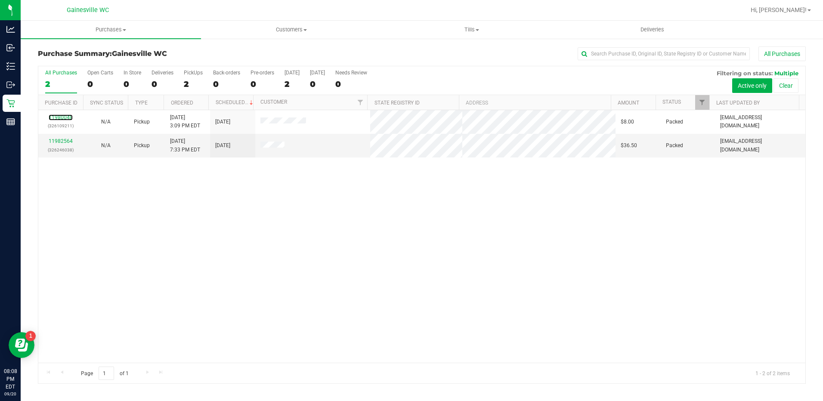
click at [61, 117] on link "11980048" at bounding box center [61, 118] width 24 height 6
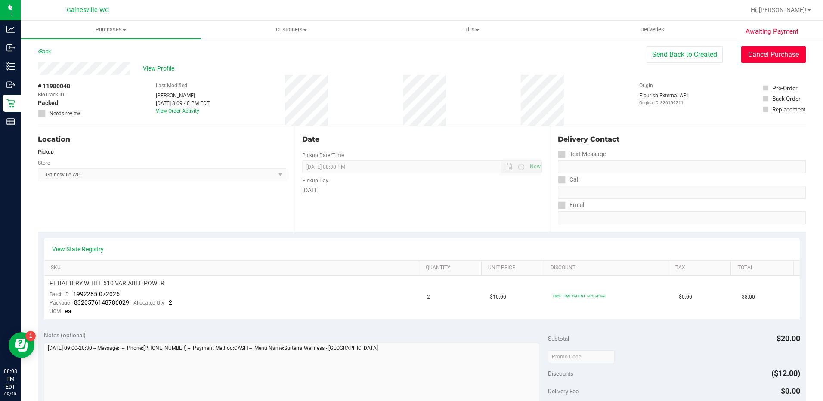
click at [754, 58] on button "Cancel Purchase" at bounding box center [773, 55] width 65 height 16
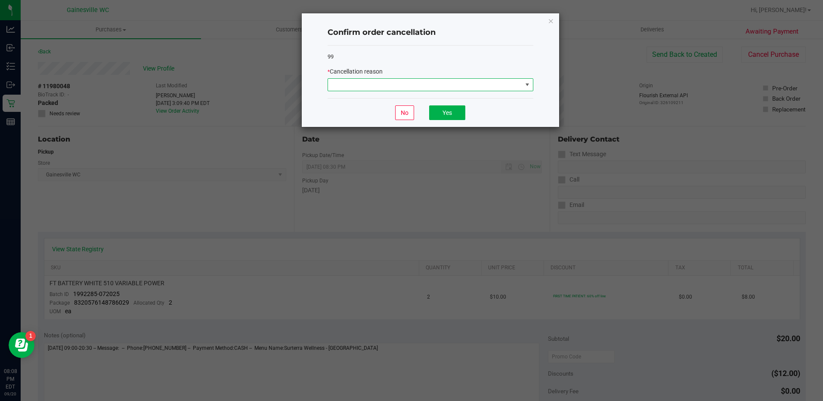
click at [456, 88] on span at bounding box center [425, 85] width 194 height 12
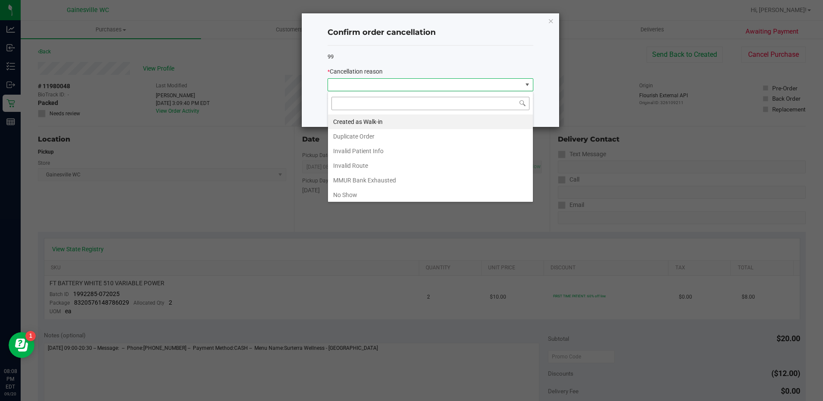
scroll to position [13, 206]
click at [362, 198] on li "No Show" at bounding box center [430, 195] width 205 height 15
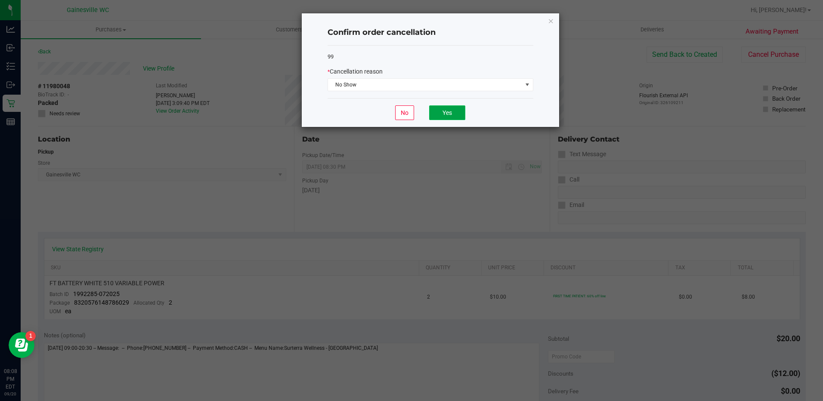
click at [449, 115] on button "Yes" at bounding box center [447, 112] width 36 height 15
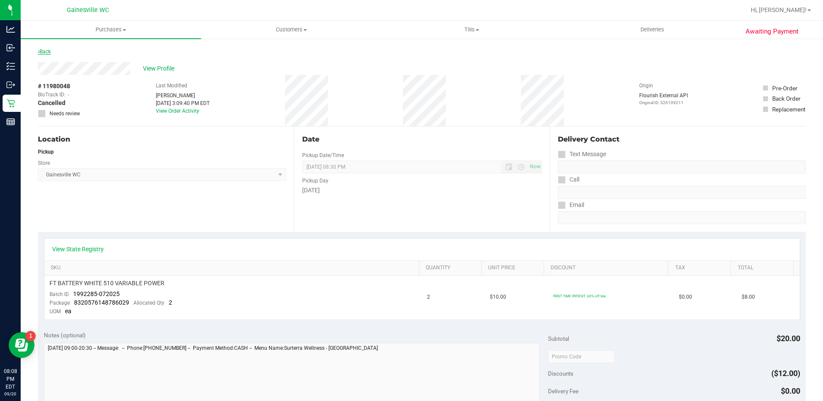
click at [43, 54] on link "Back" at bounding box center [44, 52] width 13 height 6
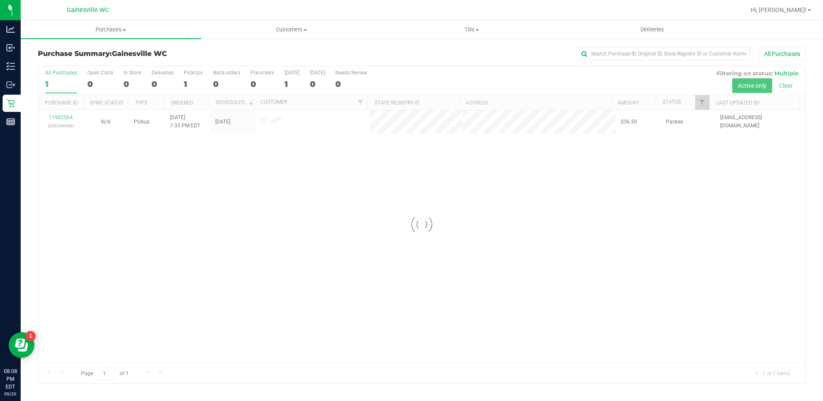
click at [64, 116] on div at bounding box center [421, 224] width 767 height 317
click at [64, 116] on link "11982564" at bounding box center [61, 118] width 24 height 6
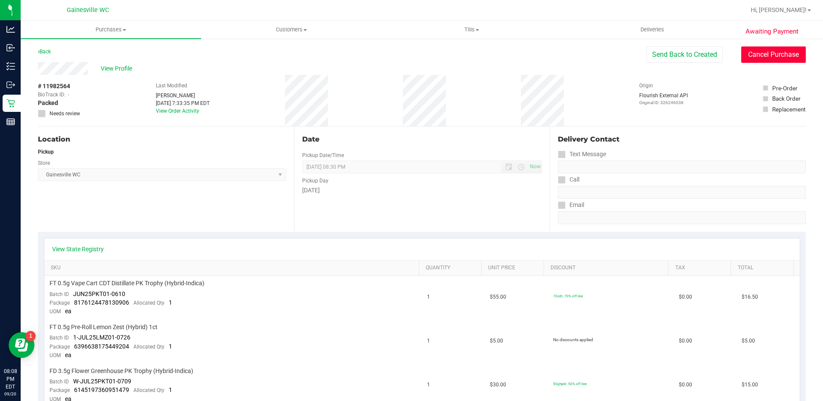
click at [753, 59] on button "Cancel Purchase" at bounding box center [773, 55] width 65 height 16
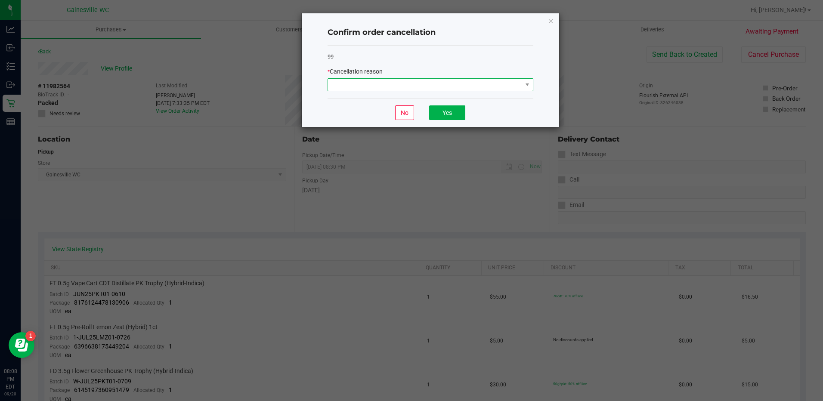
click at [439, 81] on span at bounding box center [425, 85] width 194 height 12
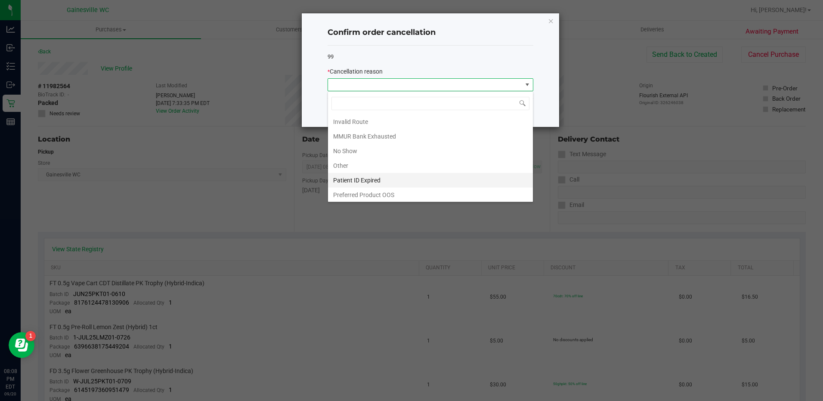
scroll to position [46, 0]
click at [357, 150] on li "No Show" at bounding box center [430, 149] width 205 height 15
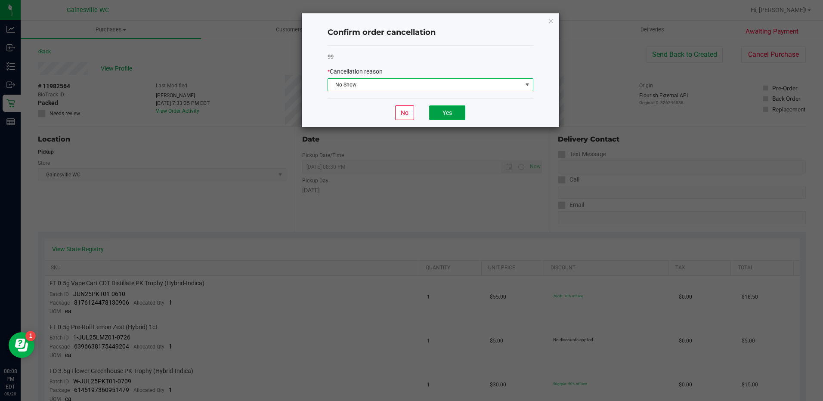
click at [437, 109] on button "Yes" at bounding box center [447, 112] width 36 height 15
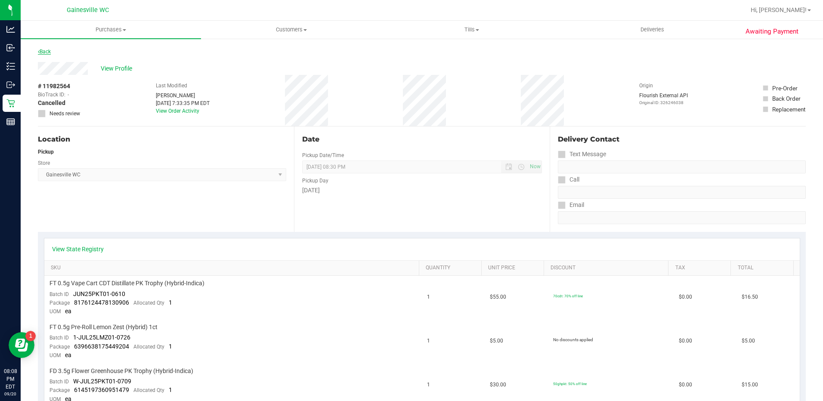
click at [43, 54] on link "Back" at bounding box center [44, 52] width 13 height 6
